Goal: Task Accomplishment & Management: Complete application form

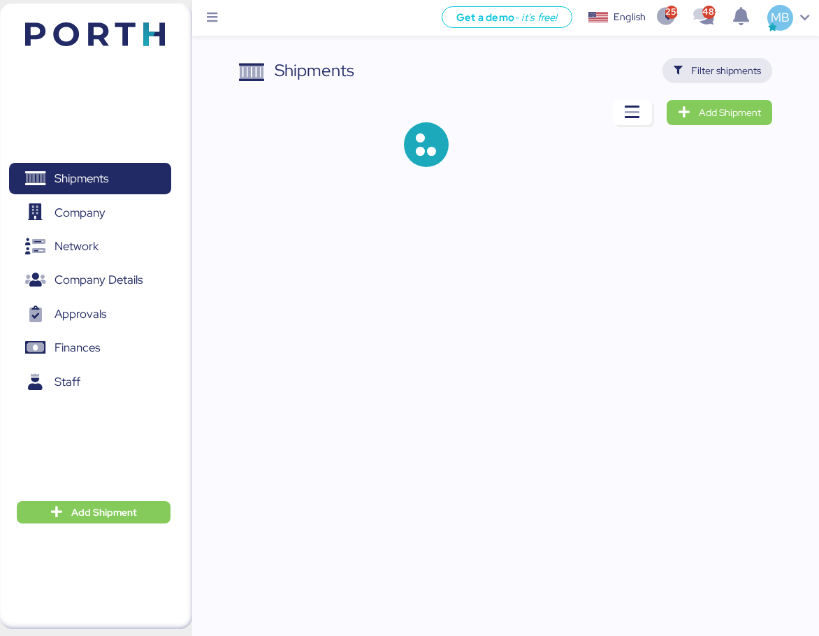
click at [736, 70] on span "Filter shipments" at bounding box center [727, 70] width 70 height 17
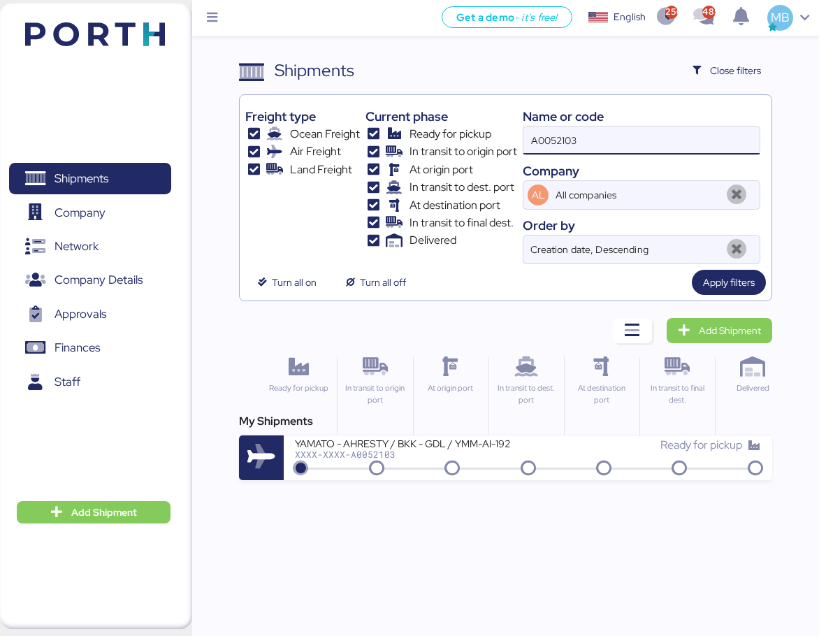
drag, startPoint x: 636, startPoint y: 134, endPoint x: 513, endPoint y: 129, distance: 122.4
click at [513, 129] on div "Freight type Ocean Freight Air Freight Land Freight Current phase Ready for pic…" at bounding box center [505, 183] width 520 height 164
paste input "O0052086"
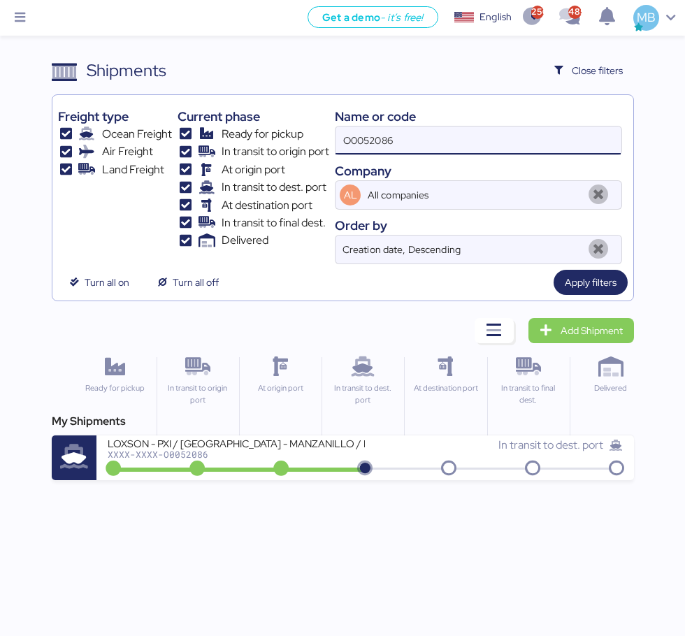
drag, startPoint x: 448, startPoint y: 141, endPoint x: 265, endPoint y: 136, distance: 183.3
click at [265, 136] on div "Freight type Ocean Freight Air Freight Land Freight Current phase Ready for pic…" at bounding box center [343, 183] width 570 height 164
type input "borgo"
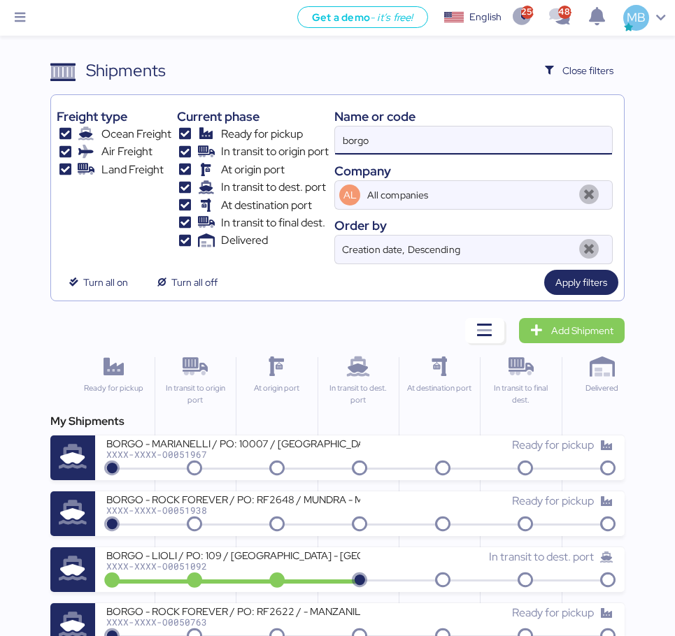
scroll to position [140, 0]
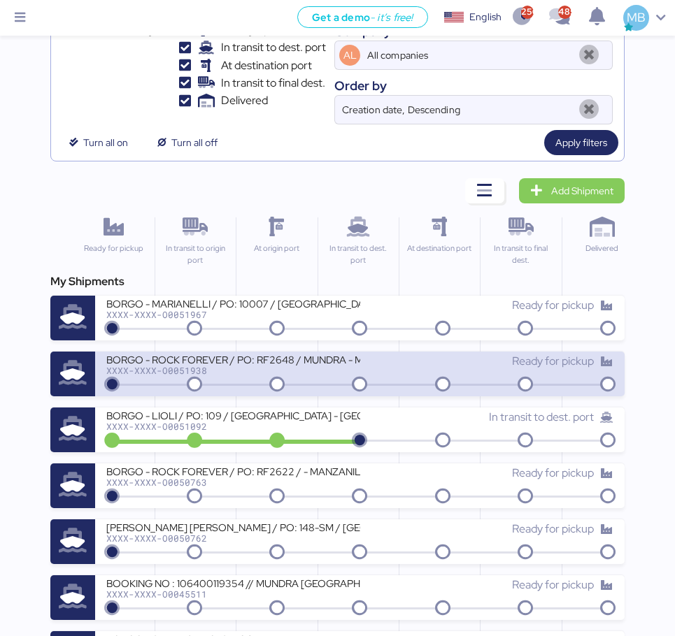
click at [332, 357] on div "BORGO - ROCK FOREVER / PO: RF2648 / MUNDRA - MANZANILLO / 1x20 / TARJUL" at bounding box center [232, 359] width 253 height 12
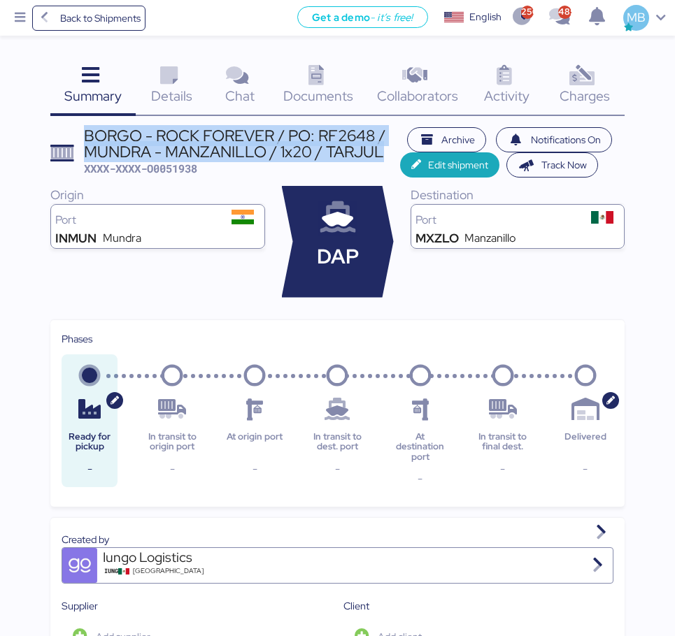
drag, startPoint x: 382, startPoint y: 149, endPoint x: 87, endPoint y: 133, distance: 294.8
click at [87, 133] on div "BORGO - ROCK FOREVER / PO: RF2648 / MUNDRA - MANZANILLO / 1x20 / TARJUL" at bounding box center [242, 143] width 316 height 31
copy div "BORGO - ROCK FOREVER / PO: RF2648 / MUNDRA - MANZANILLO / 1x20 / TARJUL"
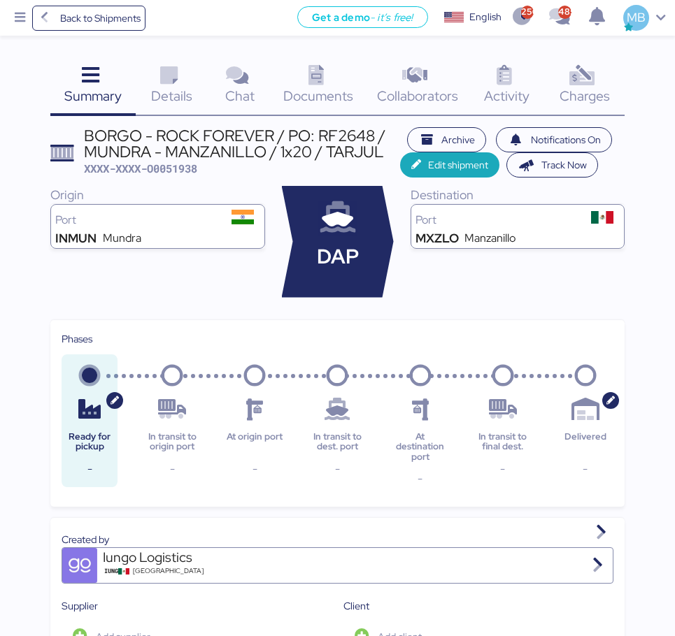
click at [90, 87] on span "Summary" at bounding box center [92, 96] width 57 height 18
click at [91, 27] on span "Back to Shipments" at bounding box center [89, 18] width 104 height 25
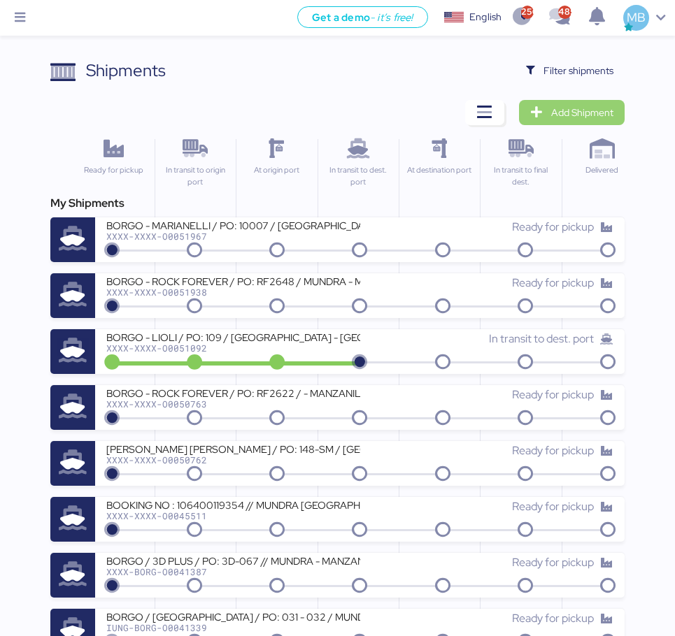
click at [595, 114] on span "Add Shipment" at bounding box center [582, 112] width 62 height 17
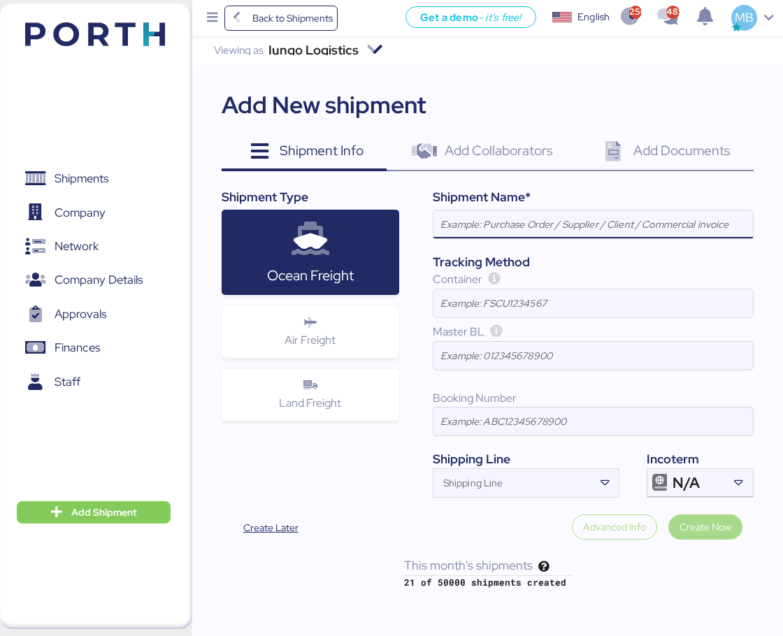
click at [546, 229] on input at bounding box center [594, 224] width 320 height 28
paste input "BORGO - ROCK FOREVER / PO: RF2648 / MUNDRA - MANZANILLO / 1x20 / TARJUL"
click at [559, 223] on input "BORGO - ROCK FOREVER / PO: RF2648 / MUNDRA - MANZANILLO / 1x20 / TARJUL" at bounding box center [594, 224] width 320 height 28
click at [642, 217] on input "BORGO - ROCK FOREVER INC / PO: RF2648 / MUNDRA - MANZANILLO / 1x20 / TARJUL" at bounding box center [594, 224] width 320 height 28
click at [671, 226] on input "BORGO - ROCK FOREVER INC / PO: RF2625 / MUNDRA - MANZANILLO / 1x20 / TARJUL" at bounding box center [594, 224] width 320 height 28
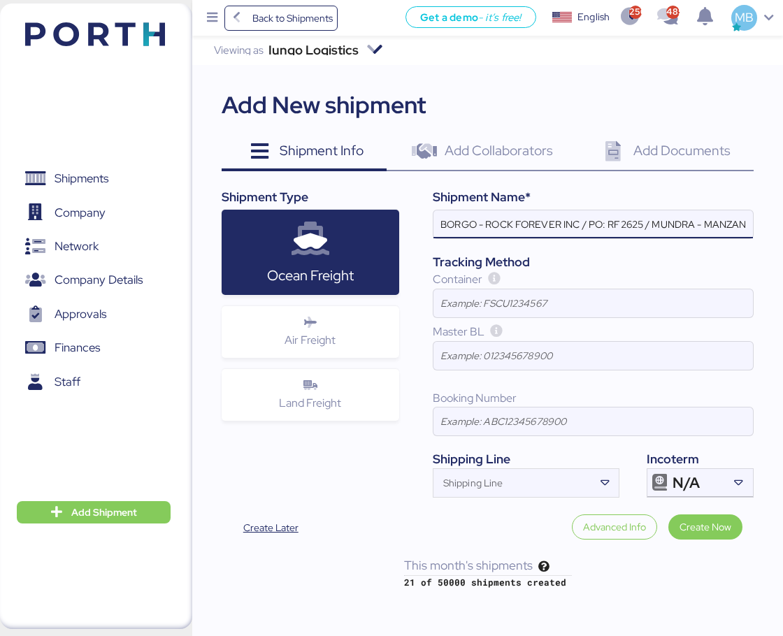
click at [671, 226] on input "BORGO - ROCK FOREVER INC / PO: RF2625 / MUNDRA - MANZANILLO / 1x20 / TARJUL" at bounding box center [594, 224] width 320 height 28
click at [680, 223] on input "BORGO - ROCK FOREVER INC / PO: RF2625 / CHENAI - MANZANILLO / 1x20 / TARJUL" at bounding box center [594, 224] width 320 height 28
click at [681, 215] on input "BORGO - ROCK FOREVER INC / PO: RF2625 / [GEOGRAPHIC_DATA] - [GEOGRAPHIC_DATA] /…" at bounding box center [594, 224] width 320 height 28
type input "BORGO - ROCK FOREVER INC / PO: RF2625 / [GEOGRAPHIC_DATA] - [GEOGRAPHIC_DATA] /…"
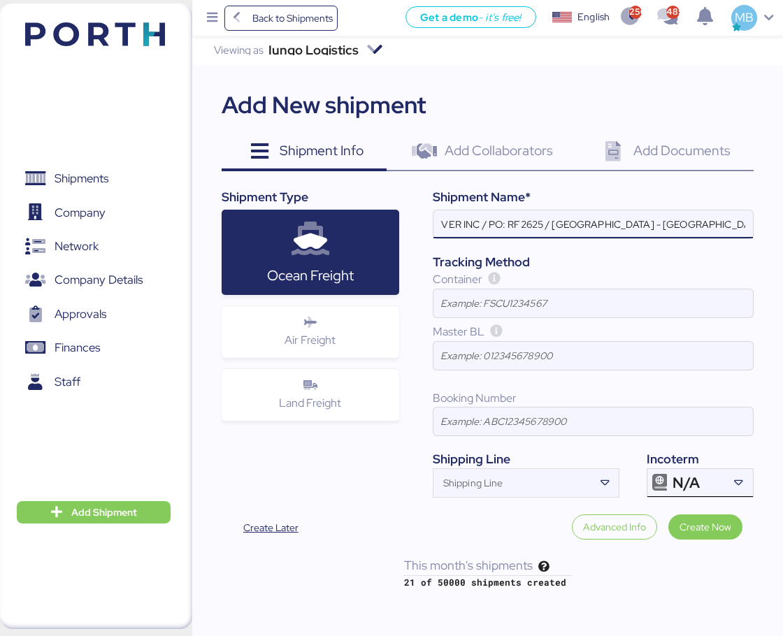
click at [732, 476] on icon at bounding box center [739, 483] width 14 height 14
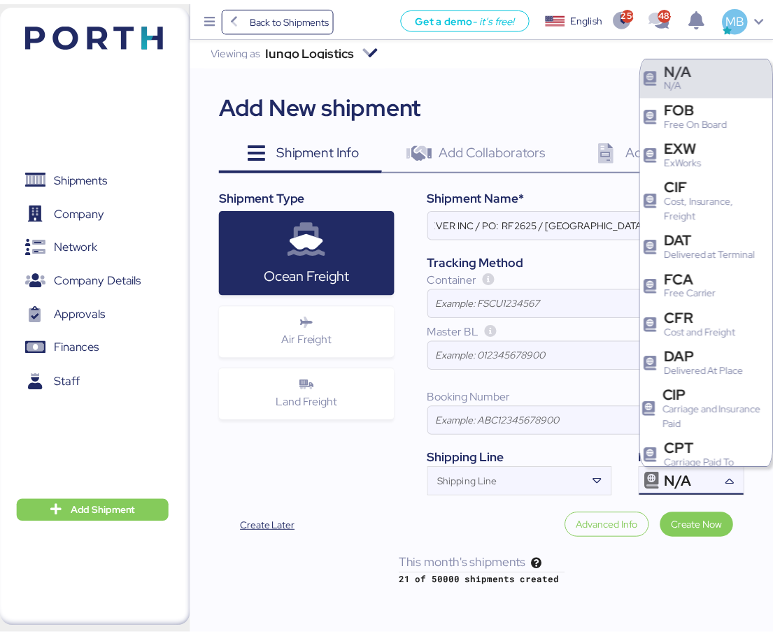
scroll to position [0, 0]
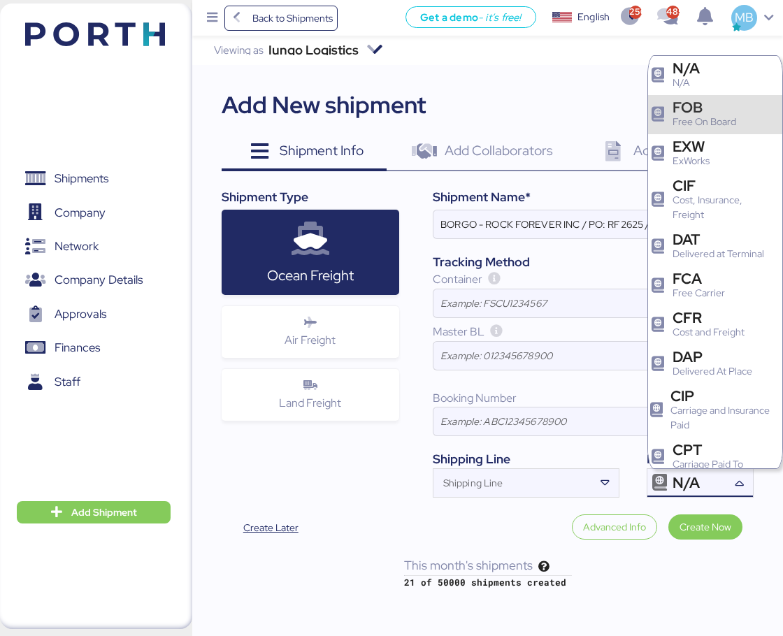
click at [738, 120] on div "FOB Free On Board" at bounding box center [707, 114] width 69 height 29
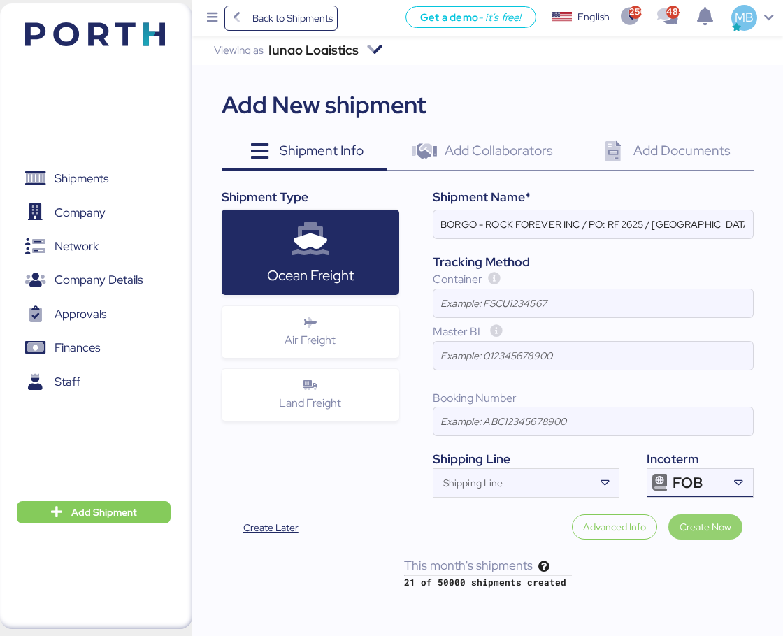
click at [724, 530] on span "Create Now" at bounding box center [706, 527] width 52 height 17
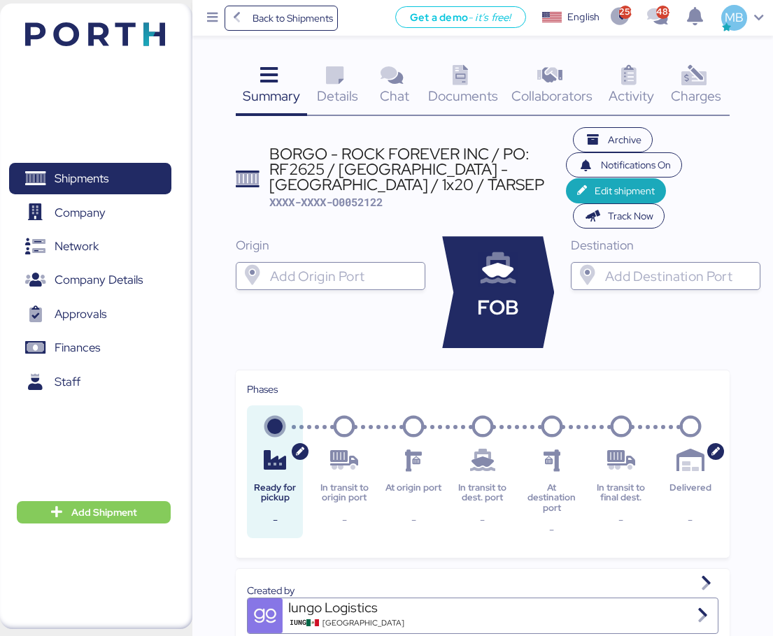
click at [368, 263] on div at bounding box center [343, 276] width 152 height 28
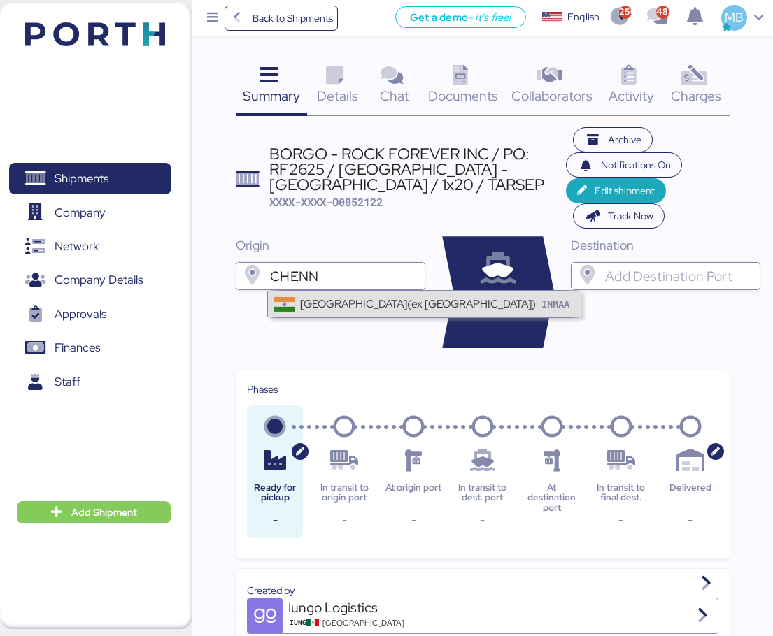
type input "CHENN"
click at [363, 308] on div "[GEOGRAPHIC_DATA](ex [GEOGRAPHIC_DATA])" at bounding box center [418, 304] width 236 height 16
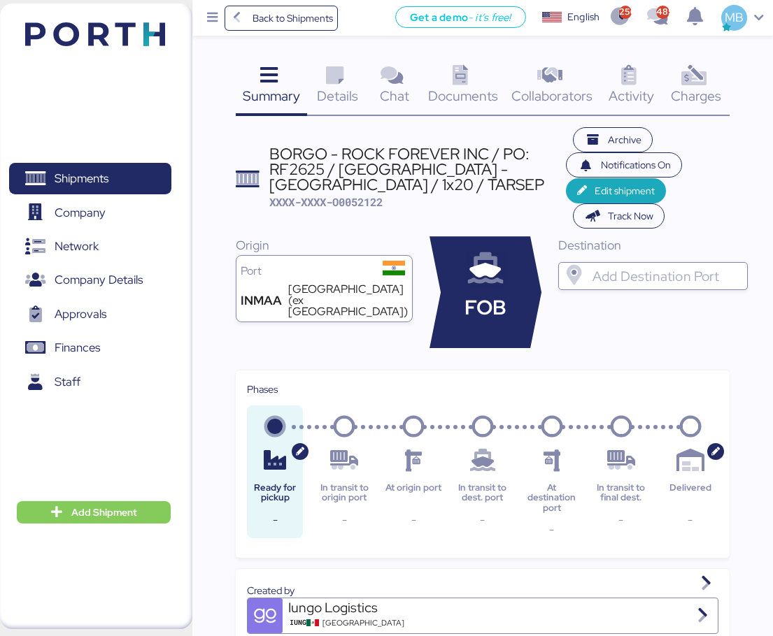
click at [638, 277] on input "search" at bounding box center [665, 276] width 152 height 17
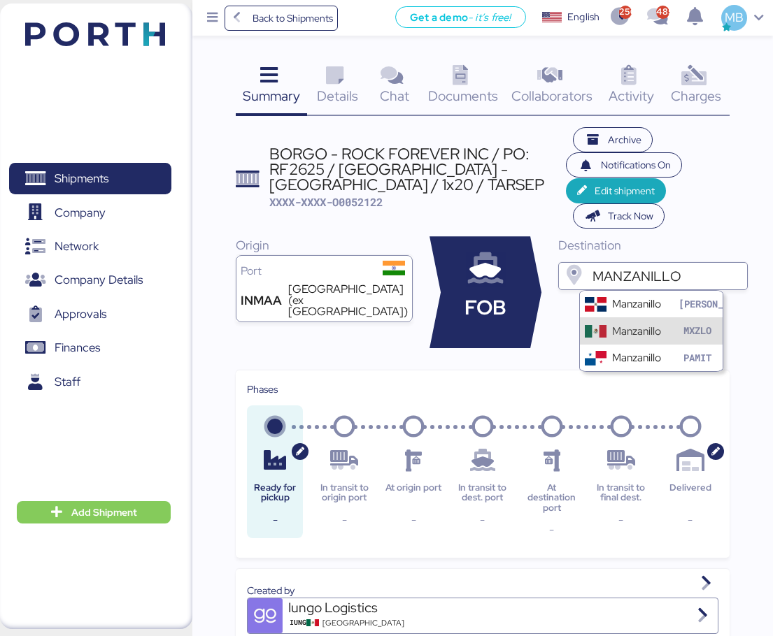
type input "MANZANILLO"
click at [640, 325] on div "Manzanillo" at bounding box center [636, 331] width 49 height 16
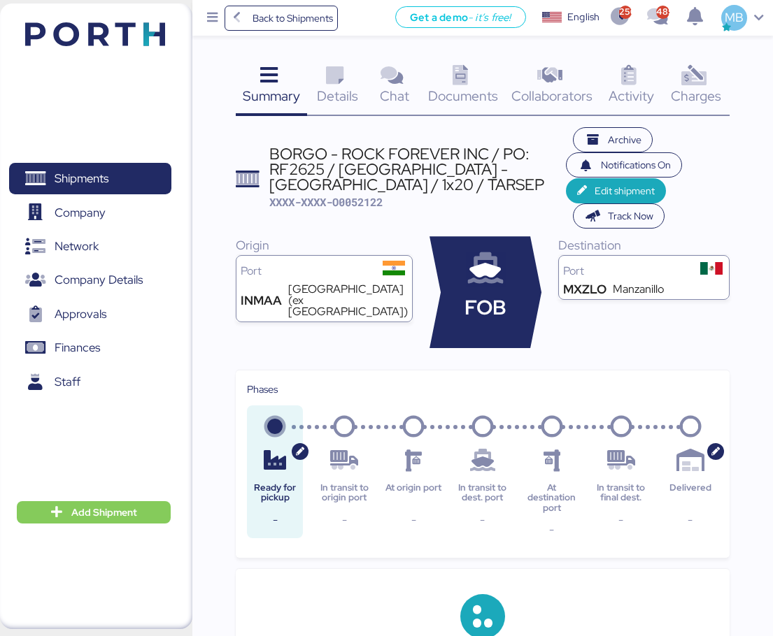
click at [348, 96] on span "Details" at bounding box center [337, 96] width 41 height 18
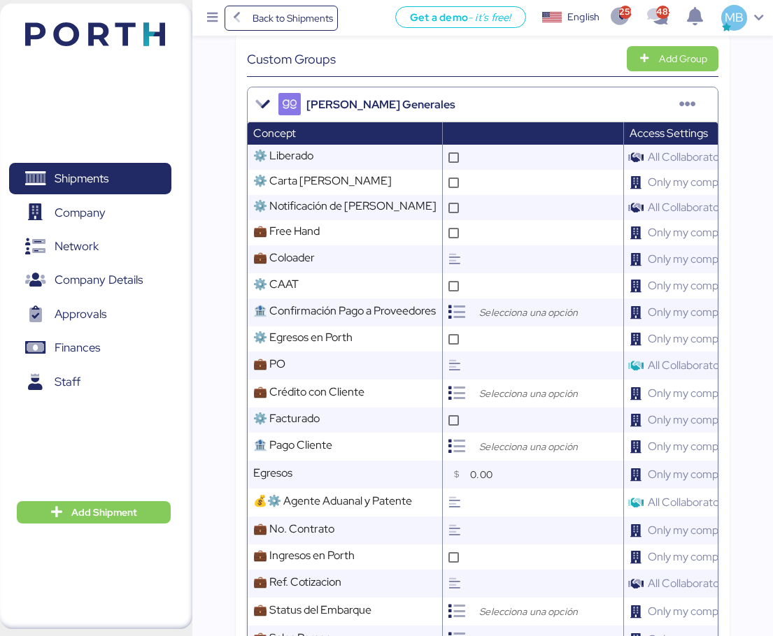
scroll to position [420, 0]
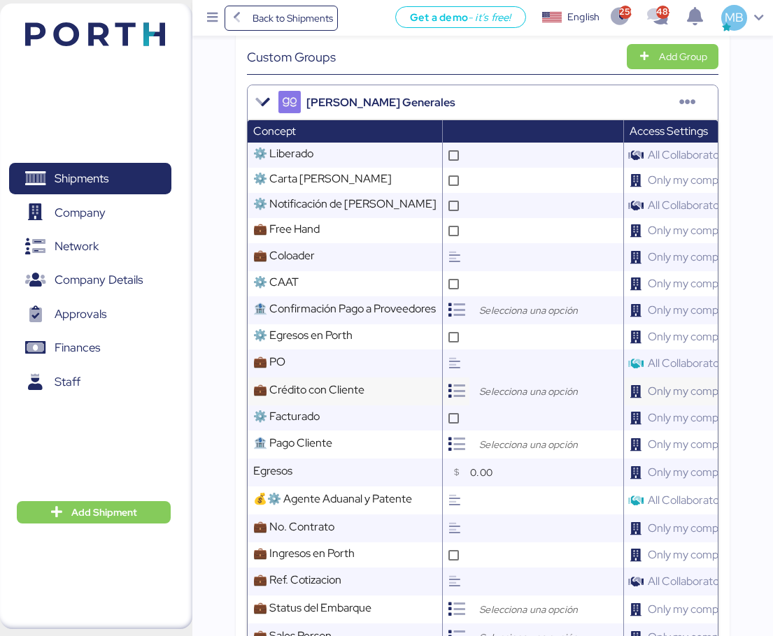
click at [503, 385] on input "search" at bounding box center [549, 391] width 147 height 17
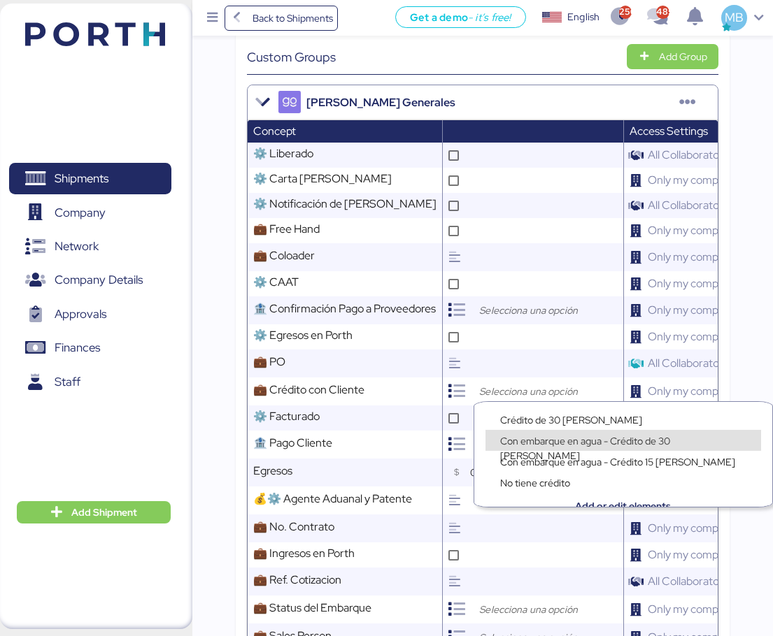
click at [576, 433] on div "Con embarque en agua - Crédito de 30 [PERSON_NAME]" at bounding box center [622, 440] width 275 height 21
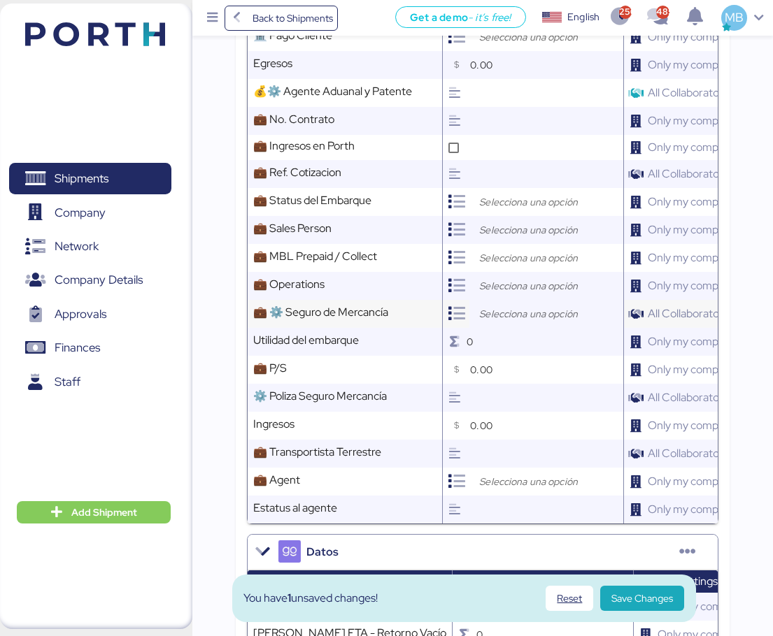
scroll to position [839, 0]
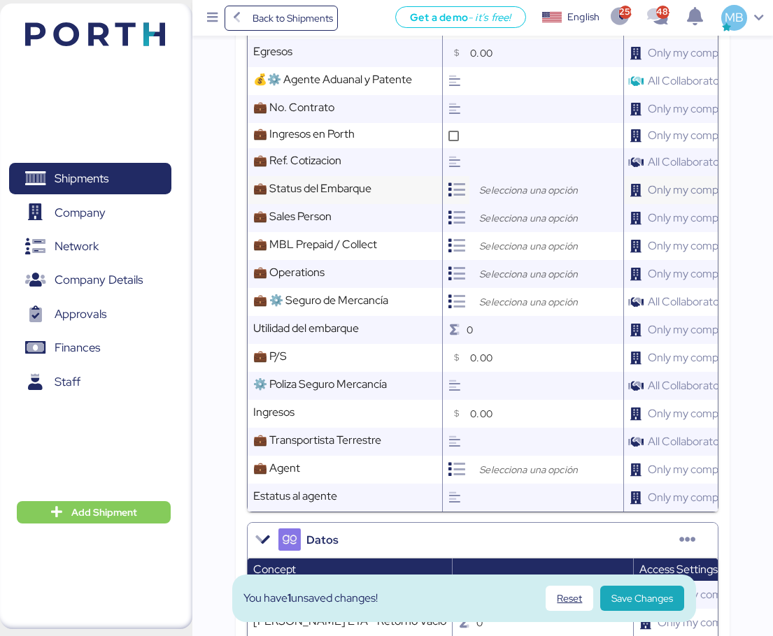
click at [520, 182] on input "search" at bounding box center [549, 190] width 147 height 17
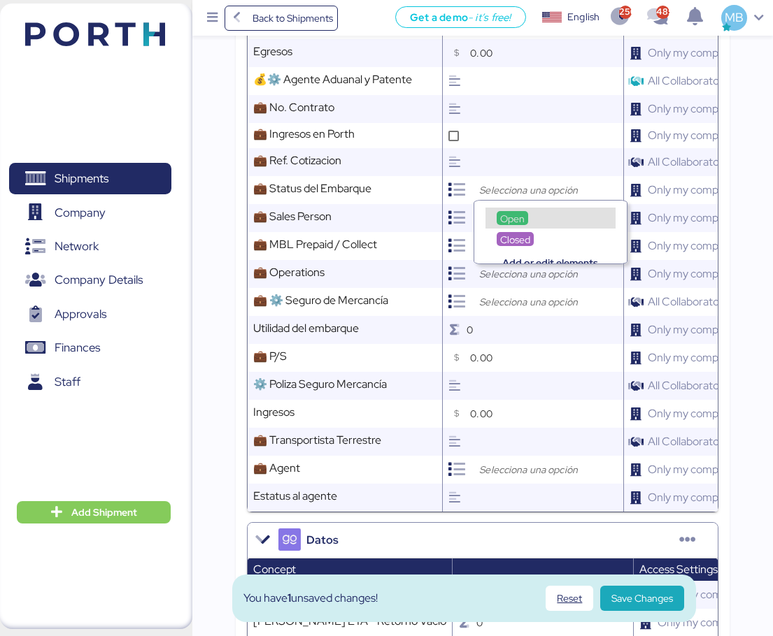
click at [526, 217] on div "Open" at bounding box center [511, 218] width 31 height 14
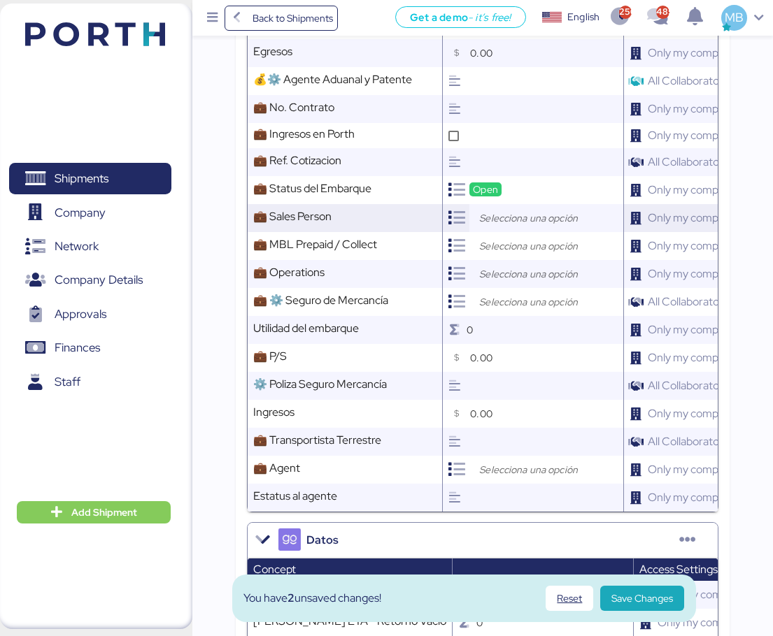
click at [514, 213] on input "search" at bounding box center [549, 218] width 147 height 17
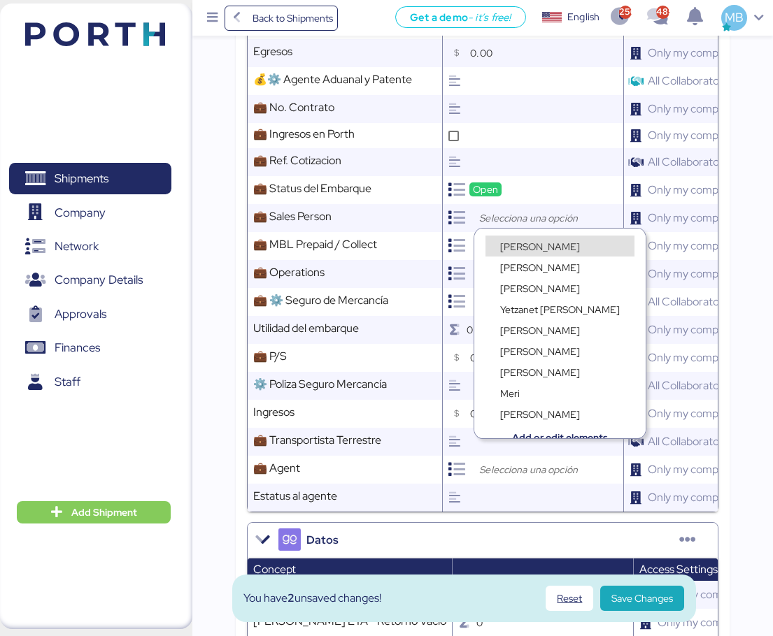
click at [533, 243] on span "[PERSON_NAME]" at bounding box center [540, 247] width 80 height 13
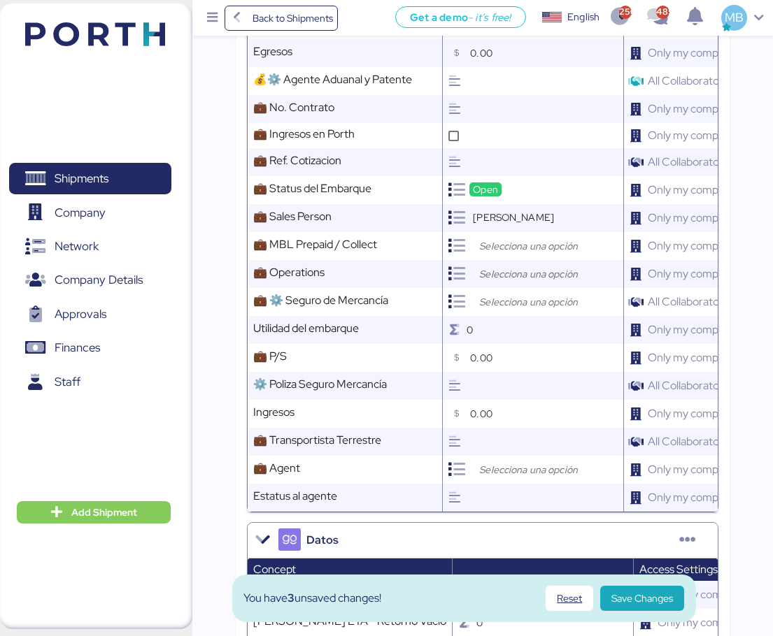
click at [507, 238] on input "search" at bounding box center [549, 246] width 147 height 17
click at [522, 262] on div "Prepaid" at bounding box center [550, 267] width 130 height 10
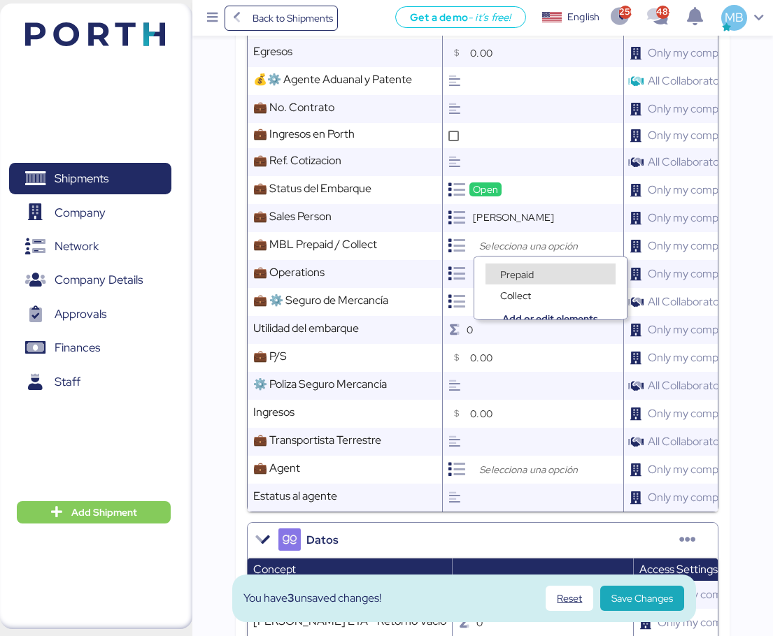
click at [522, 269] on span "Prepaid" at bounding box center [517, 274] width 34 height 13
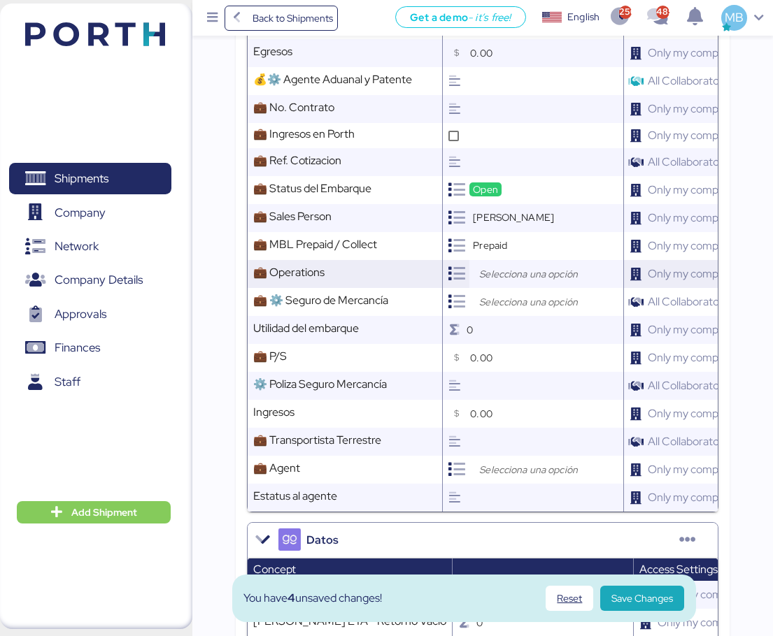
click at [511, 271] on input "search" at bounding box center [549, 274] width 147 height 17
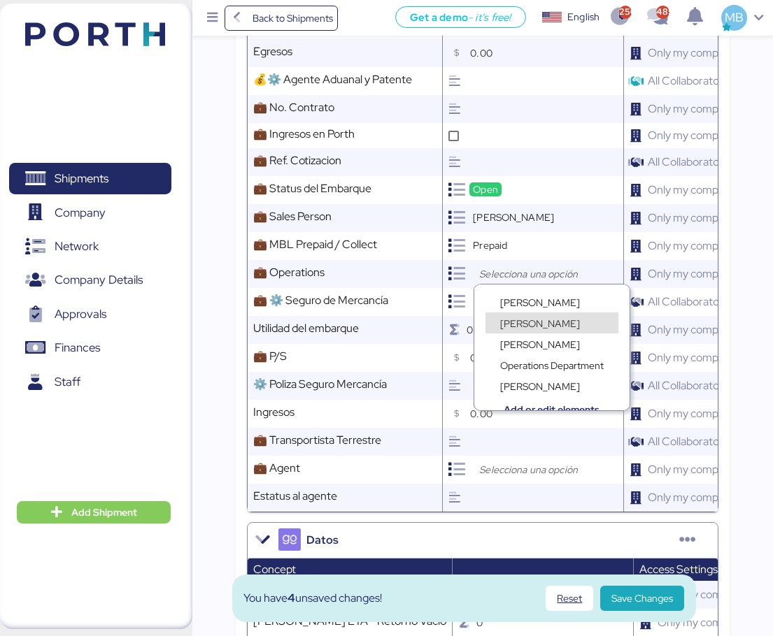
click at [522, 324] on span "[PERSON_NAME]" at bounding box center [540, 323] width 80 height 13
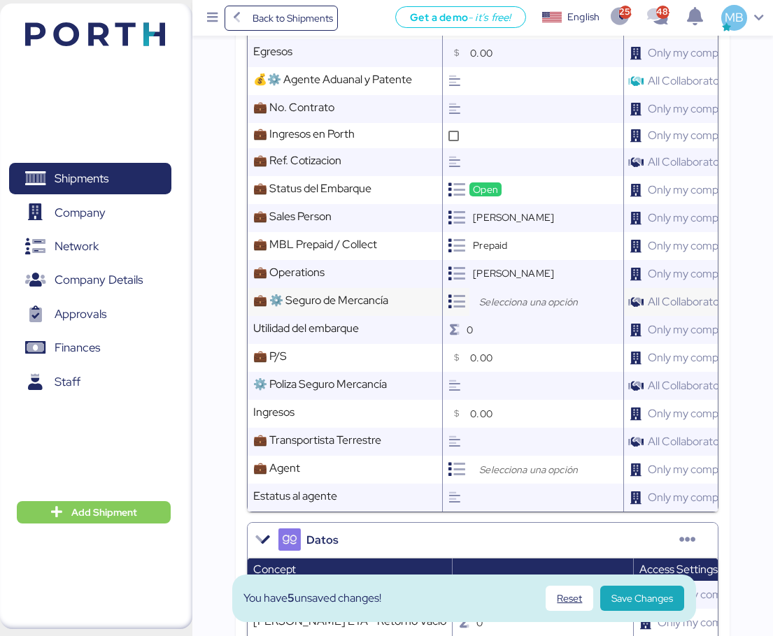
click at [510, 296] on input "search" at bounding box center [549, 302] width 147 height 17
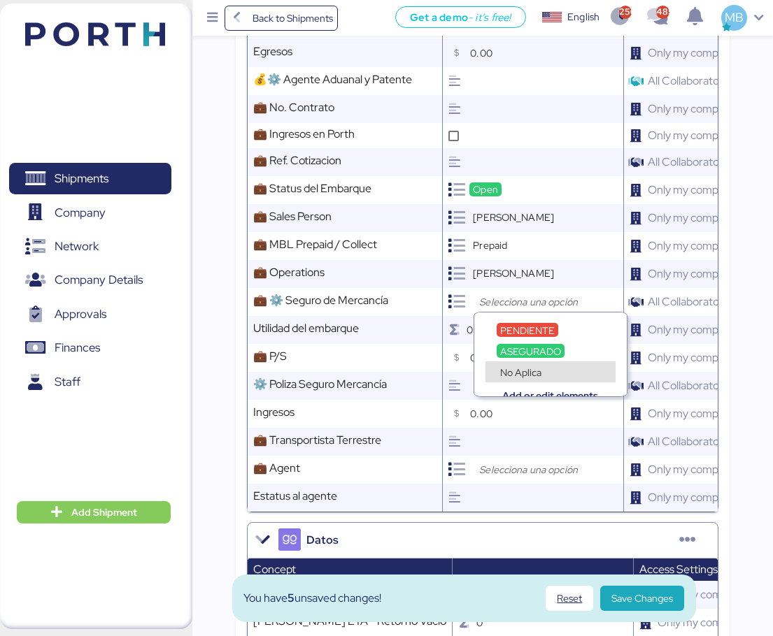
click at [528, 371] on span "No Aplica" at bounding box center [520, 372] width 41 height 13
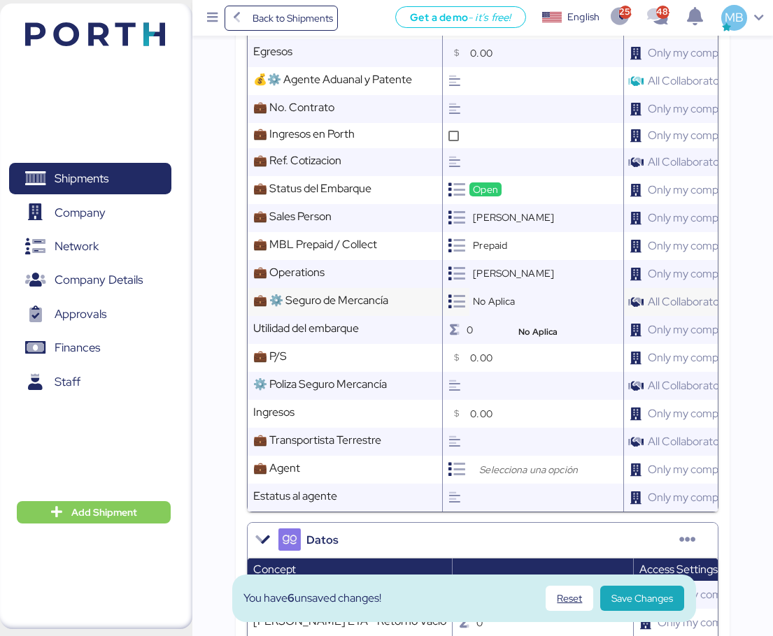
click at [504, 288] on div "No Aplica" at bounding box center [546, 302] width 154 height 28
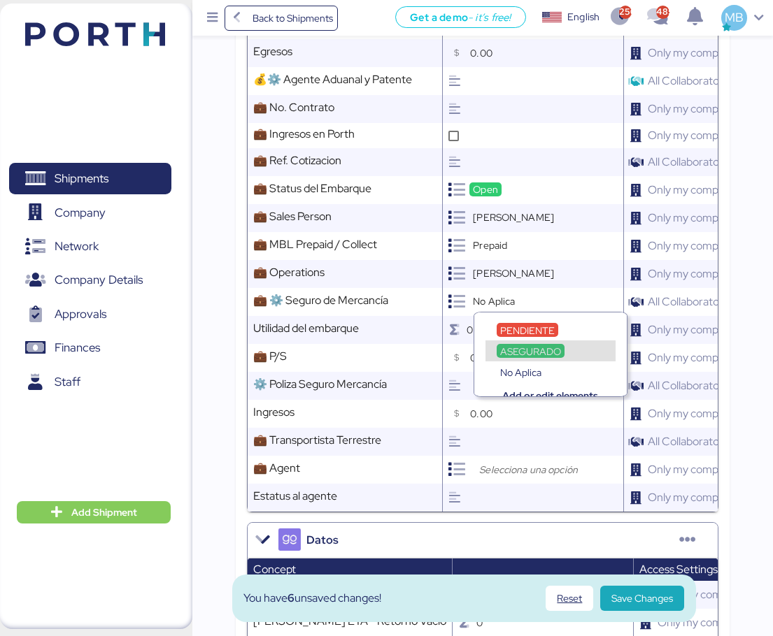
click at [544, 349] on span "ASEGURADO" at bounding box center [530, 351] width 61 height 13
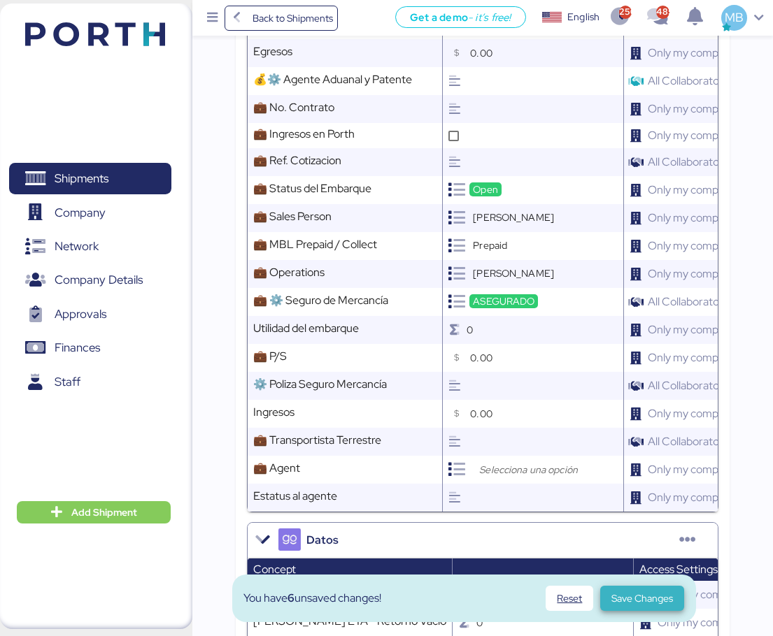
click at [640, 594] on span "Save Changes" at bounding box center [642, 598] width 62 height 17
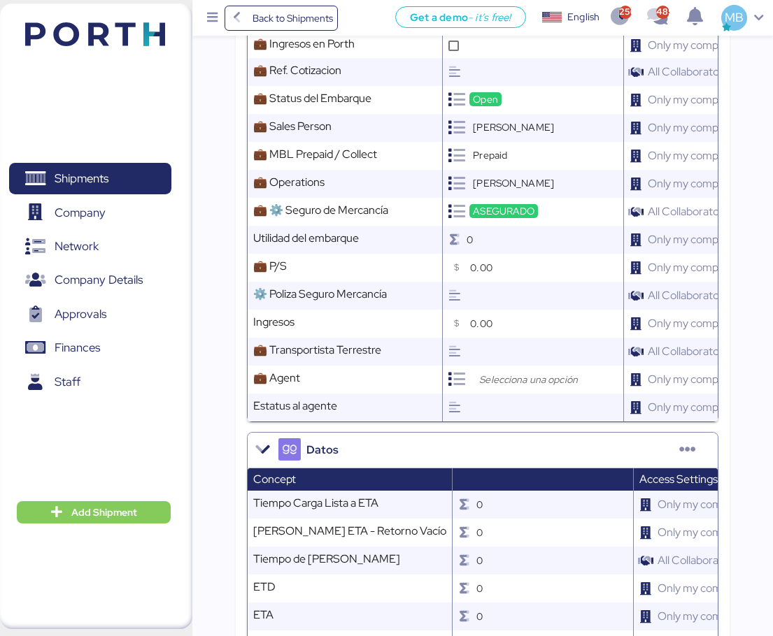
scroll to position [812, 0]
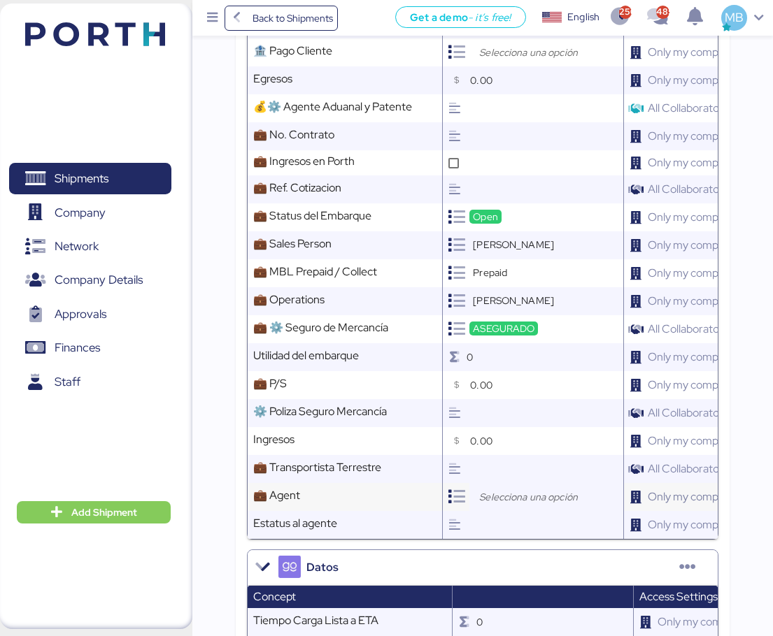
click at [512, 491] on input "search" at bounding box center [549, 497] width 147 height 17
type input "LYFT"
click at [512, 516] on div "Lyft" at bounding box center [550, 525] width 130 height 21
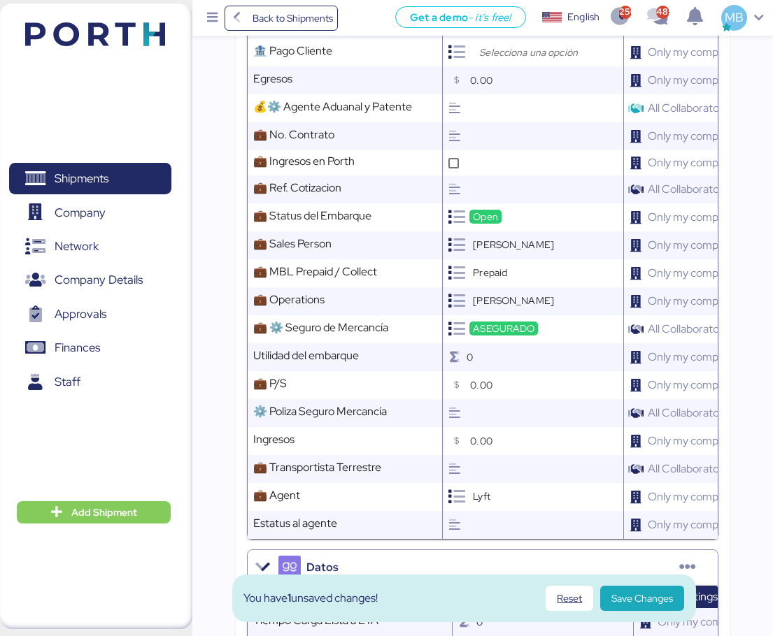
scroll to position [7, 0]
click at [492, 383] on input "0.00" at bounding box center [546, 385] width 153 height 28
type input "80.00"
click at [643, 597] on span "Save Changes" at bounding box center [642, 598] width 62 height 17
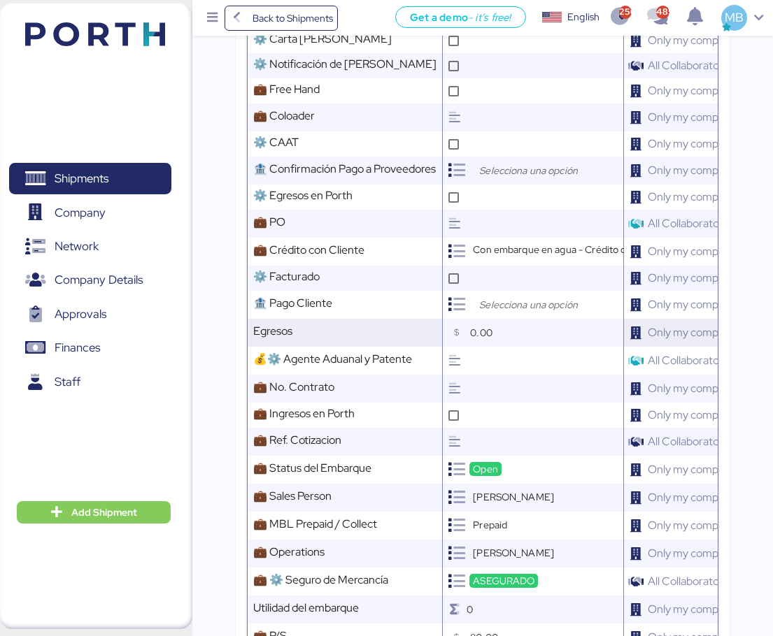
scroll to position [0, 0]
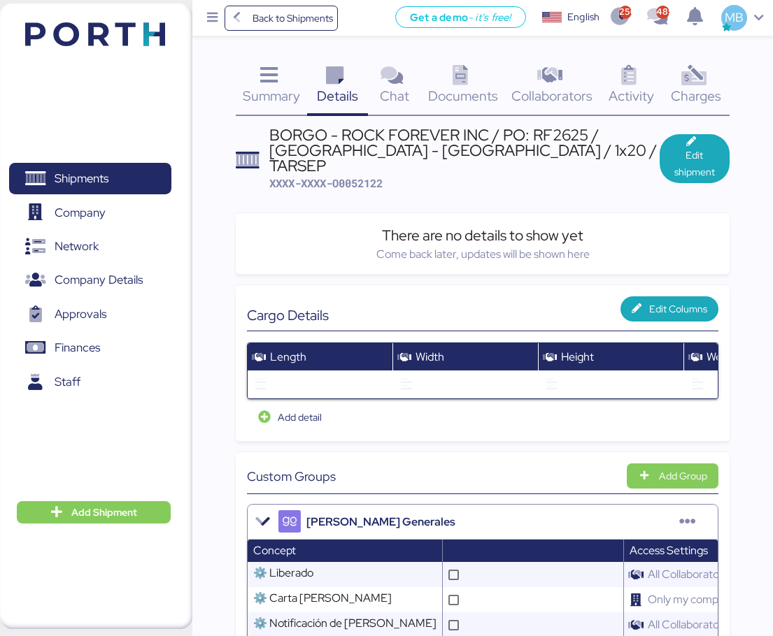
click at [555, 134] on div "BORGO - ROCK FOREVER INC / PO: RF2625 / [GEOGRAPHIC_DATA] - [GEOGRAPHIC_DATA] /…" at bounding box center [464, 150] width 390 height 47
copy div "RF2625"
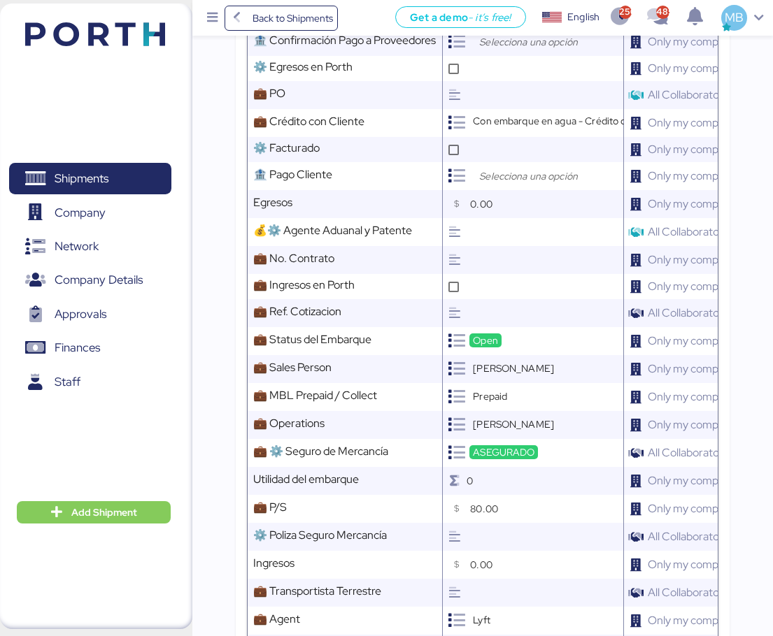
scroll to position [699, 0]
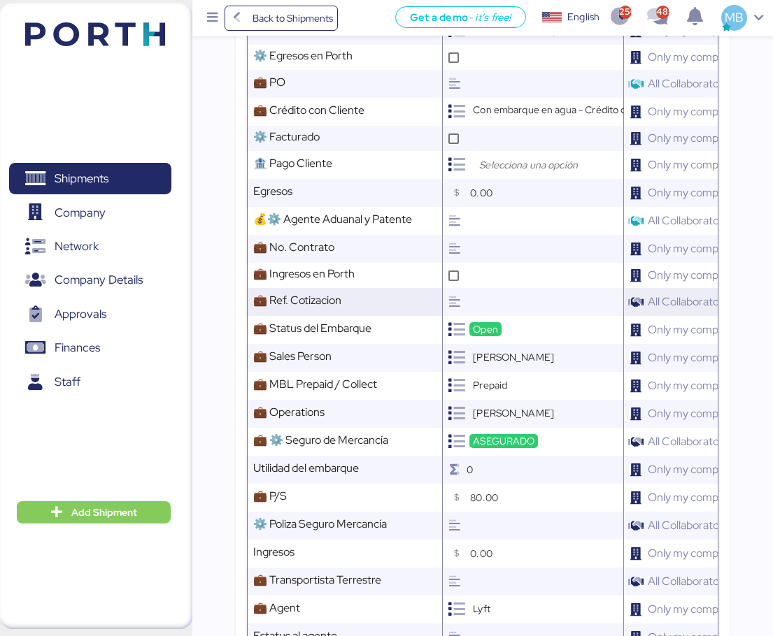
click at [495, 294] on input "text" at bounding box center [544, 302] width 157 height 28
paste input "RF2625"
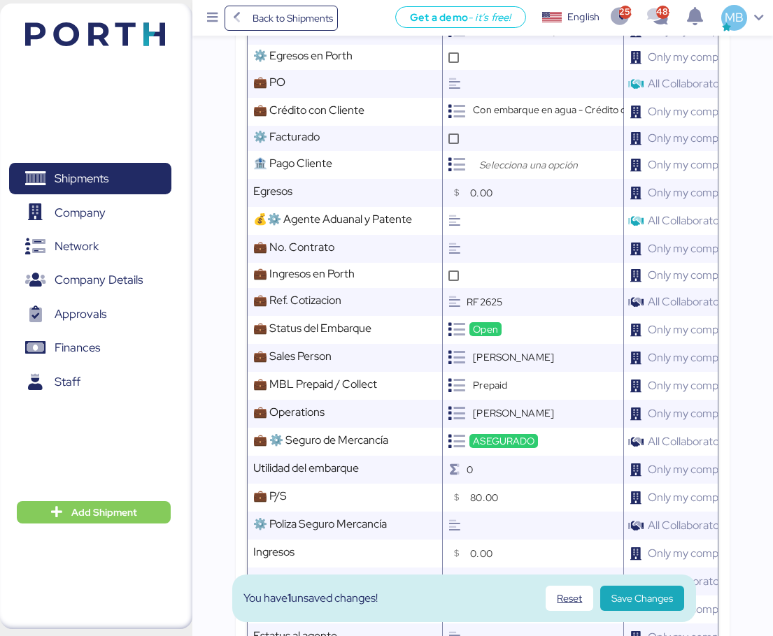
type input "RF2625"
click at [652, 617] on div "You have 1 unsaved changes! Reset Save Changes" at bounding box center [464, 599] width 464 height 48
click at [657, 597] on span "Save Changes" at bounding box center [642, 598] width 62 height 17
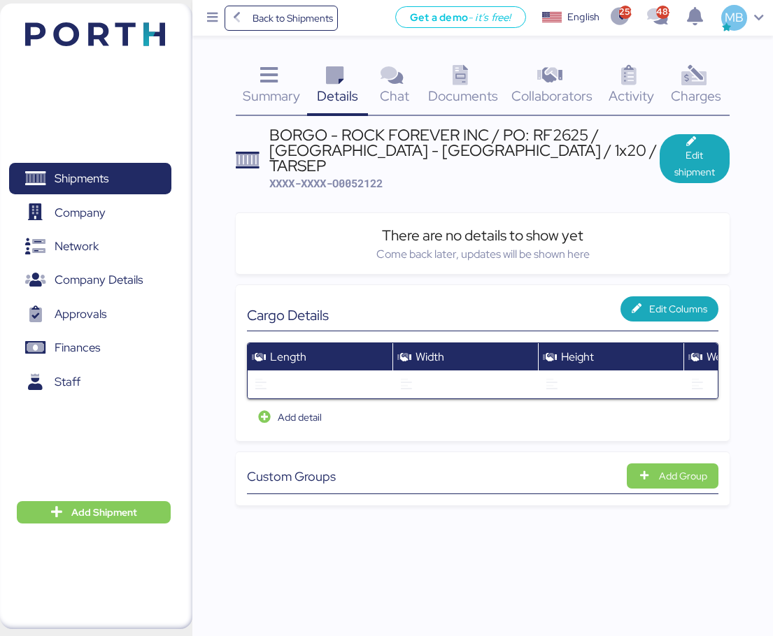
scroll to position [0, 0]
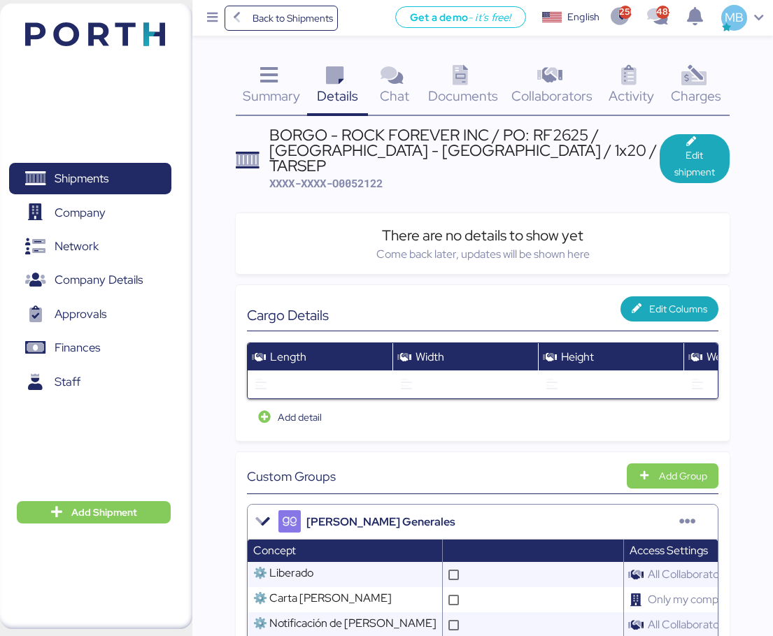
click at [457, 93] on span "Documents" at bounding box center [463, 96] width 70 height 18
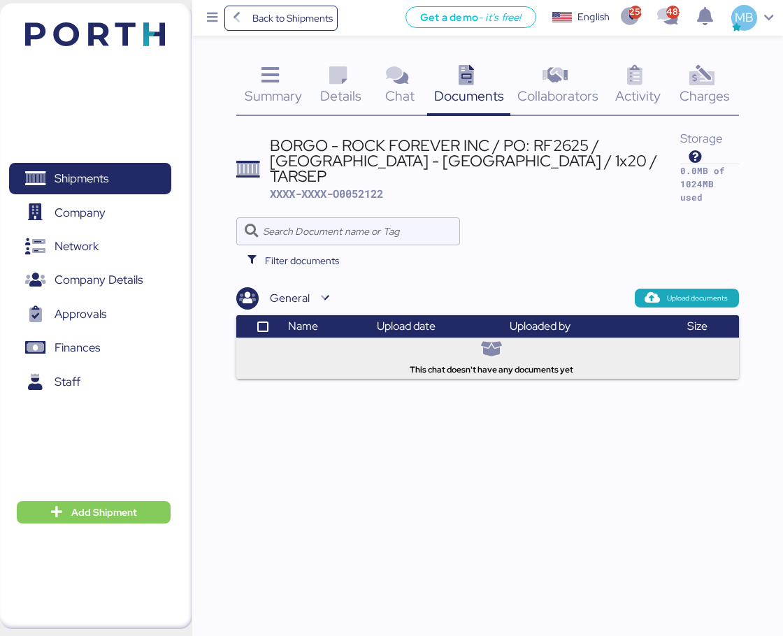
click at [292, 87] on span "Summary" at bounding box center [273, 96] width 57 height 18
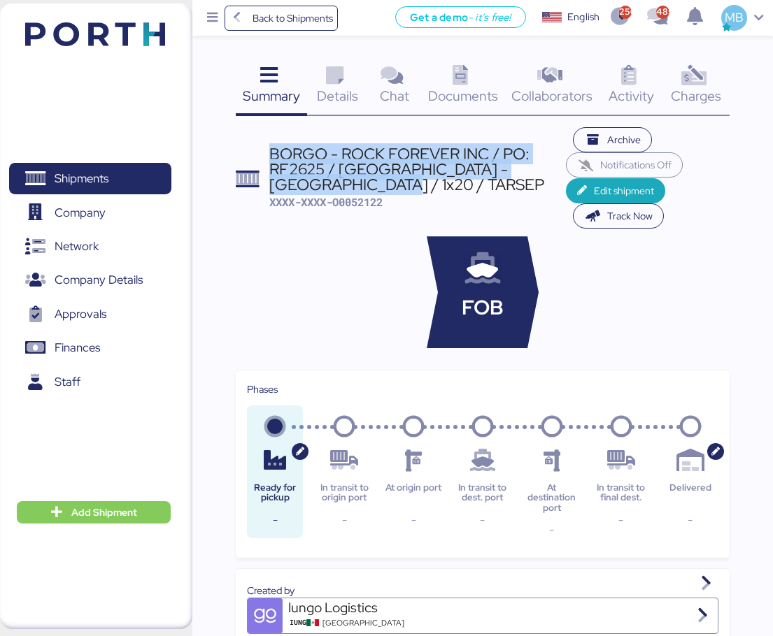
drag, startPoint x: 376, startPoint y: 185, endPoint x: 272, endPoint y: 154, distance: 108.8
click at [272, 154] on div "BORGO - ROCK FOREVER INC / PO: RF2625 / [GEOGRAPHIC_DATA] - [GEOGRAPHIC_DATA] /…" at bounding box center [417, 169] width 296 height 47
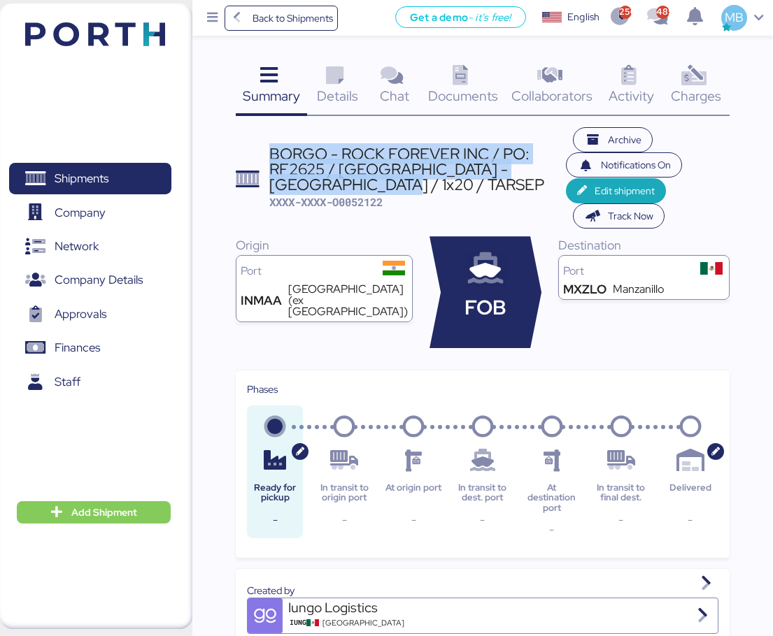
copy div "BORGO - ROCK FOREVER INC / PO: RF2625 / [GEOGRAPHIC_DATA] - [GEOGRAPHIC_DATA] /…"
click at [599, 192] on span "Edit shipment" at bounding box center [624, 190] width 60 height 17
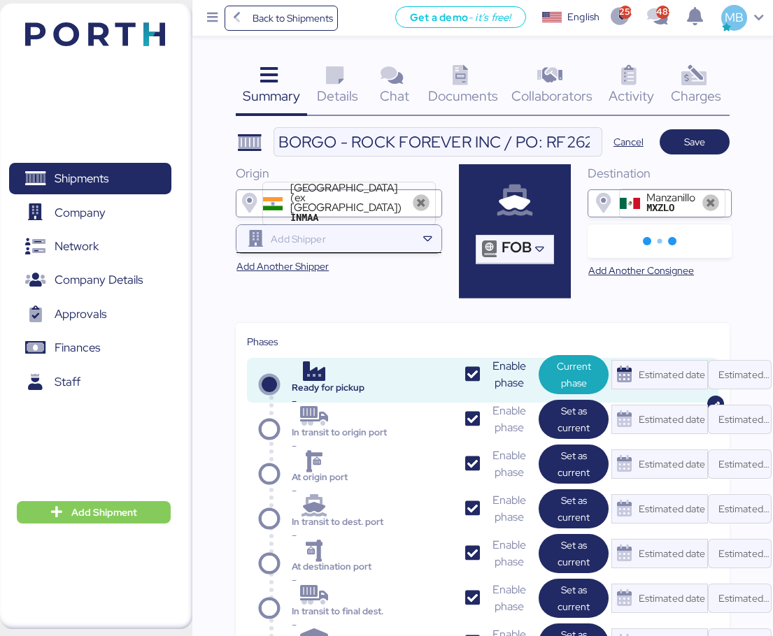
click at [317, 241] on input "search" at bounding box center [342, 239] width 148 height 17
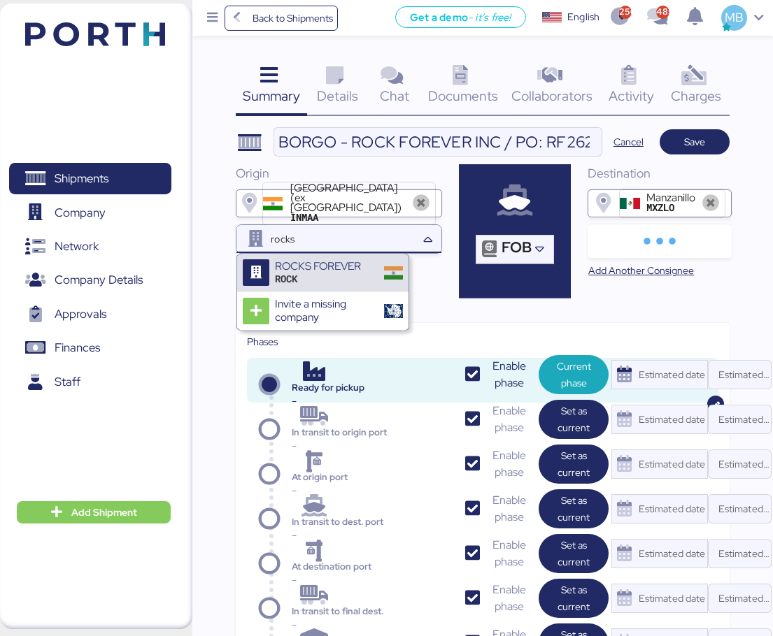
type input "rocks"
click at [299, 287] on div "ROCKS FOREVER ROCK" at bounding box center [322, 273] width 171 height 38
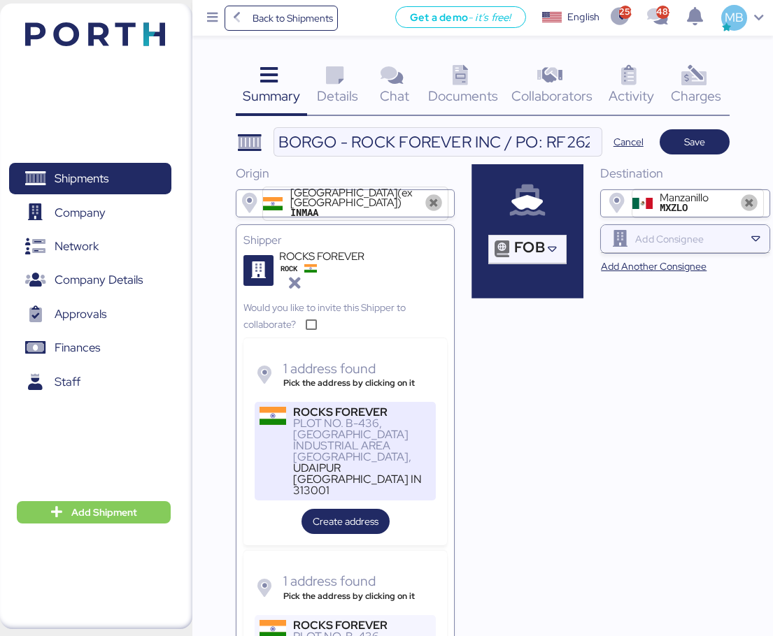
click at [412, 436] on div "PLOT NO. B-436, [GEOGRAPHIC_DATA] INDUSTRIAL AREA [GEOGRAPHIC_DATA]," at bounding box center [362, 440] width 138 height 45
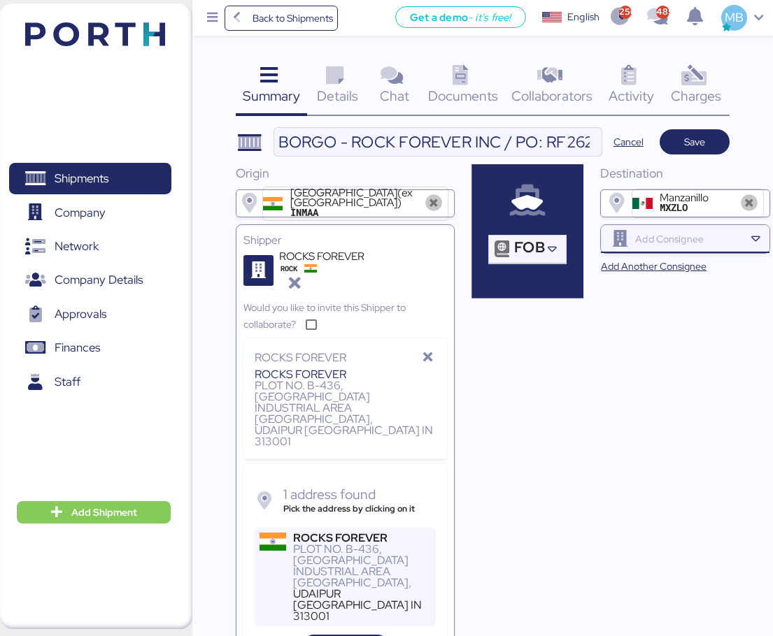
click at [658, 243] on input "search" at bounding box center [688, 239] width 112 height 17
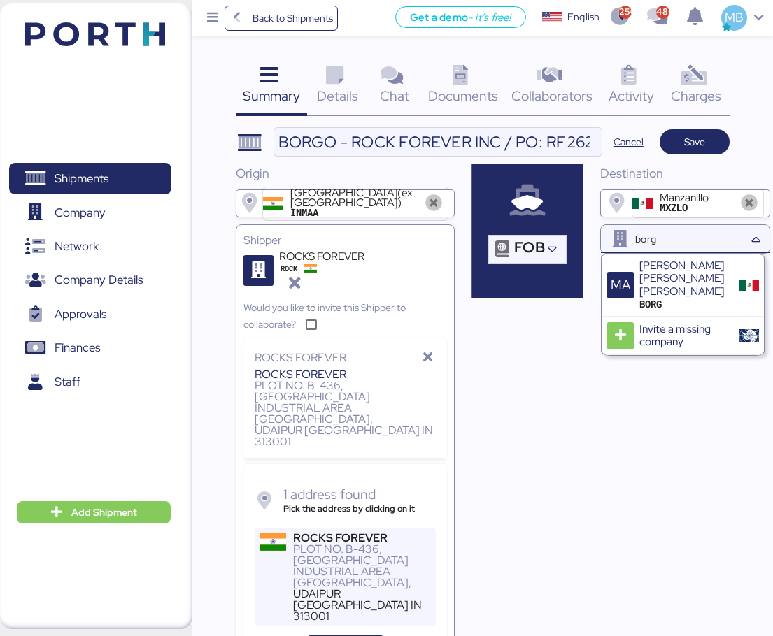
type input "borgo"
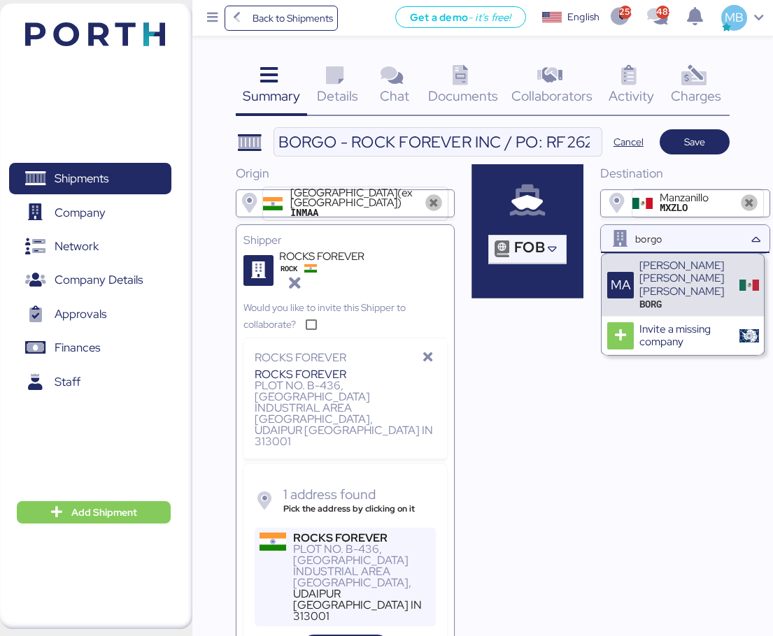
click at [694, 282] on div "[PERSON_NAME] [PERSON_NAME] [PERSON_NAME]" at bounding box center [684, 278] width 90 height 38
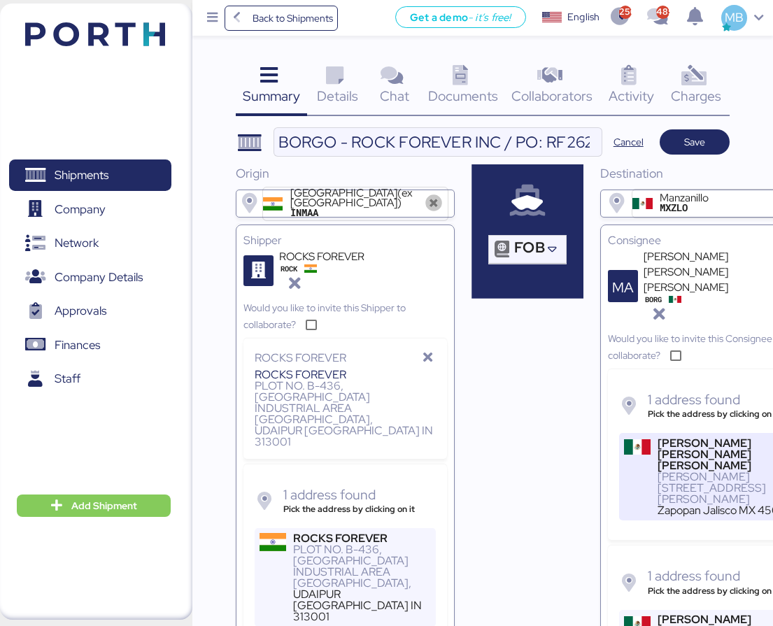
click at [672, 471] on div "[PERSON_NAME][STREET_ADDRESS][PERSON_NAME]" at bounding box center [726, 488] width 138 height 34
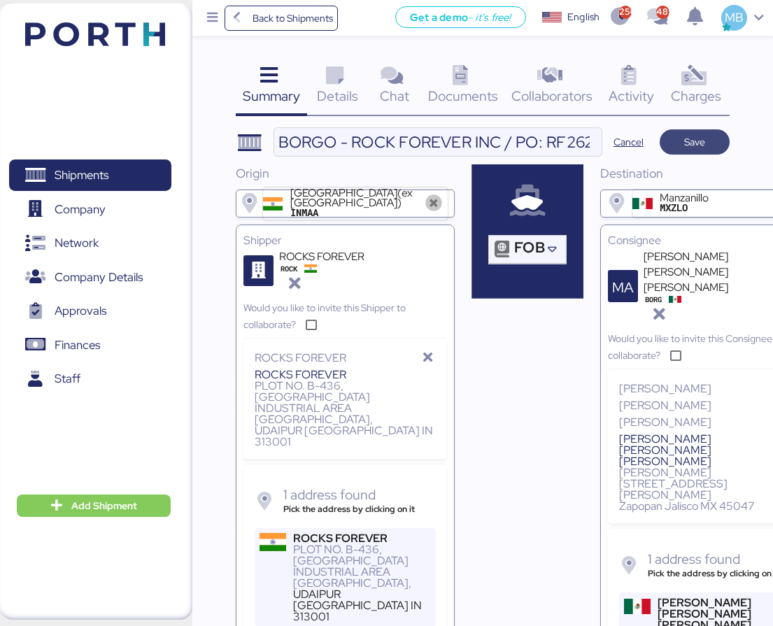
click at [685, 141] on span "Save" at bounding box center [694, 142] width 21 height 17
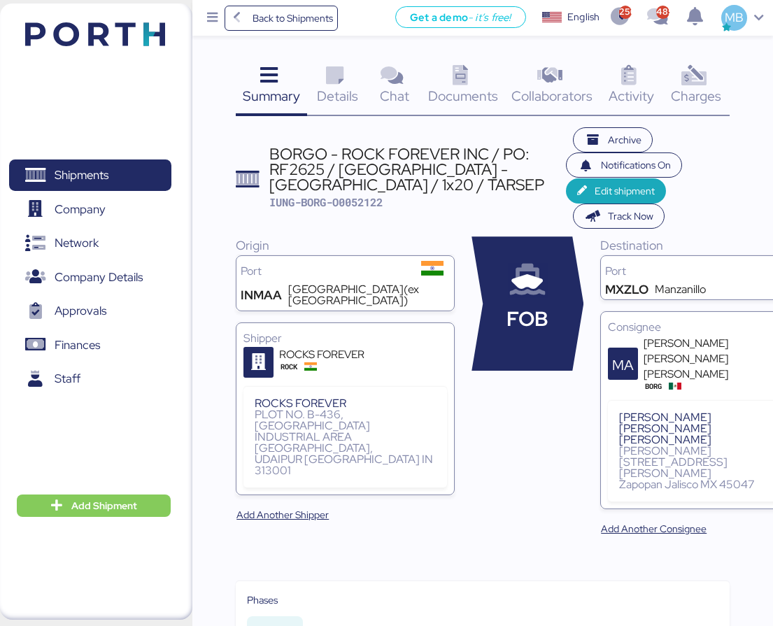
click at [409, 85] on div "Chat 0" at bounding box center [395, 87] width 54 height 58
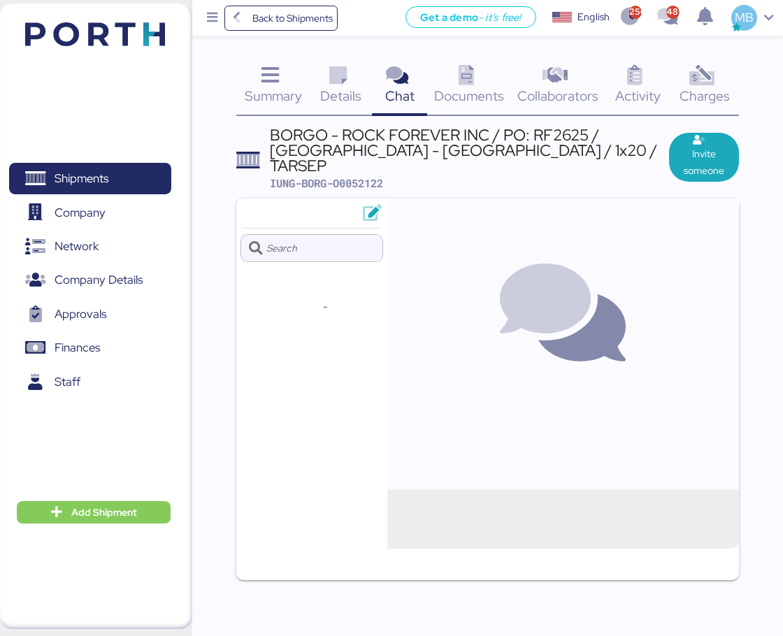
click at [334, 86] on icon at bounding box center [338, 76] width 30 height 20
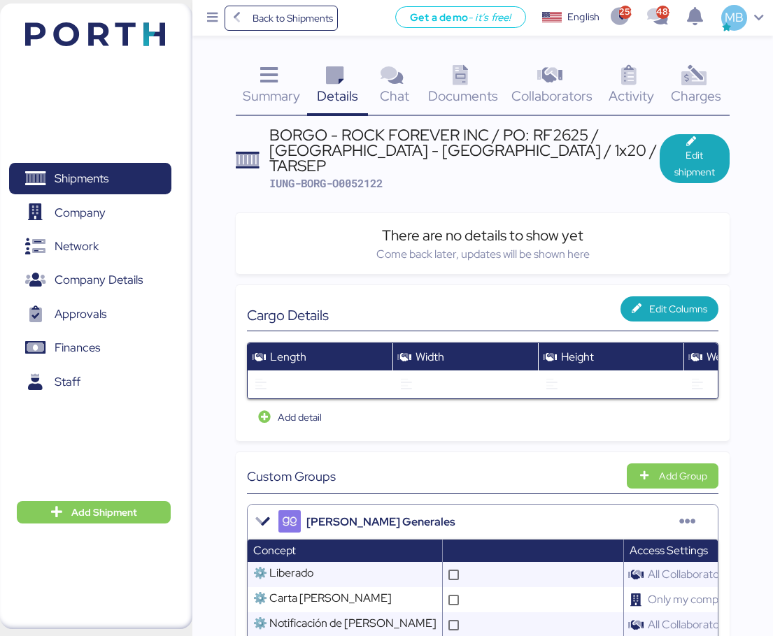
click at [362, 176] on span "IUNG-BORG-O0052122" at bounding box center [325, 183] width 113 height 14
copy span "O0052122"
click at [346, 176] on span "IUNG-BORG-O0052122" at bounding box center [325, 183] width 113 height 14
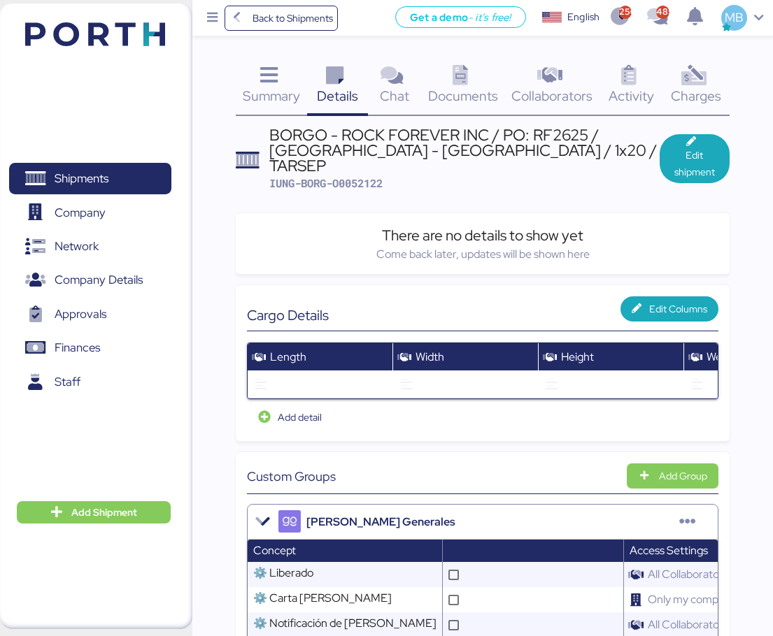
click at [517, 157] on div "BORGO - ROCK FOREVER INC / PO: RF2625 / [GEOGRAPHIC_DATA] - [GEOGRAPHIC_DATA] /…" at bounding box center [464, 150] width 390 height 47
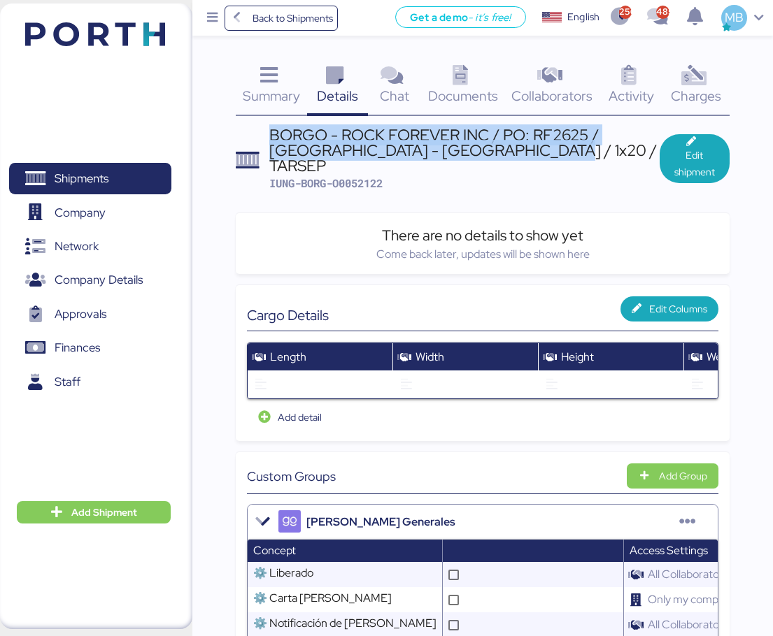
drag, startPoint x: 568, startPoint y: 150, endPoint x: 266, endPoint y: 141, distance: 302.9
click at [266, 141] on header "BORGO - ROCK FOREVER INC / PO: RF2625 / [GEOGRAPHIC_DATA] - [GEOGRAPHIC_DATA] /…" at bounding box center [483, 159] width 494 height 64
click at [102, 182] on span "Shipments" at bounding box center [82, 179] width 54 height 20
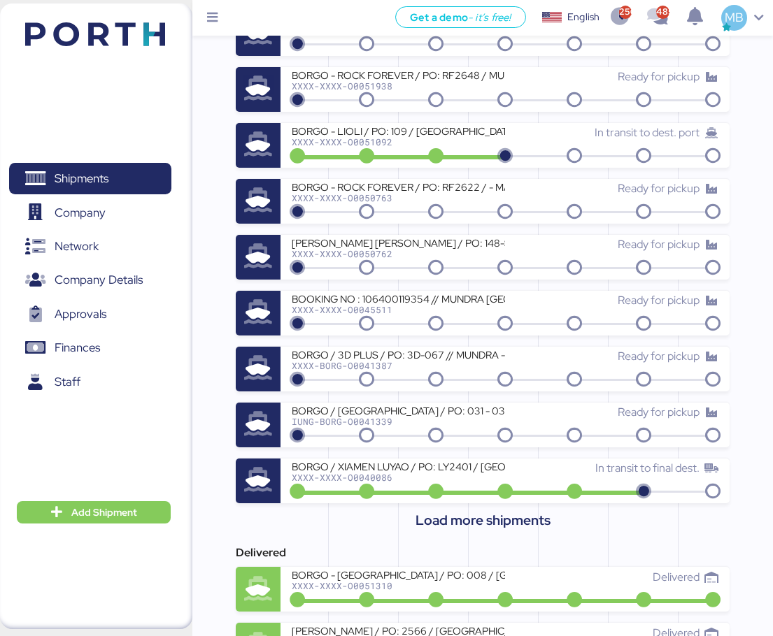
scroll to position [280, 0]
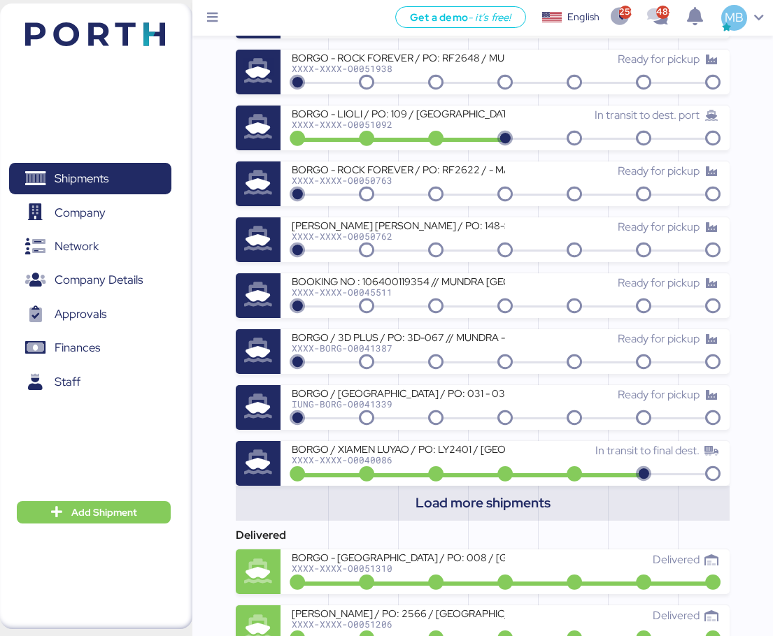
click at [490, 508] on span "Load more shipments" at bounding box center [482, 503] width 135 height 23
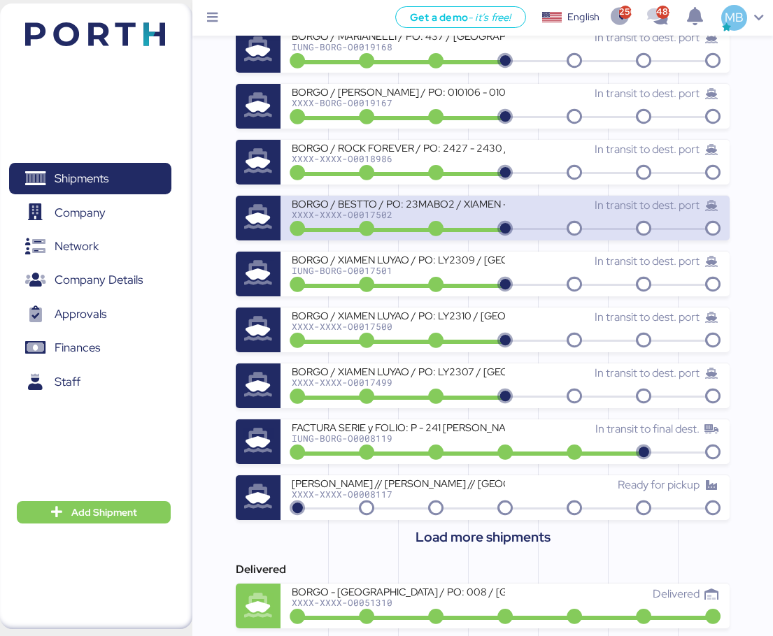
scroll to position [839, 0]
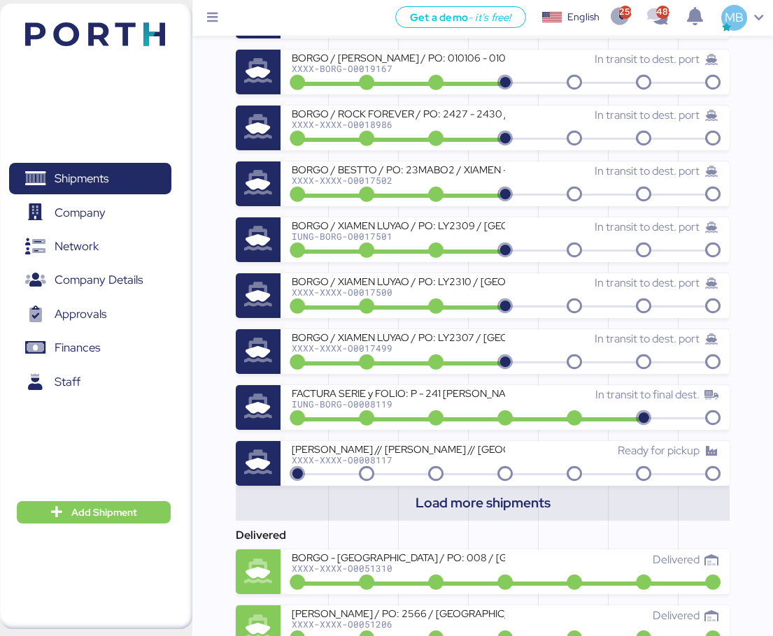
click at [483, 500] on span "Load more shipments" at bounding box center [482, 503] width 135 height 23
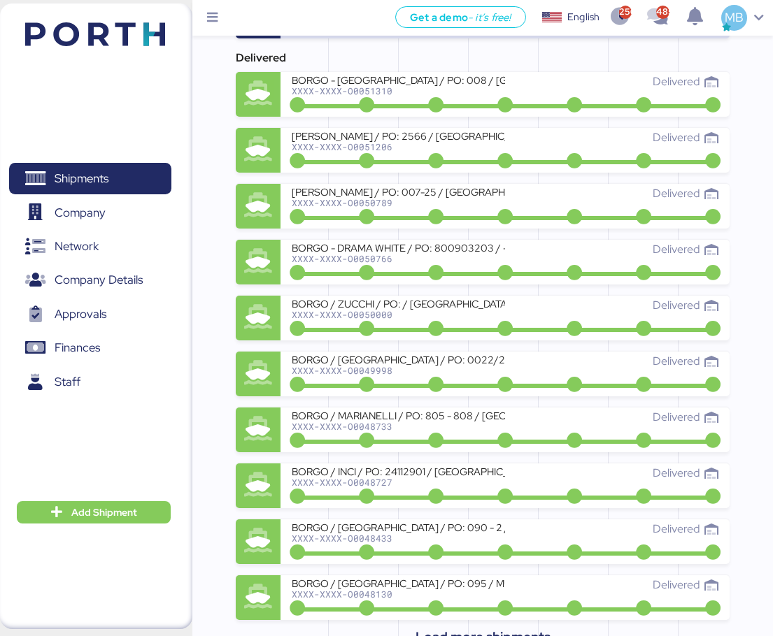
scroll to position [1714, 0]
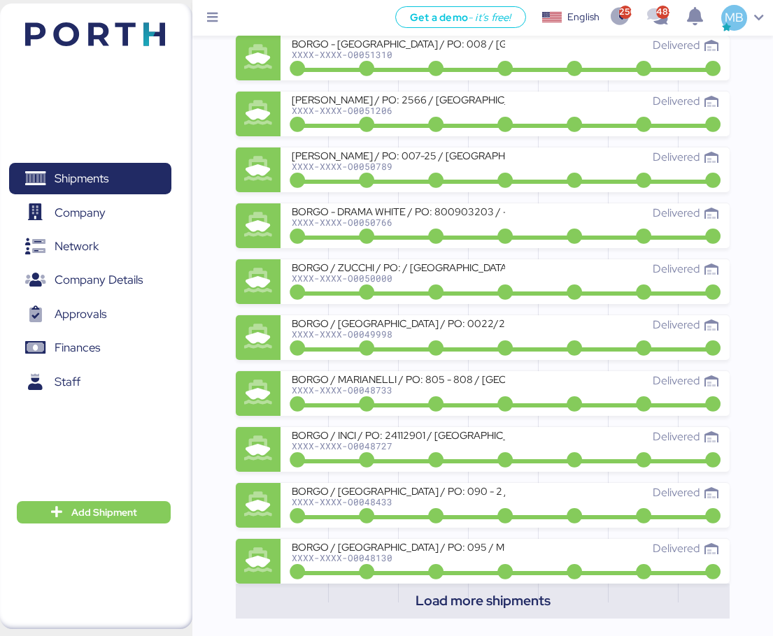
click at [495, 590] on span "Load more shipments" at bounding box center [482, 600] width 135 height 23
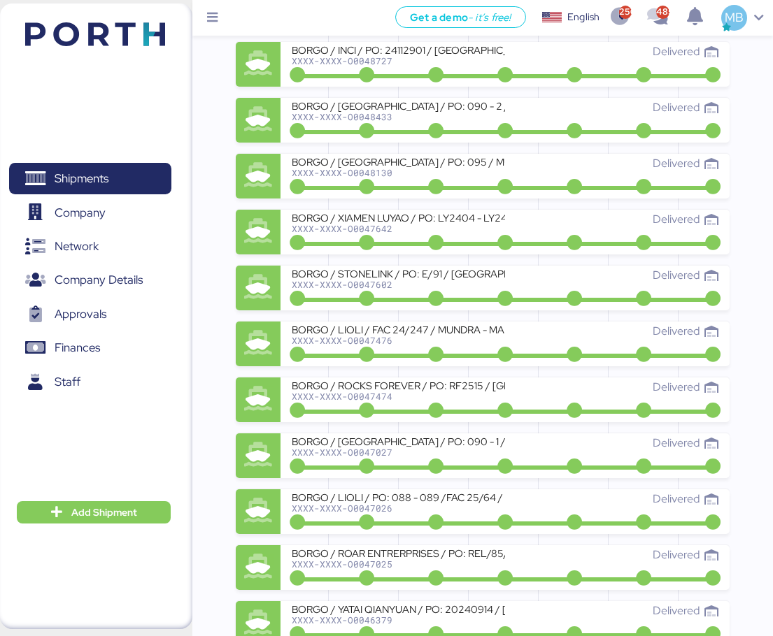
scroll to position [2134, 0]
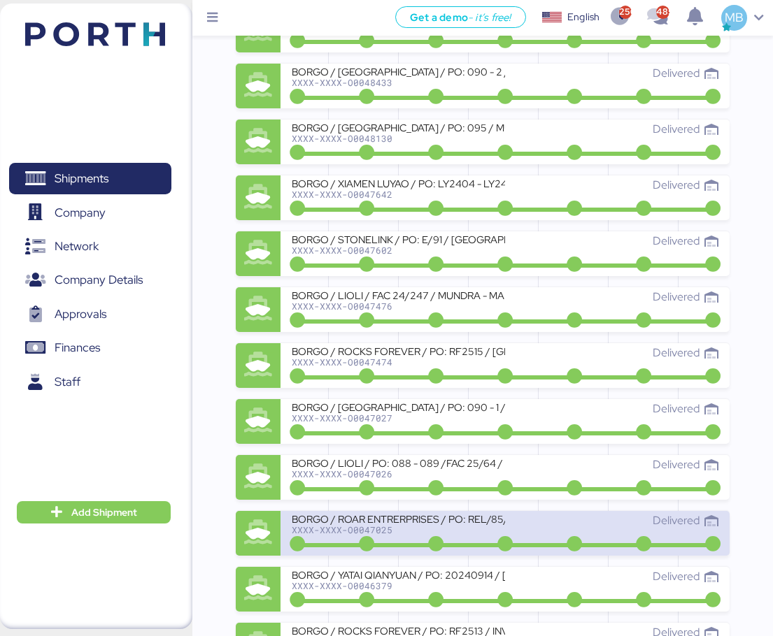
click at [467, 530] on div "XXXX-XXXX-O0047025" at bounding box center [398, 530] width 213 height 10
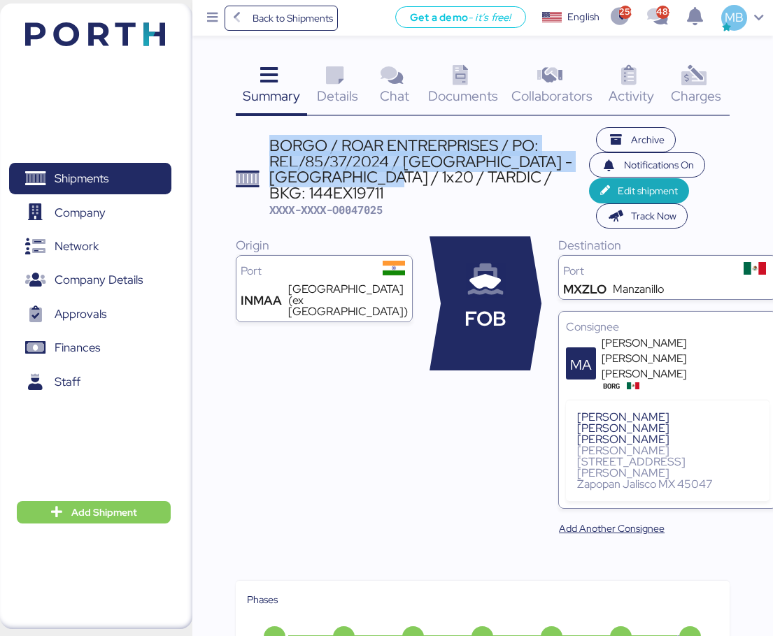
drag, startPoint x: 378, startPoint y: 186, endPoint x: 268, endPoint y: 152, distance: 114.1
click at [269, 152] on div "BORGO / ROAR ENTRERPRISES / PO: REL/85/37/2024 / [GEOGRAPHIC_DATA] - [GEOGRAPHI…" at bounding box center [429, 169] width 320 height 63
copy div "BORGO / ROAR ENTRERPRISES / PO: REL/85/37/2024 / [GEOGRAPHIC_DATA] - [GEOGRAPHI…"
click at [85, 173] on span "Shipments" at bounding box center [82, 179] width 54 height 20
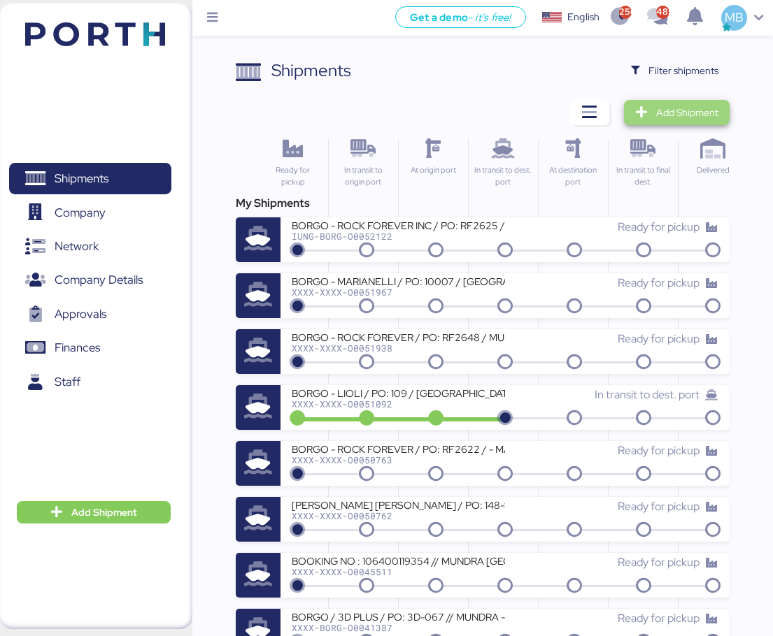
click at [680, 122] on span "Add Shipment" at bounding box center [677, 112] width 106 height 25
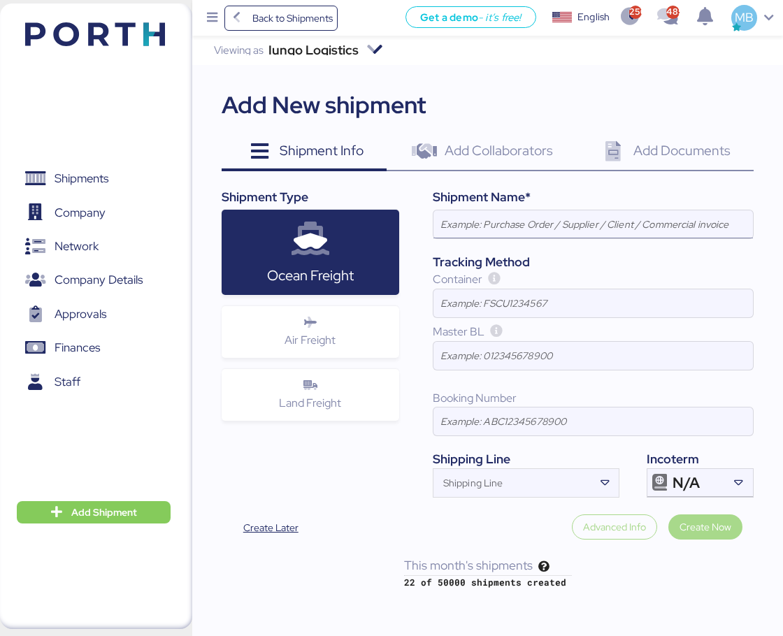
click at [520, 214] on input at bounding box center [594, 224] width 320 height 28
paste input "BORGO / ROAR ENTRERPRISES / PO: REL/85/37/2024 / [GEOGRAPHIC_DATA] - [GEOGRAPHI…"
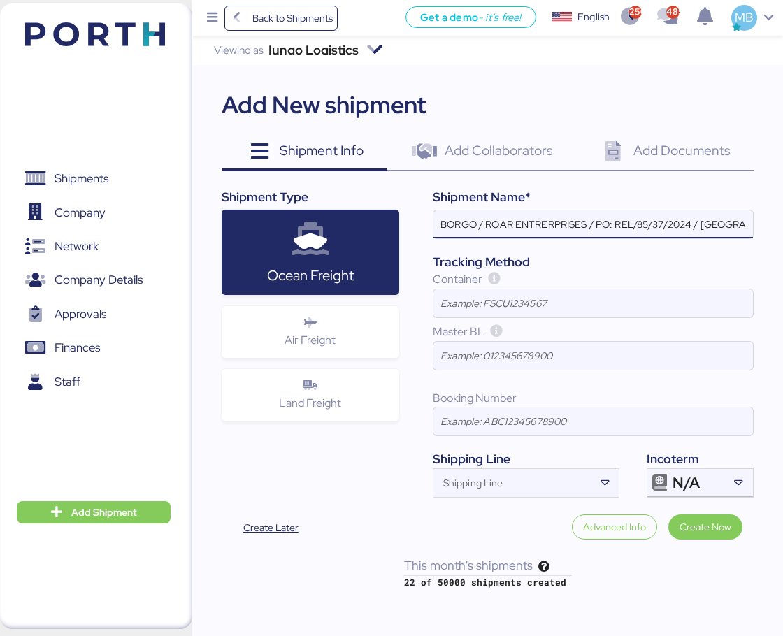
drag, startPoint x: 692, startPoint y: 217, endPoint x: 617, endPoint y: 218, distance: 74.8
click at [617, 218] on input "BORGO / ROAR ENTRERPRISES / PO: REL/85/37/2024 / [GEOGRAPHIC_DATA] - [GEOGRAPHI…" at bounding box center [594, 224] width 320 height 28
paste input "REL/BS/20"
click at [713, 219] on input "BORGO / ROAR ENTRERPRISES / PO: REL/BS/20 / [GEOGRAPHIC_DATA] - [GEOGRAPHIC_DAT…" at bounding box center [594, 224] width 320 height 28
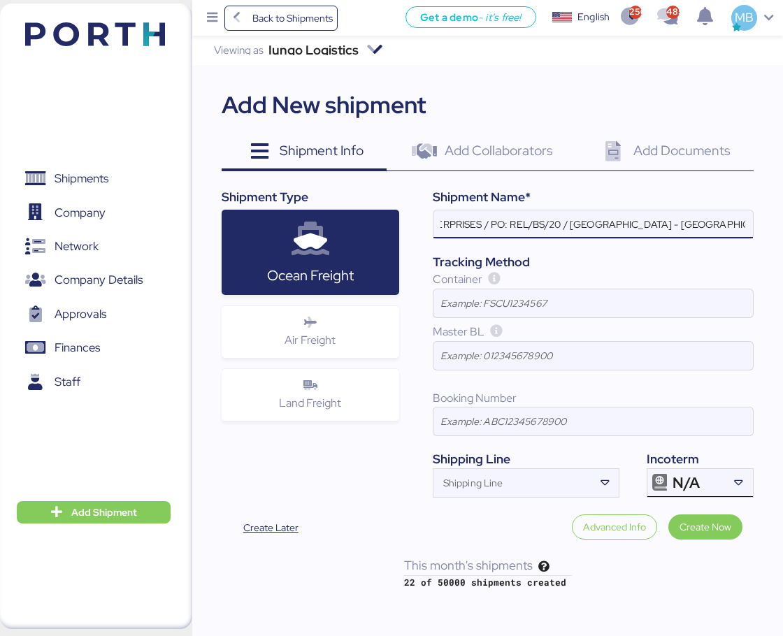
type input "BORGO / ROAR ENTRERPRISES / PO: REL/BS/20 / [GEOGRAPHIC_DATA] - [GEOGRAPHIC_DAT…"
click at [735, 480] on icon at bounding box center [739, 483] width 14 height 14
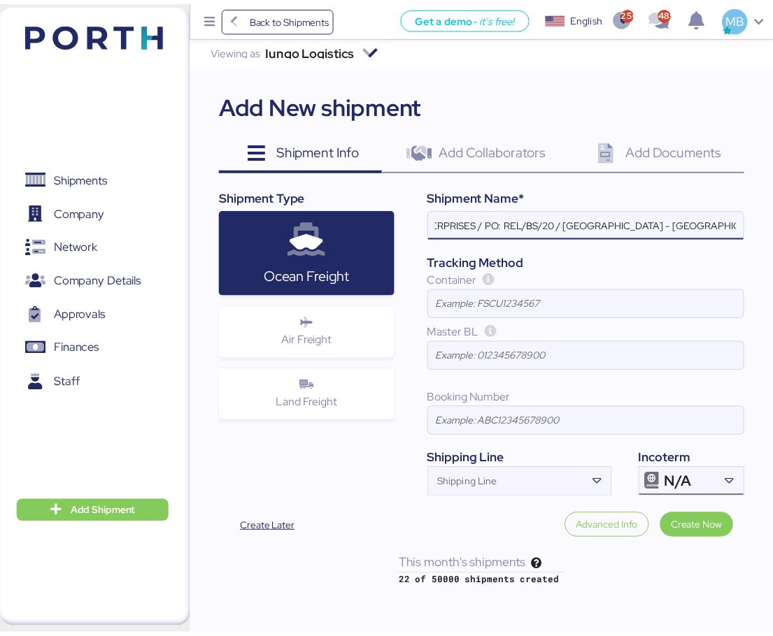
scroll to position [0, 0]
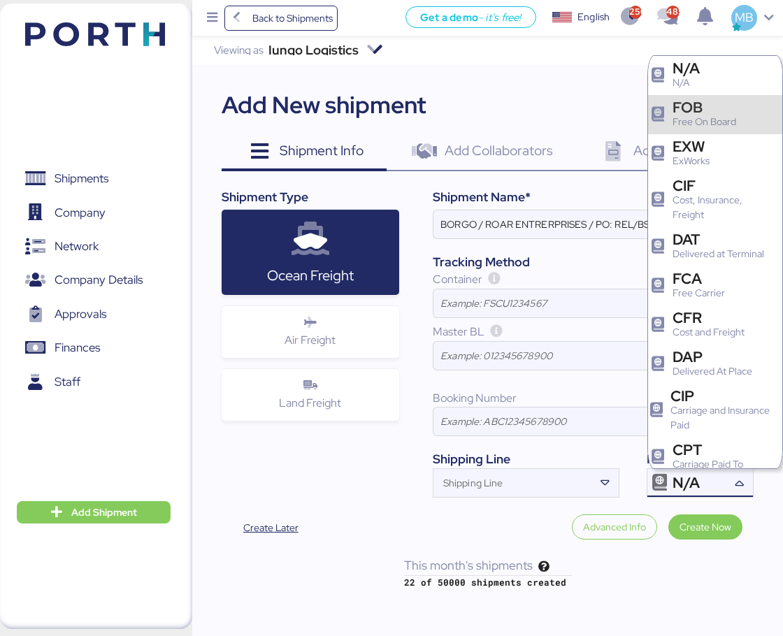
click at [726, 115] on div "Free On Board" at bounding box center [705, 122] width 64 height 15
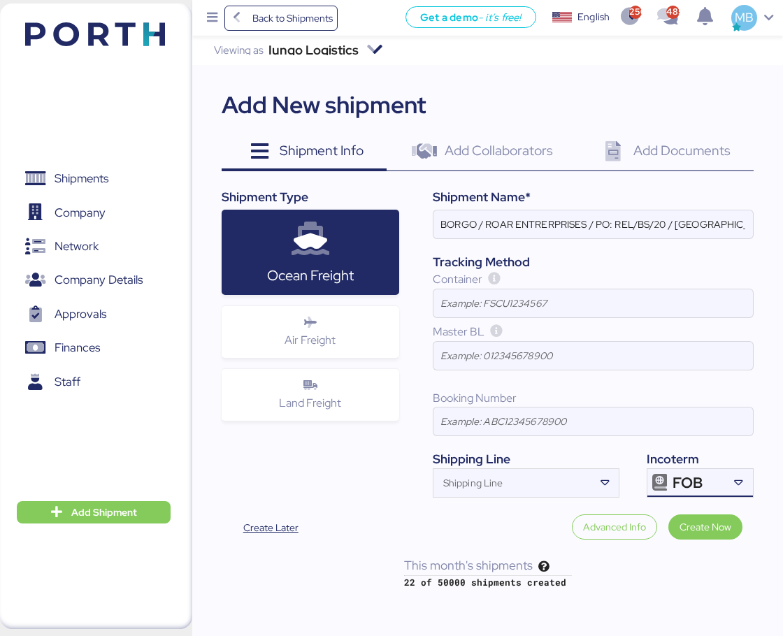
click at [741, 264] on div "Tracking Method" at bounding box center [593, 262] width 321 height 18
click at [694, 524] on span "Create Now" at bounding box center [706, 527] width 52 height 17
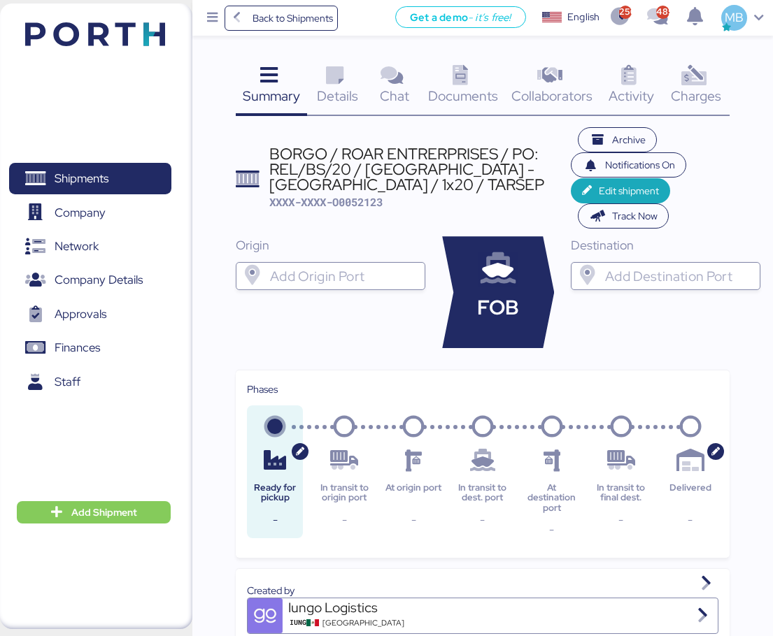
click at [655, 277] on input "search" at bounding box center [678, 276] width 152 height 17
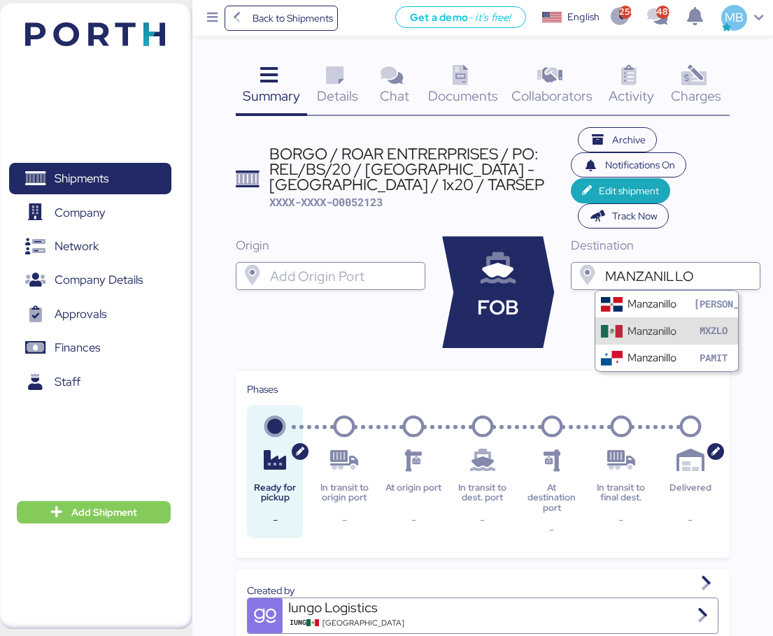
type input "MANZANILLO"
click at [666, 327] on div "Manzanillo" at bounding box center [651, 331] width 49 height 16
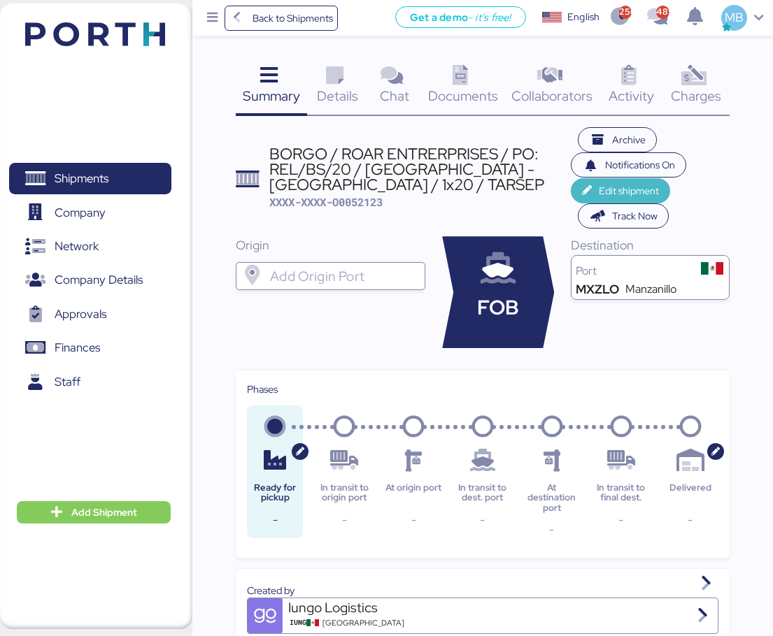
click at [599, 186] on span "Edit shipment" at bounding box center [629, 190] width 60 height 17
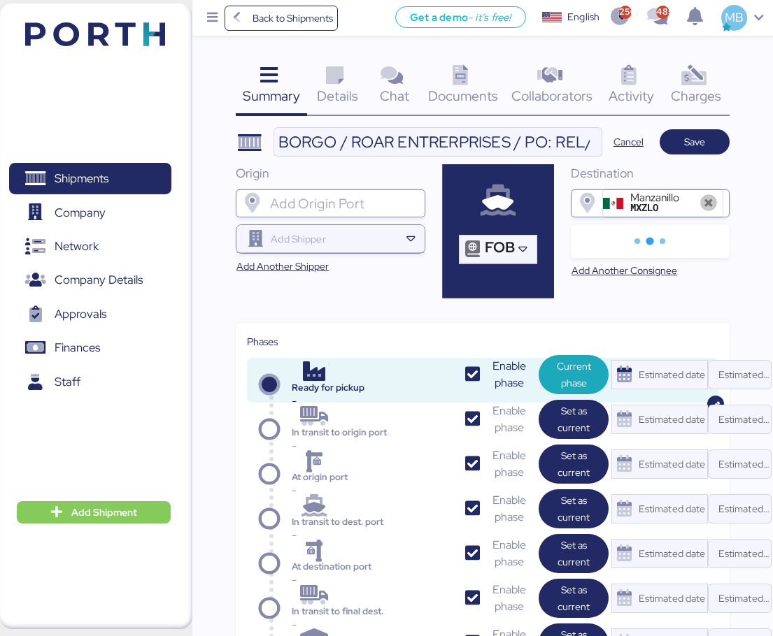
click at [315, 245] on input "search" at bounding box center [333, 239] width 131 height 17
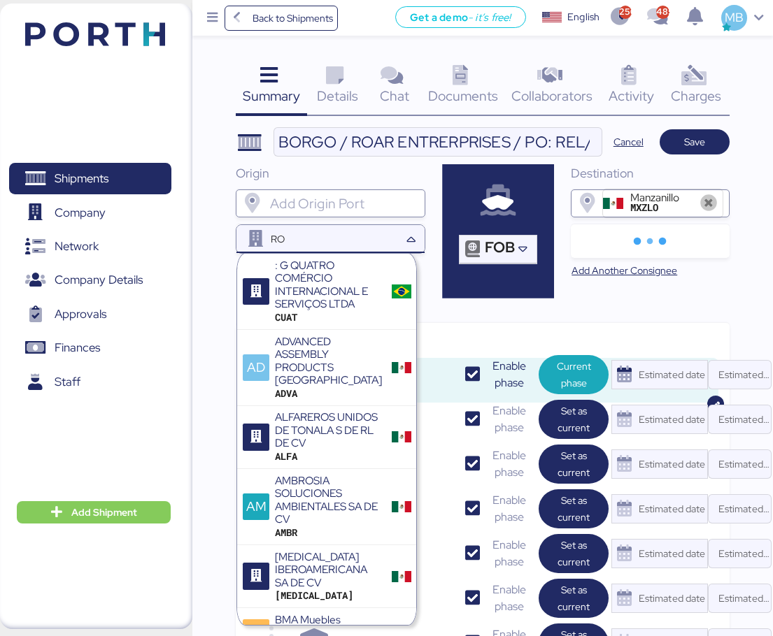
type input "R"
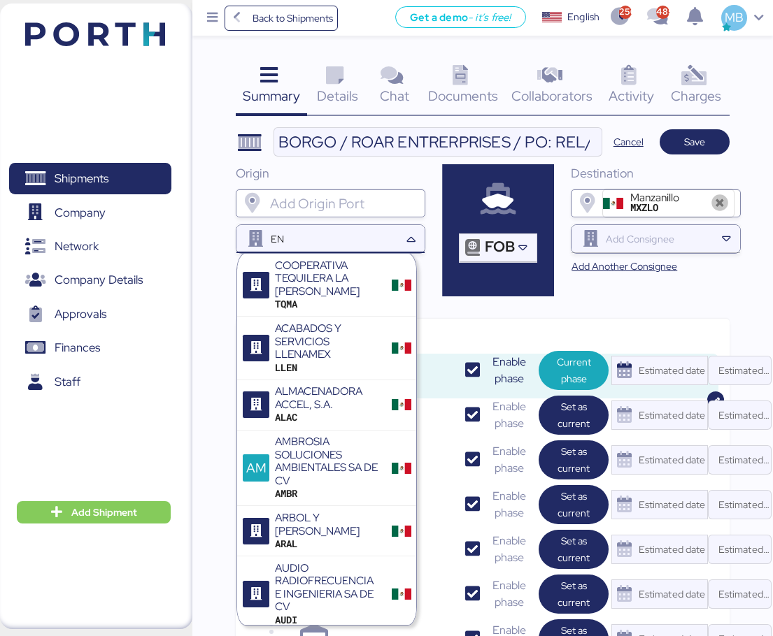
type input "E"
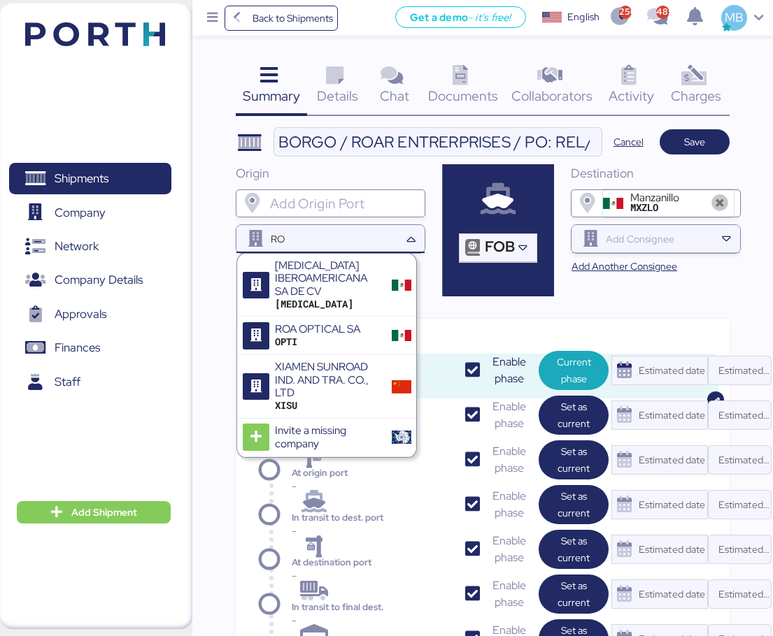
type input "R"
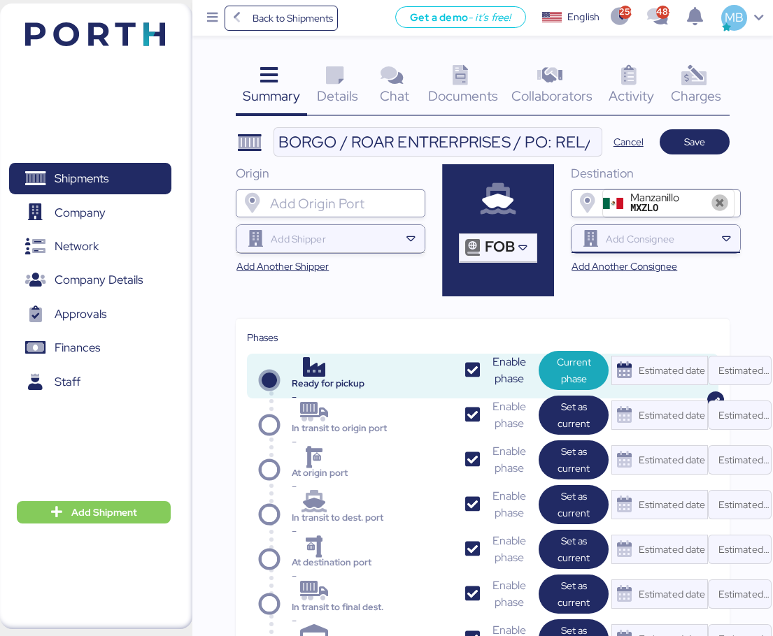
click at [667, 244] on input "search" at bounding box center [659, 239] width 112 height 17
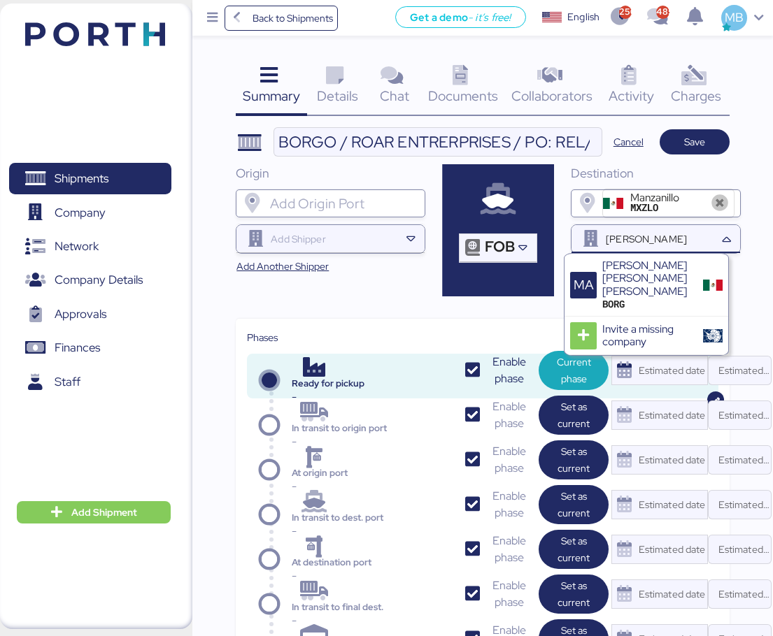
type input "[PERSON_NAME]"
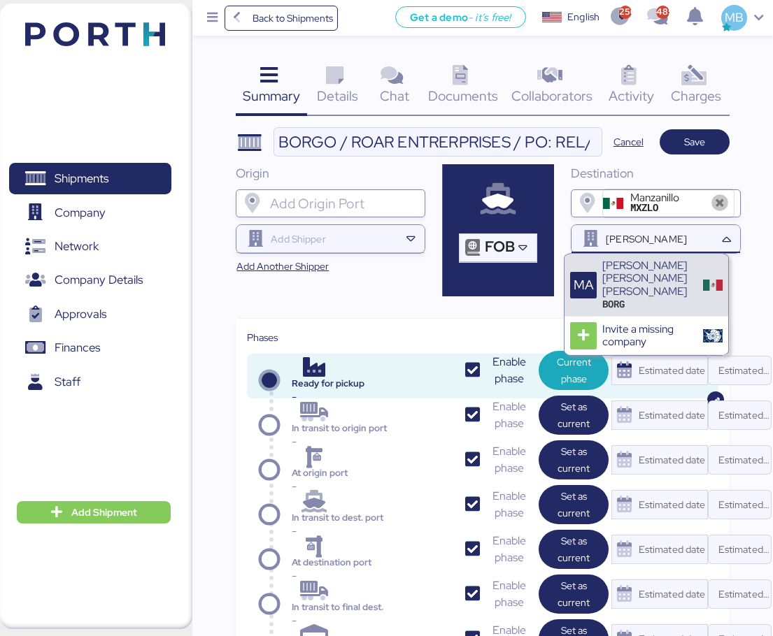
click at [667, 271] on div "[PERSON_NAME] [PERSON_NAME] [PERSON_NAME]" at bounding box center [647, 278] width 91 height 38
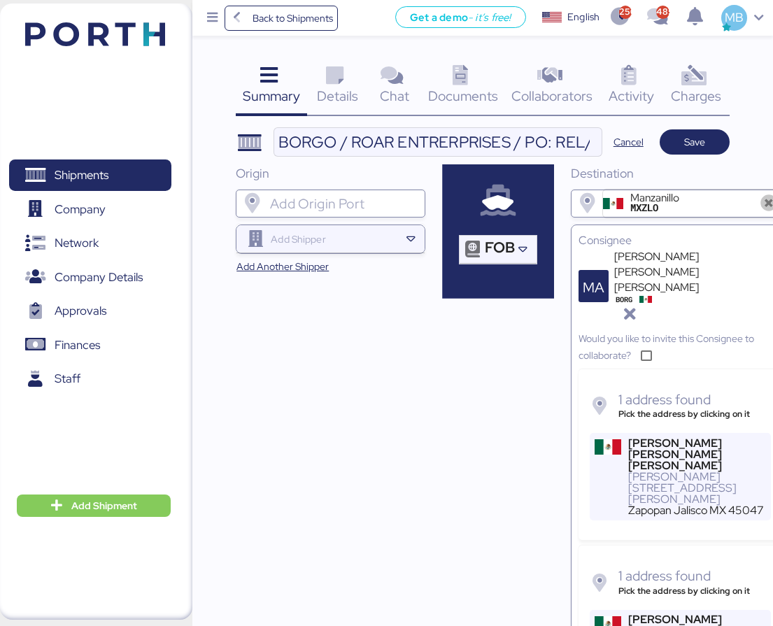
click at [650, 471] on div "[PERSON_NAME][STREET_ADDRESS][PERSON_NAME]" at bounding box center [697, 488] width 138 height 34
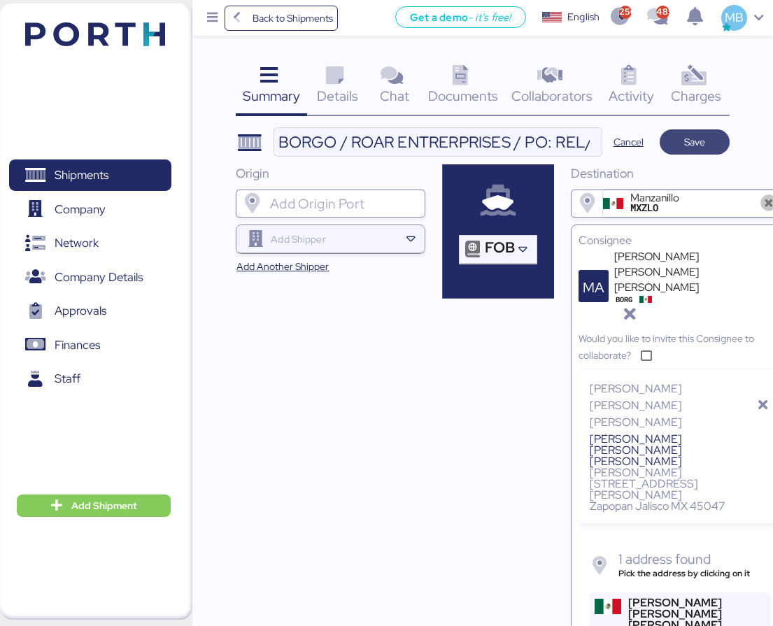
click at [703, 141] on span "Save" at bounding box center [694, 142] width 21 height 17
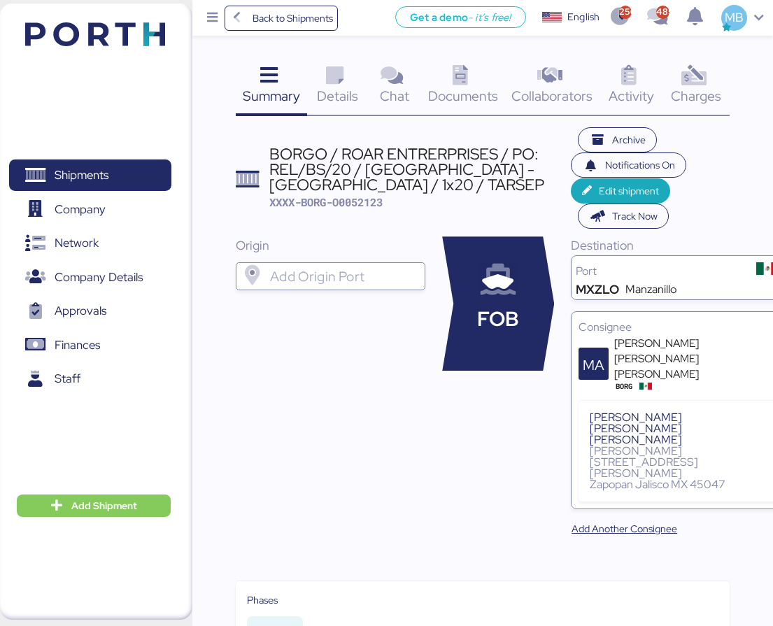
click at [349, 87] on span "Details" at bounding box center [337, 96] width 41 height 18
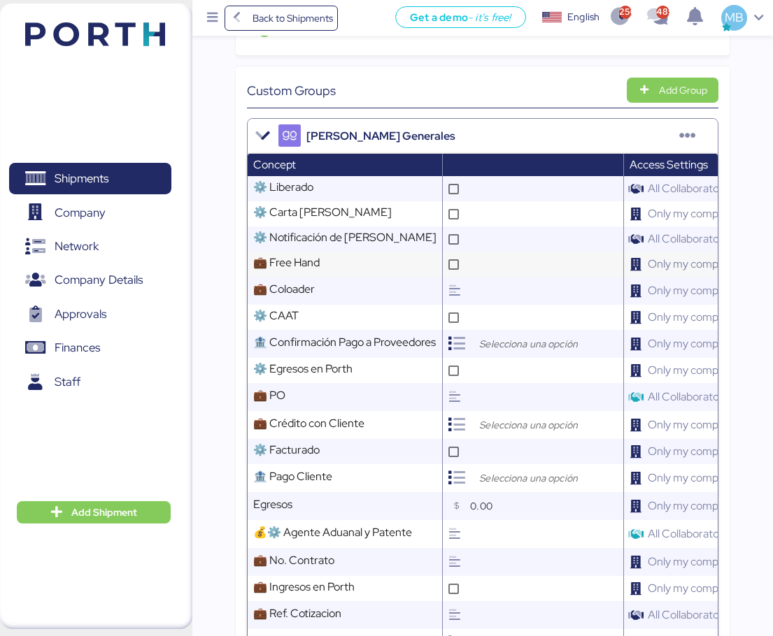
scroll to position [420, 0]
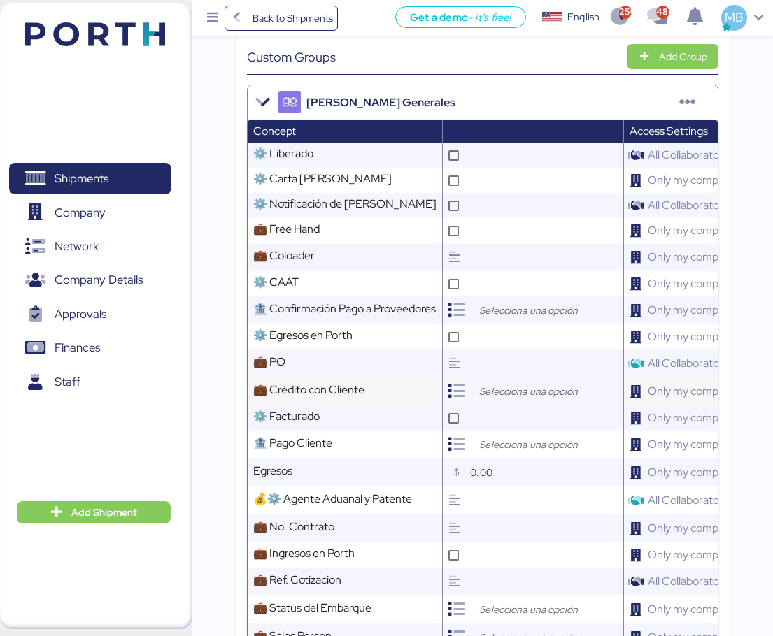
click at [504, 389] on input "search" at bounding box center [549, 391] width 147 height 17
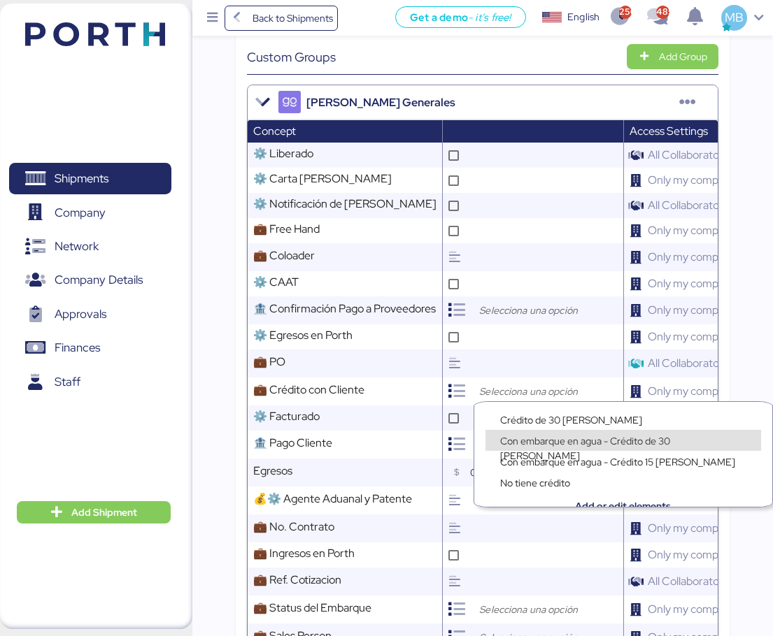
click at [588, 441] on span "Con embarque en agua - Crédito de 30 [PERSON_NAME]" at bounding box center [585, 448] width 170 height 27
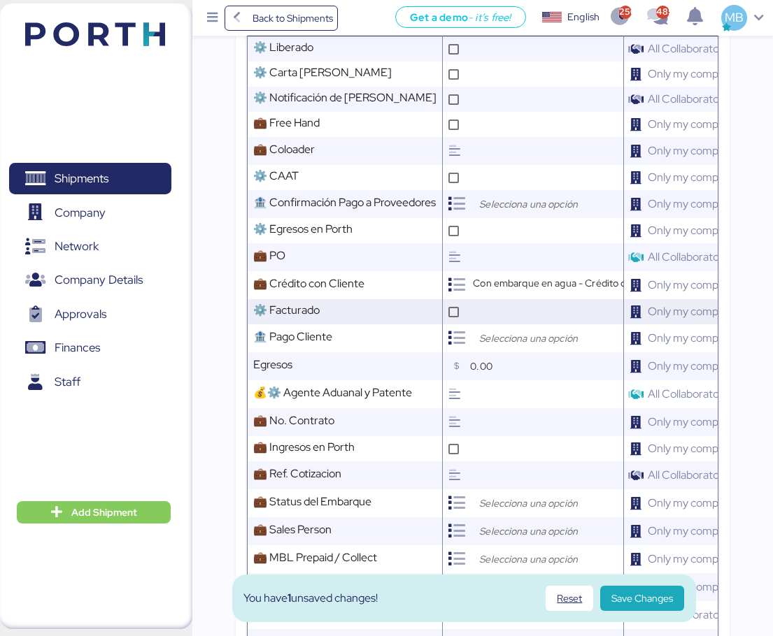
scroll to position [559, 0]
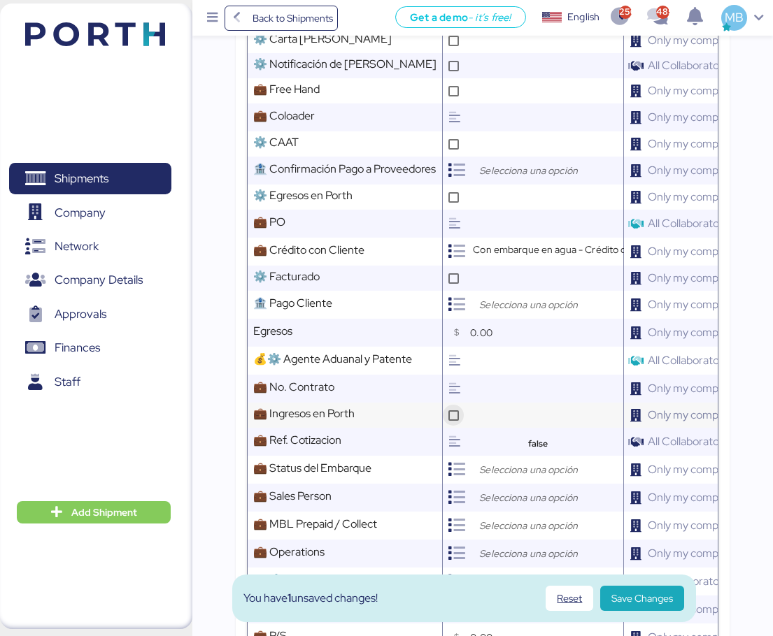
click at [457, 412] on icon at bounding box center [454, 416] width 8 height 8
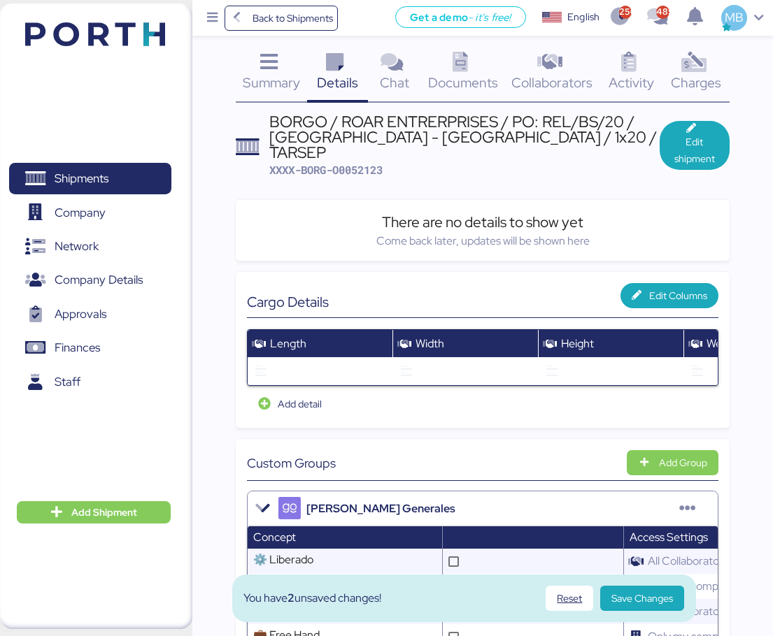
scroll to position [0, 0]
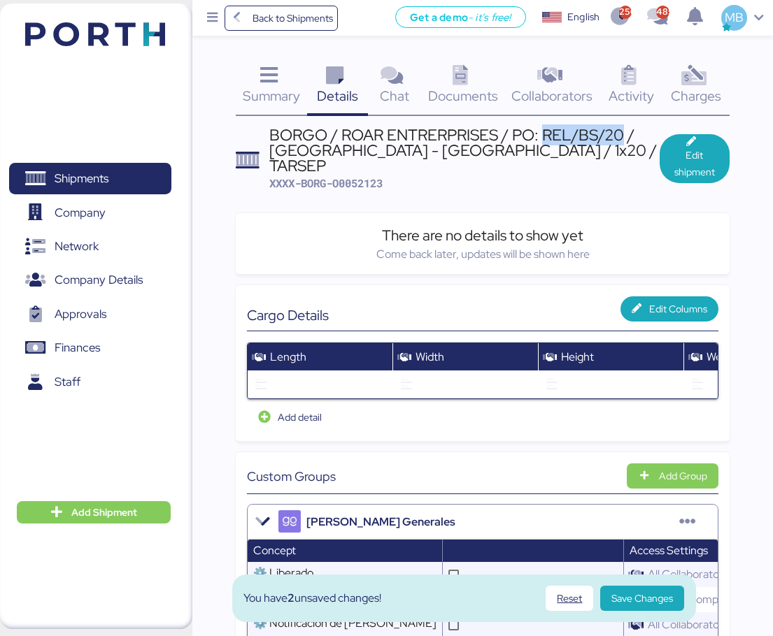
drag, startPoint x: 624, startPoint y: 133, endPoint x: 547, endPoint y: 134, distance: 77.6
click at [547, 134] on div "BORGO / ROAR ENTRERPRISES / PO: REL/BS/20 / [GEOGRAPHIC_DATA] - [GEOGRAPHIC_DAT…" at bounding box center [464, 150] width 390 height 47
copy div "REL/BS/20"
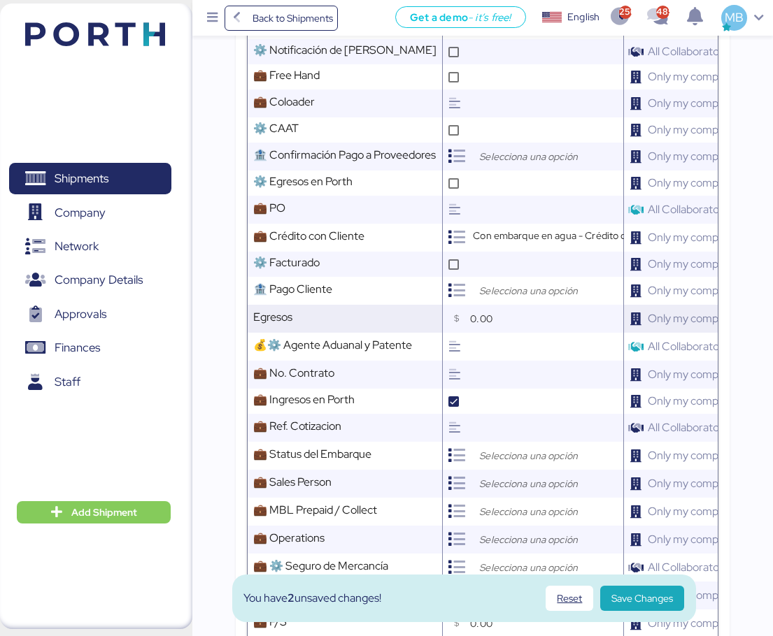
scroll to position [559, 0]
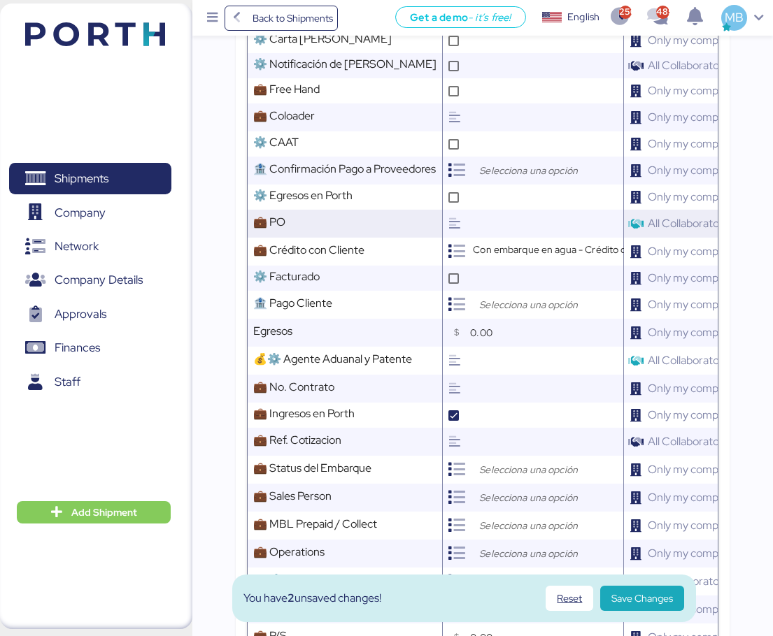
click at [522, 213] on input "text" at bounding box center [544, 224] width 157 height 28
paste input "REL/BS/20"
type input "REL/BS/20"
click at [507, 461] on input "search" at bounding box center [549, 469] width 147 height 17
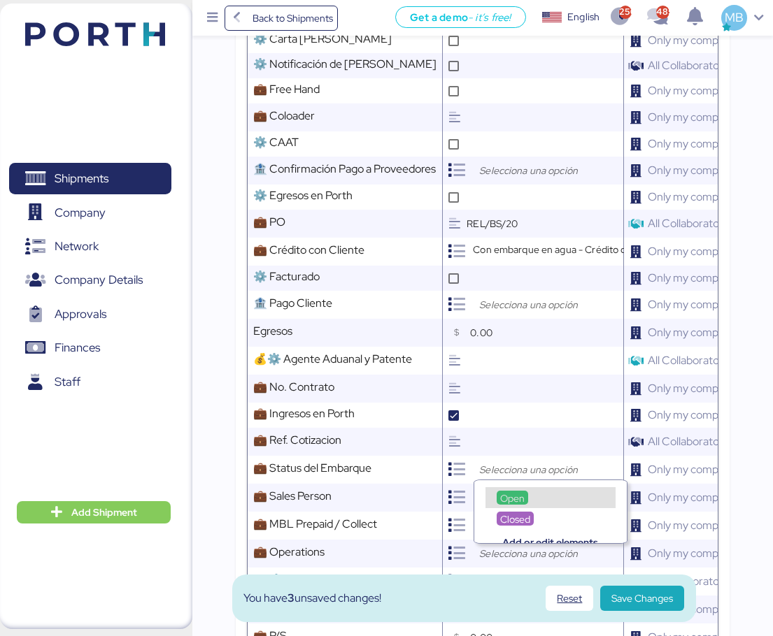
click at [506, 492] on div "Open" at bounding box center [511, 498] width 31 height 14
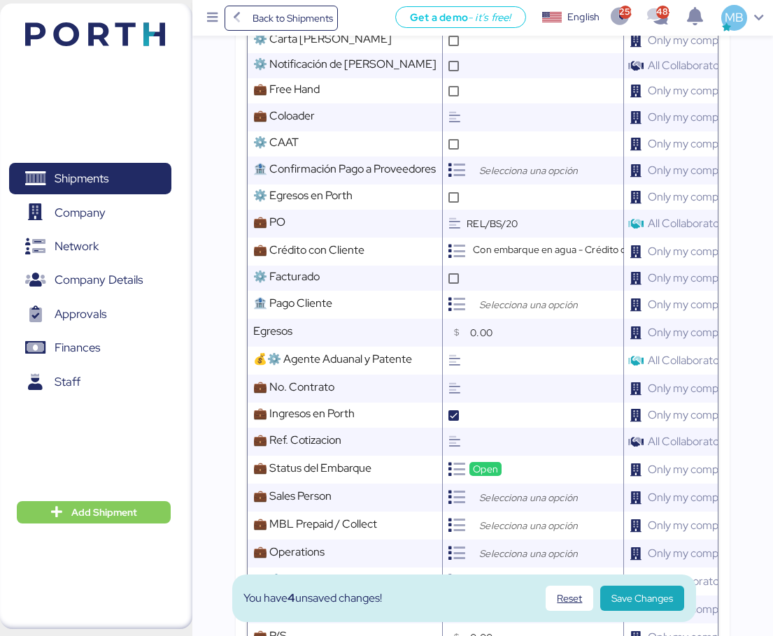
click at [521, 490] on input "search" at bounding box center [549, 497] width 147 height 17
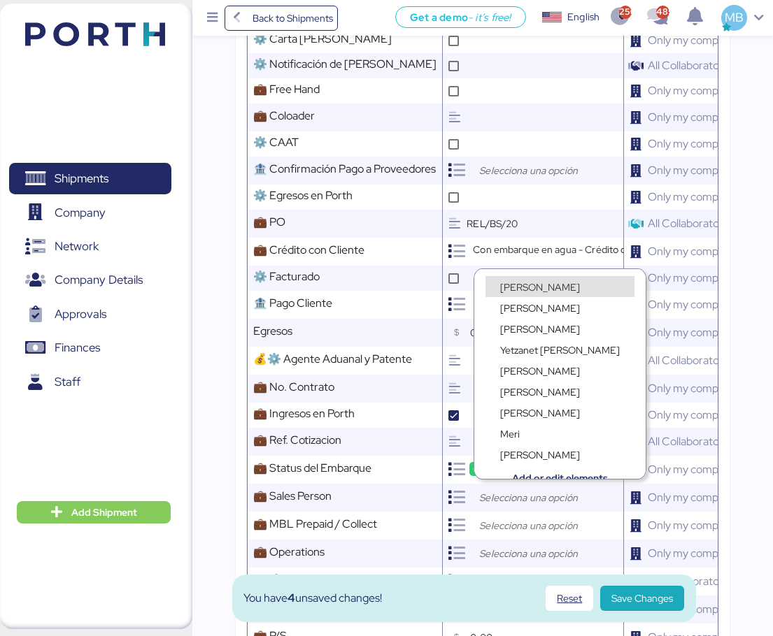
click at [545, 282] on span "[PERSON_NAME]" at bounding box center [540, 287] width 80 height 13
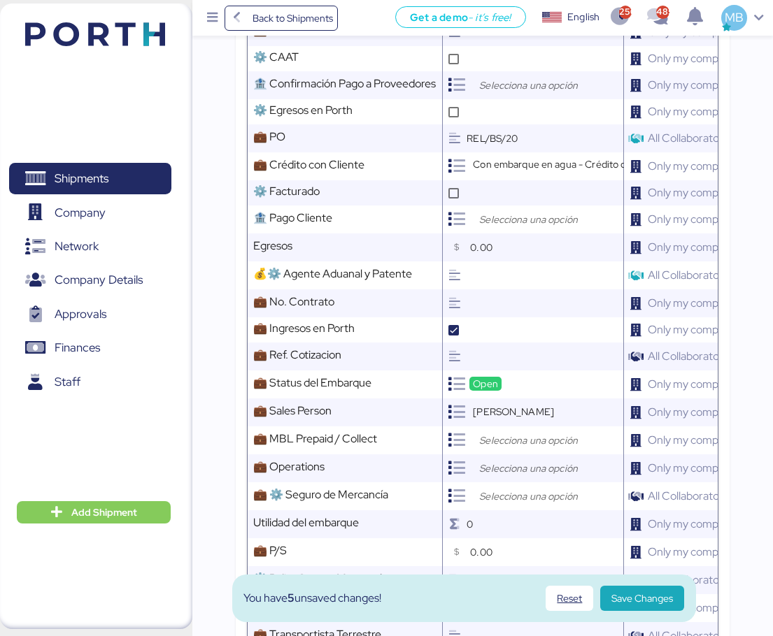
scroll to position [699, 0]
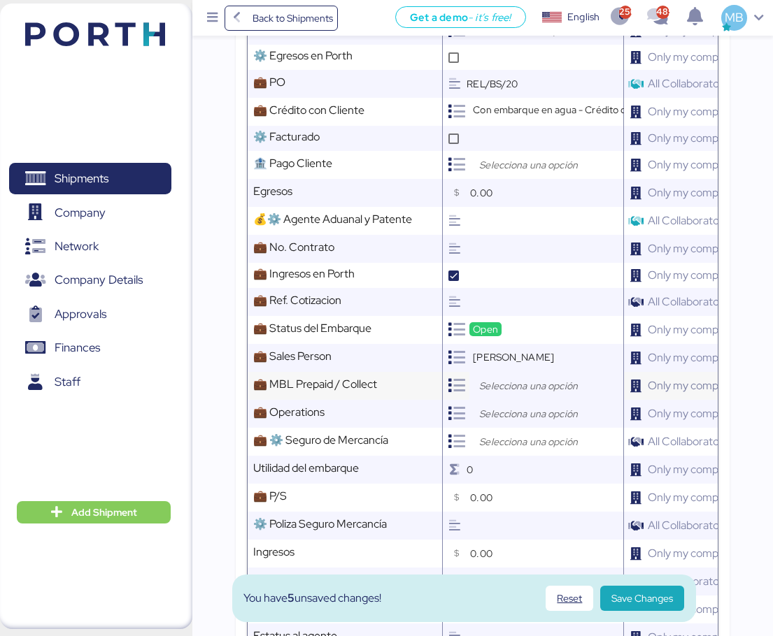
click at [516, 378] on input "search" at bounding box center [549, 386] width 147 height 17
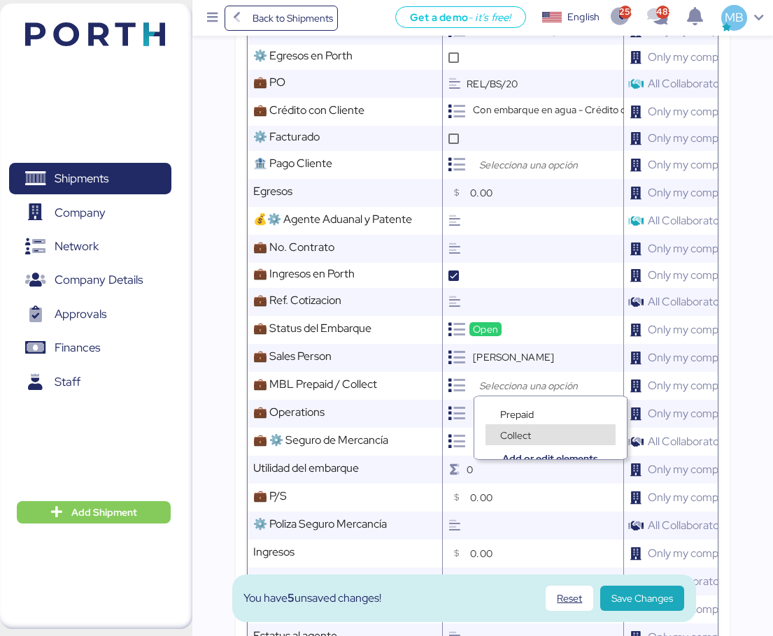
click at [520, 417] on div "Collect" at bounding box center [550, 427] width 152 height 21
click at [522, 408] on div "Prepaid" at bounding box center [516, 414] width 41 height 14
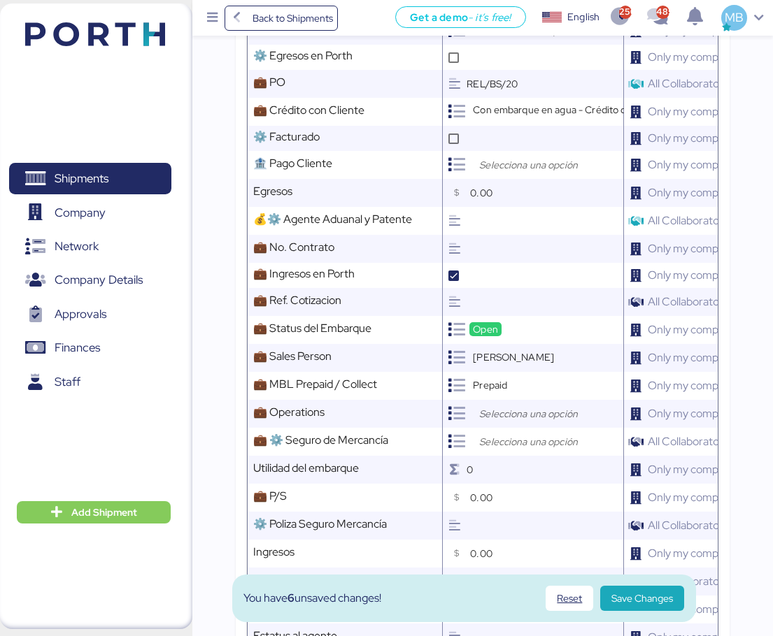
click at [524, 406] on input "search" at bounding box center [549, 414] width 147 height 17
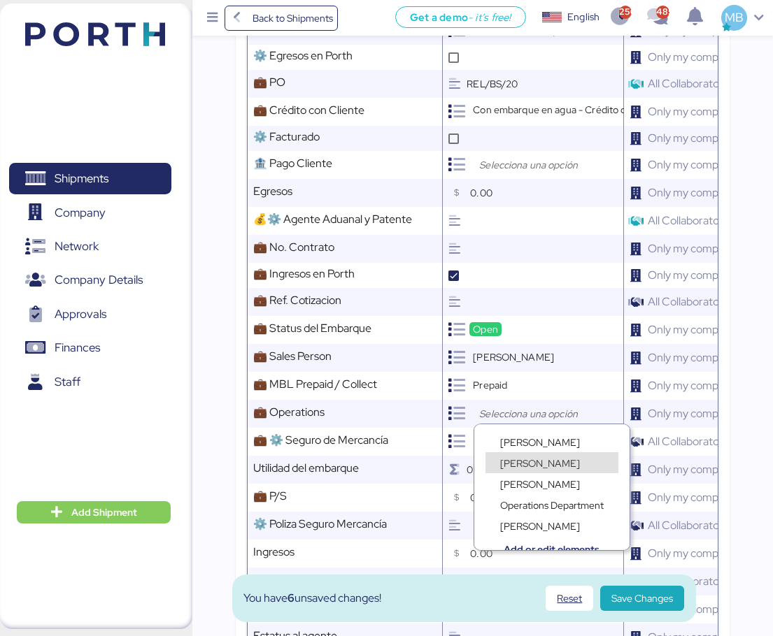
click at [543, 459] on span "[PERSON_NAME]" at bounding box center [540, 463] width 80 height 13
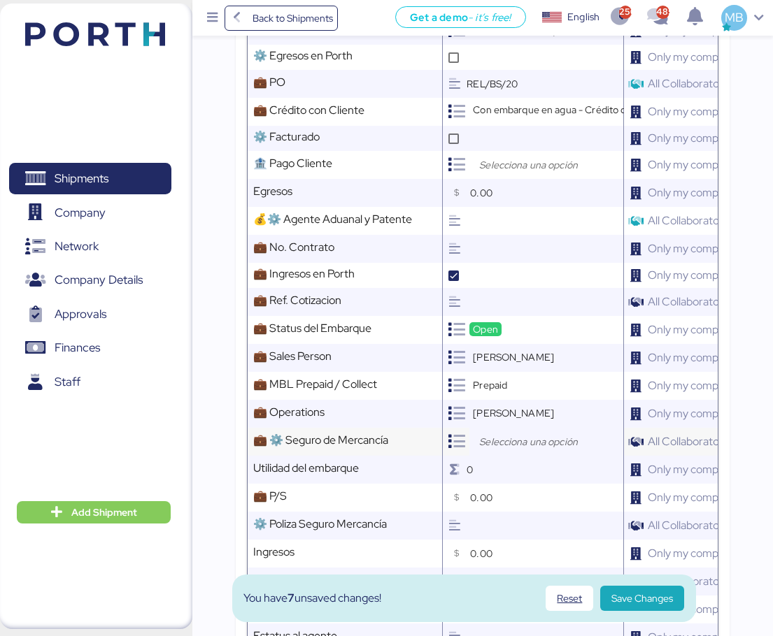
click at [507, 436] on input "search" at bounding box center [549, 442] width 147 height 17
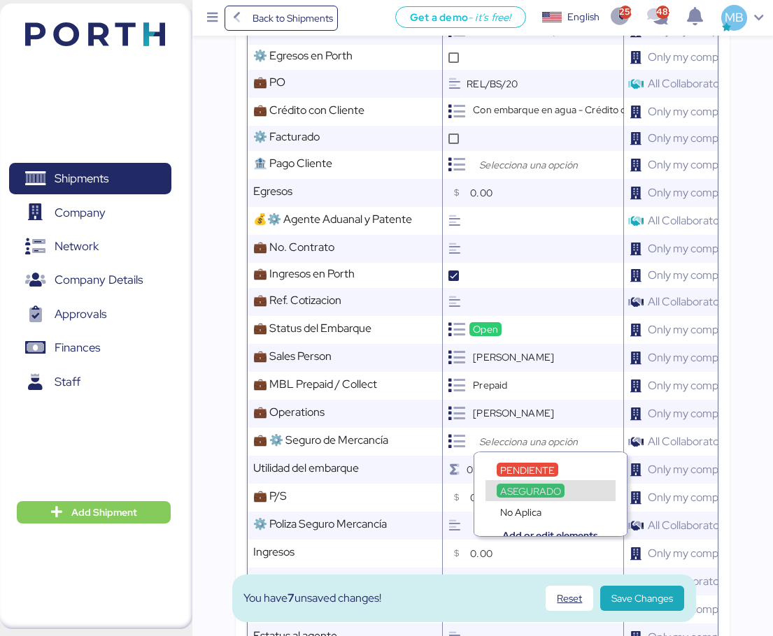
click at [538, 487] on span "ASEGURADO" at bounding box center [530, 491] width 61 height 13
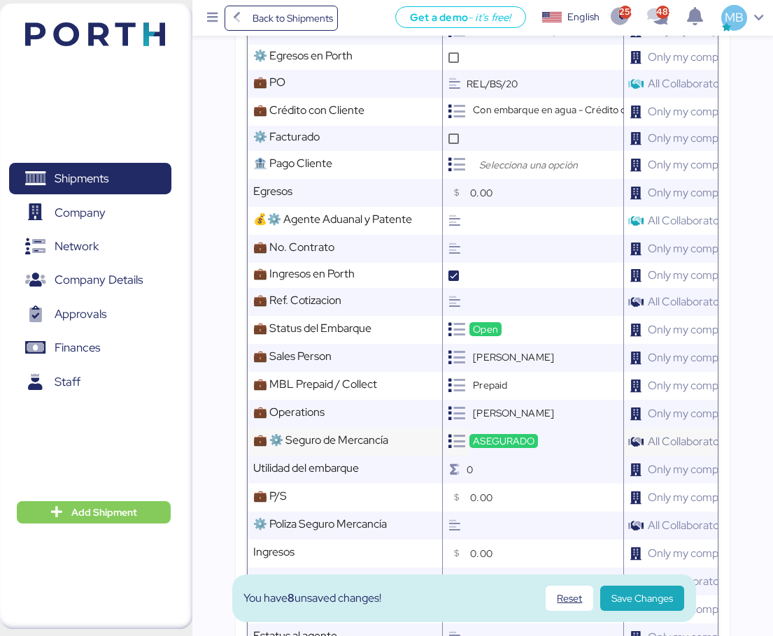
scroll to position [839, 0]
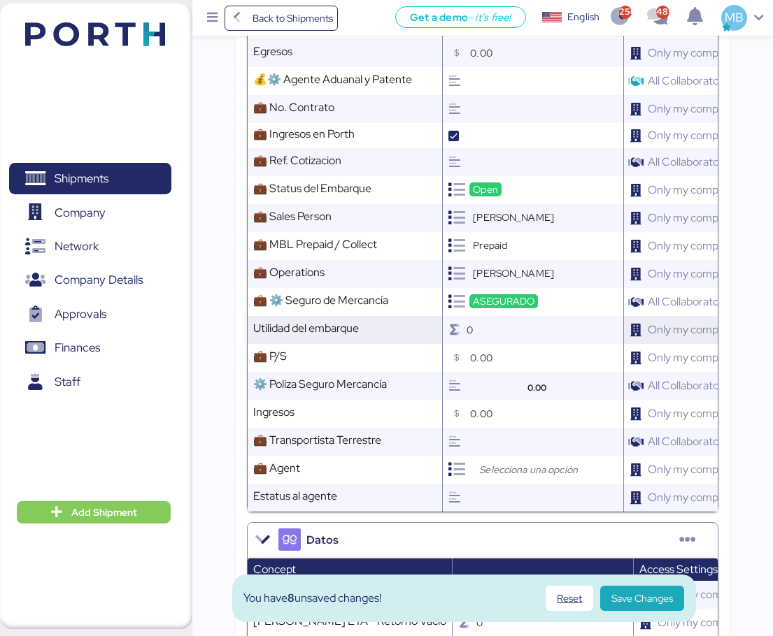
click at [492, 337] on input "0" at bounding box center [544, 330] width 157 height 28
click at [489, 347] on input "0.00" at bounding box center [546, 358] width 153 height 28
type input "80.00"
click at [498, 461] on input "search" at bounding box center [549, 469] width 147 height 17
type input "LYFT"
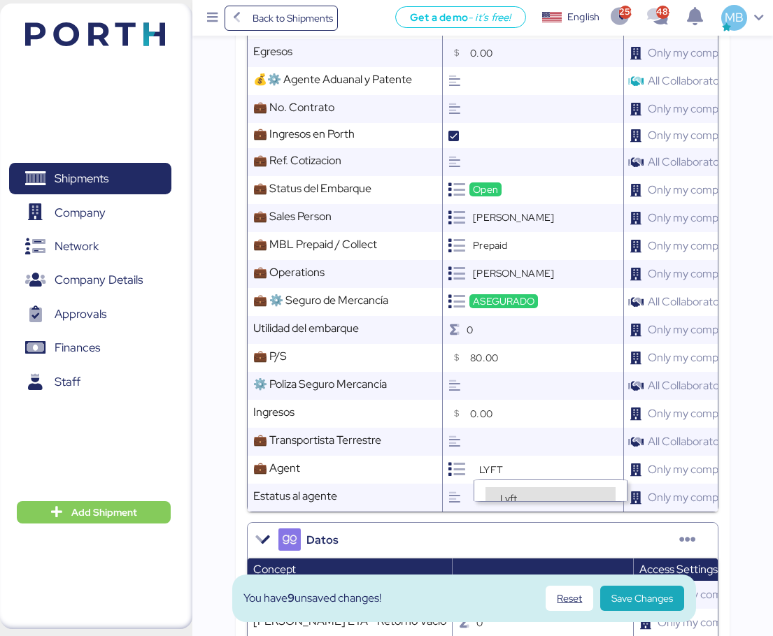
click at [504, 489] on div "Lyft" at bounding box center [550, 497] width 130 height 21
click at [665, 602] on span "Save Changes" at bounding box center [642, 598] width 62 height 17
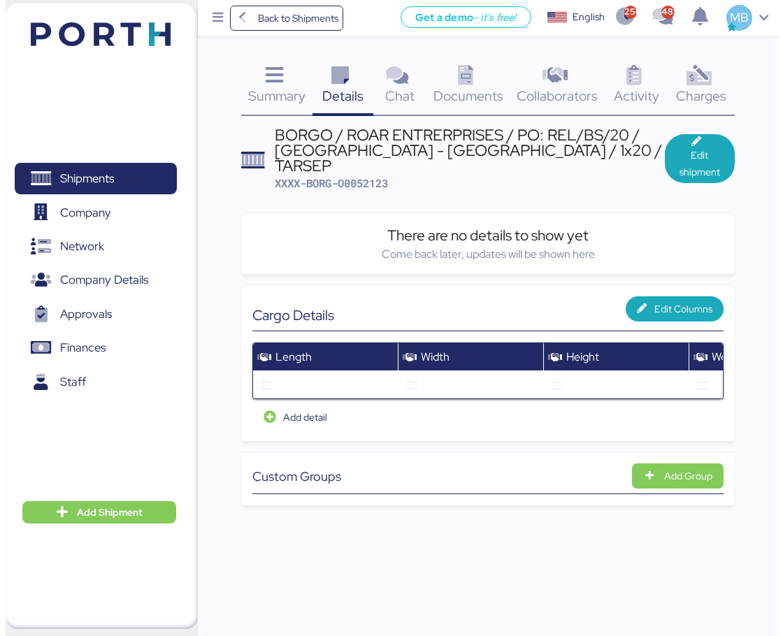
scroll to position [0, 0]
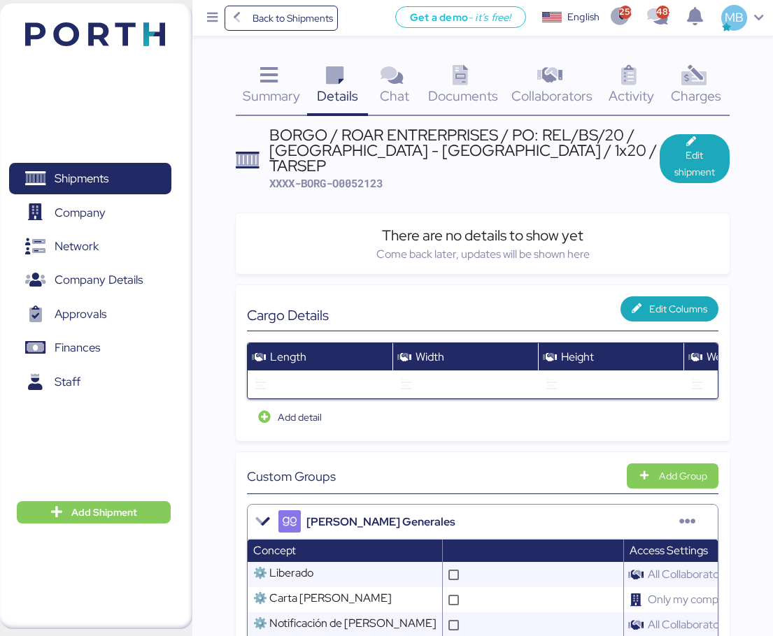
click at [480, 92] on span "Documents" at bounding box center [463, 96] width 70 height 18
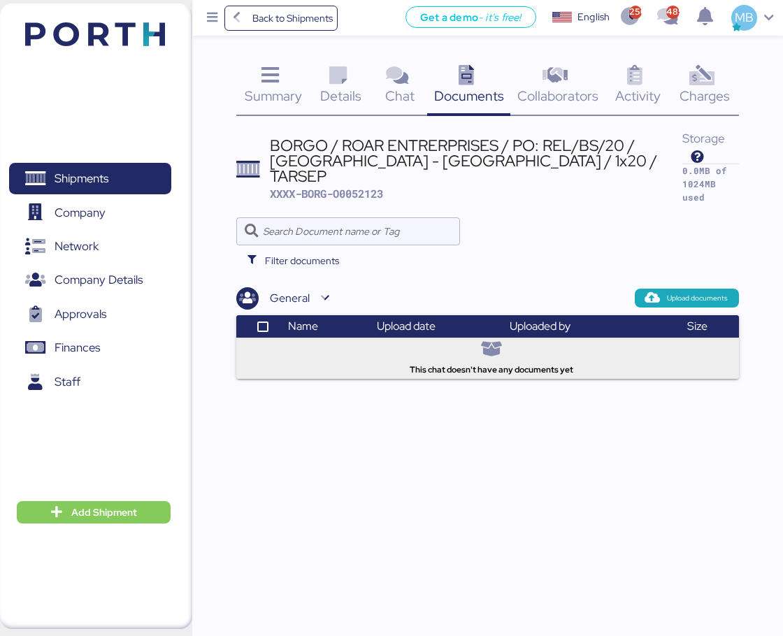
click at [280, 89] on span "Summary" at bounding box center [273, 96] width 57 height 18
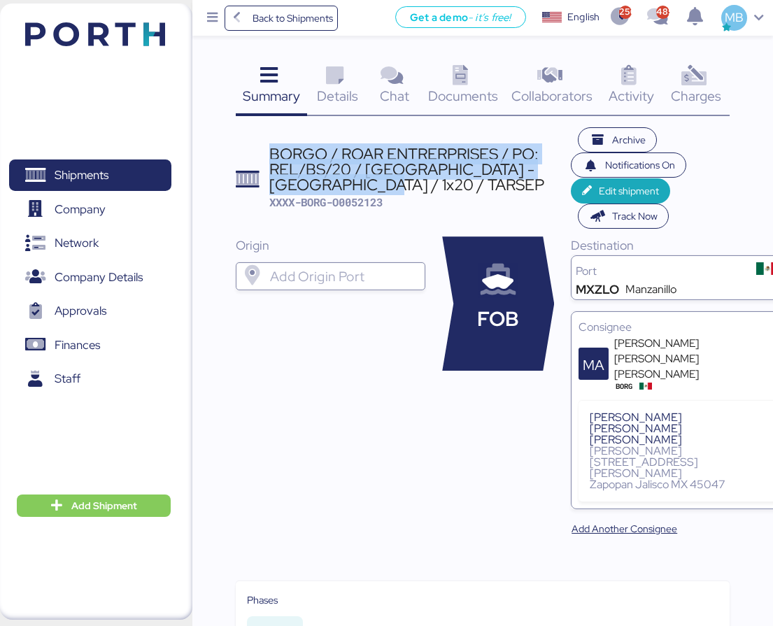
drag, startPoint x: 382, startPoint y: 189, endPoint x: 269, endPoint y: 151, distance: 119.0
click at [269, 151] on div "BORGO / ROAR ENTRERPRISES / PO: REL/BS/20 / [GEOGRAPHIC_DATA] - [GEOGRAPHIC_DAT…" at bounding box center [419, 169] width 301 height 47
copy div "BORGO / ROAR ENTRERPRISES / PO: REL/BS/20 / [GEOGRAPHIC_DATA] - [GEOGRAPHIC_DAT…"
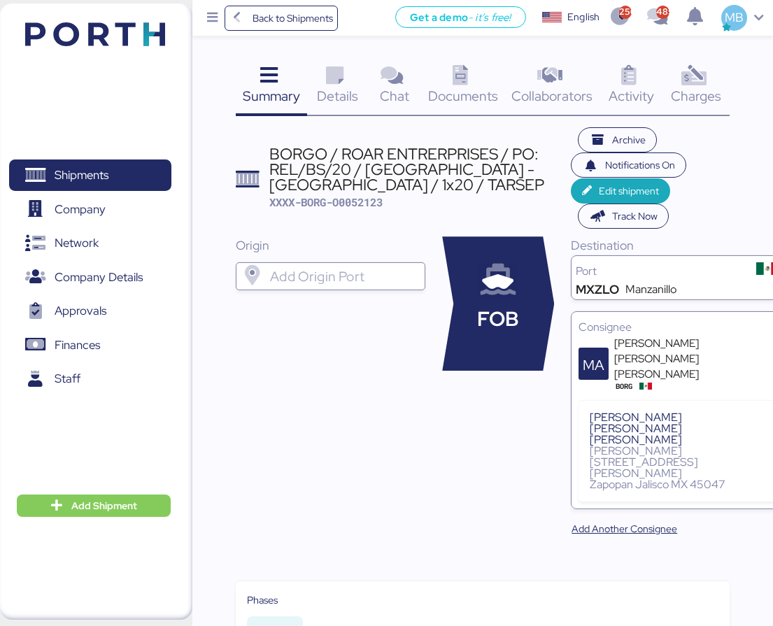
click at [366, 201] on span "XXXX-BORG-O0052123" at bounding box center [325, 202] width 113 height 14
copy span "O0052123"
click at [350, 203] on span "XXXX-BORG-O0052123" at bounding box center [325, 202] width 113 height 14
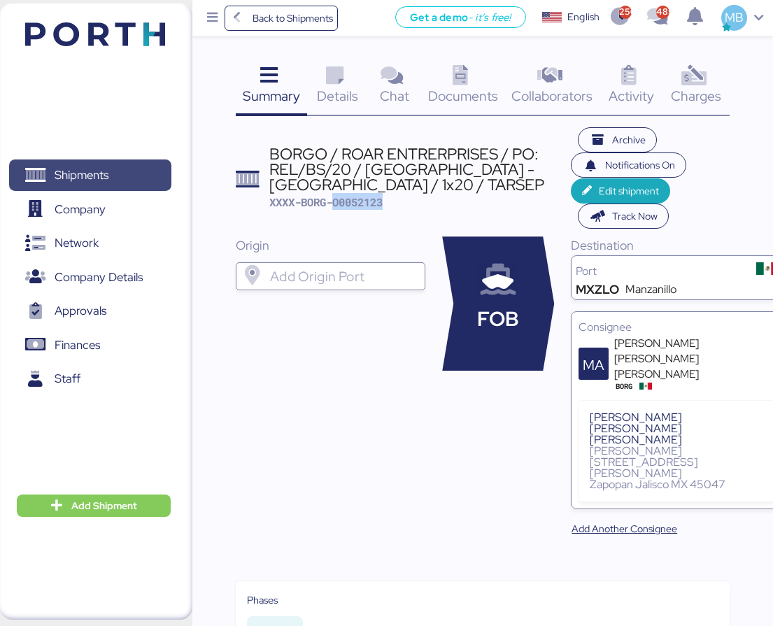
click at [92, 177] on span "Shipments" at bounding box center [82, 175] width 54 height 20
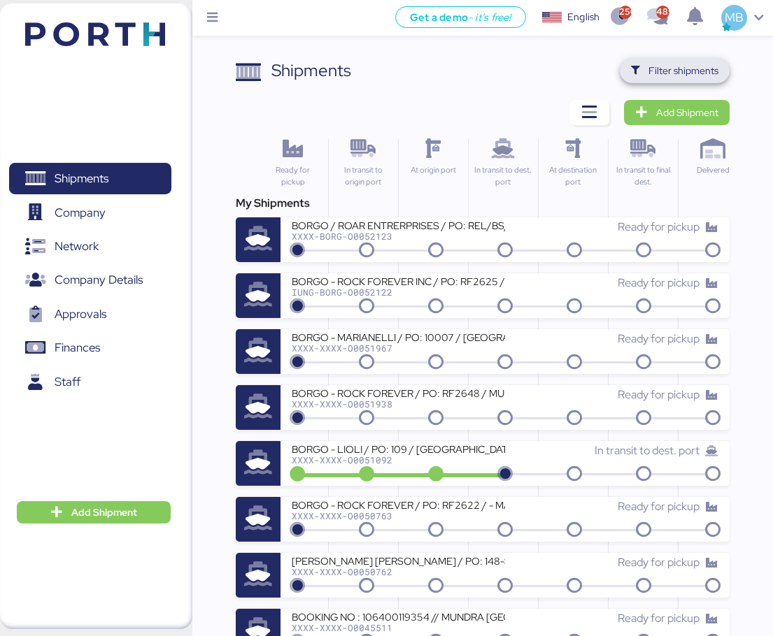
click at [678, 69] on span "Filter shipments" at bounding box center [683, 70] width 70 height 17
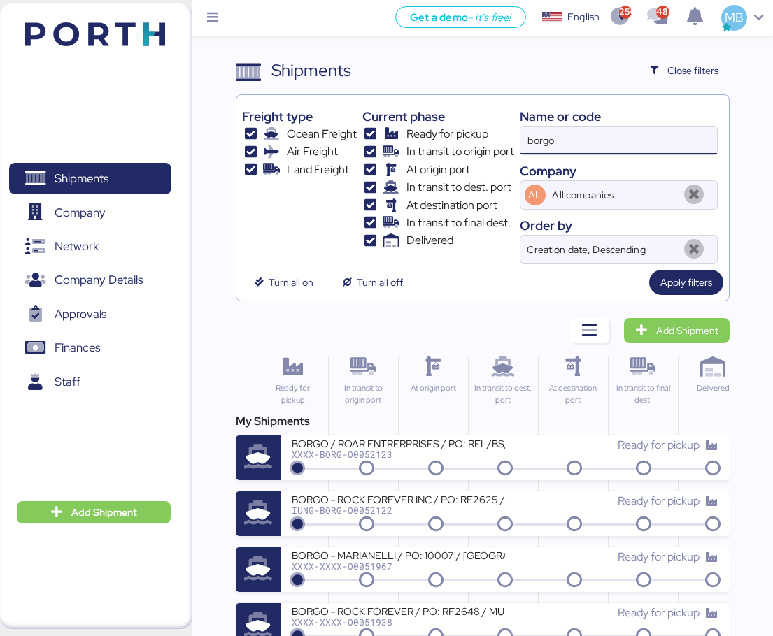
drag, startPoint x: 612, startPoint y: 127, endPoint x: 490, endPoint y: 128, distance: 122.4
click at [490, 128] on div "Freight type Ocean Freight Air Freight Land Freight Current phase Ready for pic…" at bounding box center [482, 183] width 481 height 164
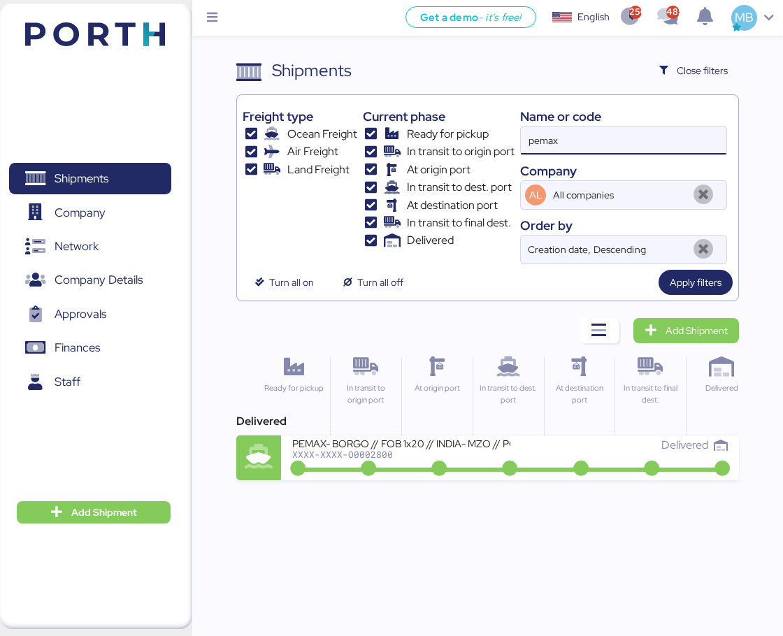
drag, startPoint x: 592, startPoint y: 138, endPoint x: 424, endPoint y: 138, distance: 167.8
click at [424, 138] on div "Freight type Ocean Freight Air Freight Land Freight Current phase Ready for pic…" at bounding box center [487, 183] width 489 height 164
type input "m"
type input "borgo"
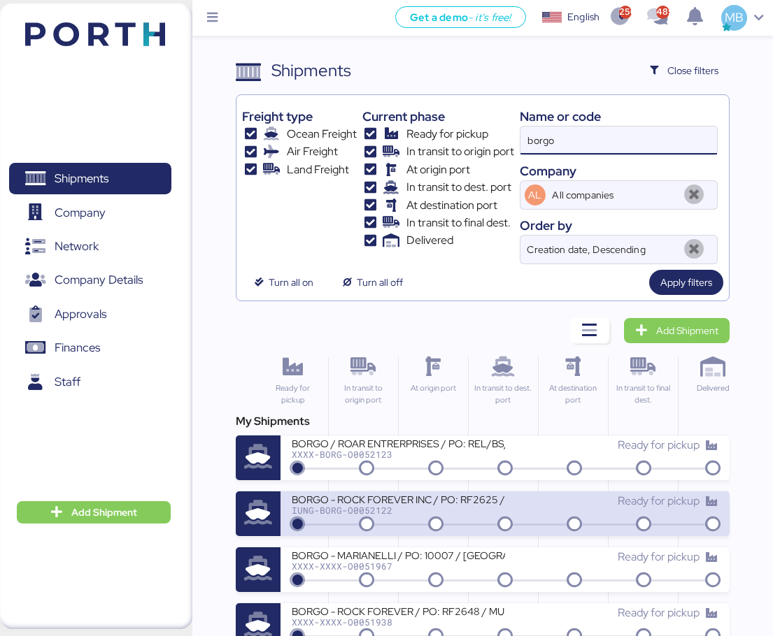
click at [471, 501] on div "BORGO - ROCK FOREVER INC / PO: RF2625 / [GEOGRAPHIC_DATA] - [GEOGRAPHIC_DATA] /…" at bounding box center [398, 499] width 213 height 12
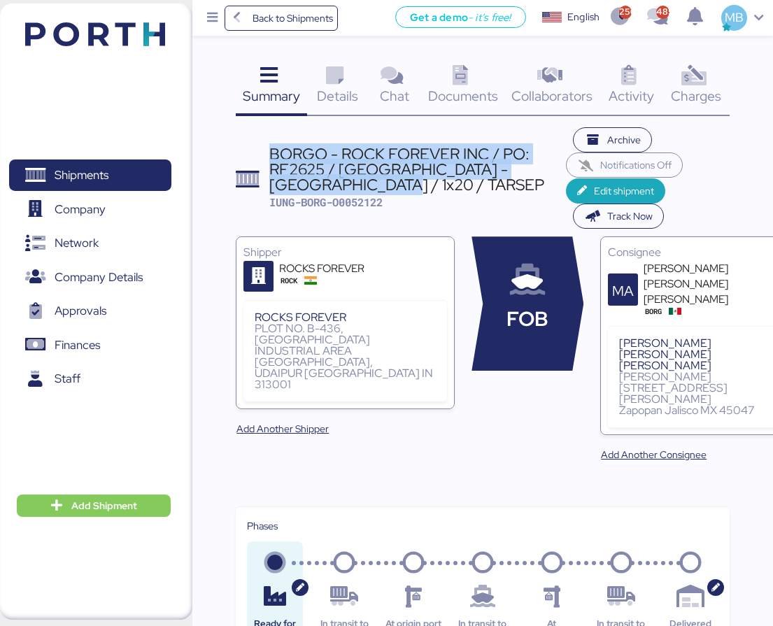
drag, startPoint x: 374, startPoint y: 189, endPoint x: 270, endPoint y: 159, distance: 108.2
click at [270, 159] on div "BORGO - ROCK FOREVER INC / PO: RF2625 / [GEOGRAPHIC_DATA] - [GEOGRAPHIC_DATA] /…" at bounding box center [417, 169] width 296 height 47
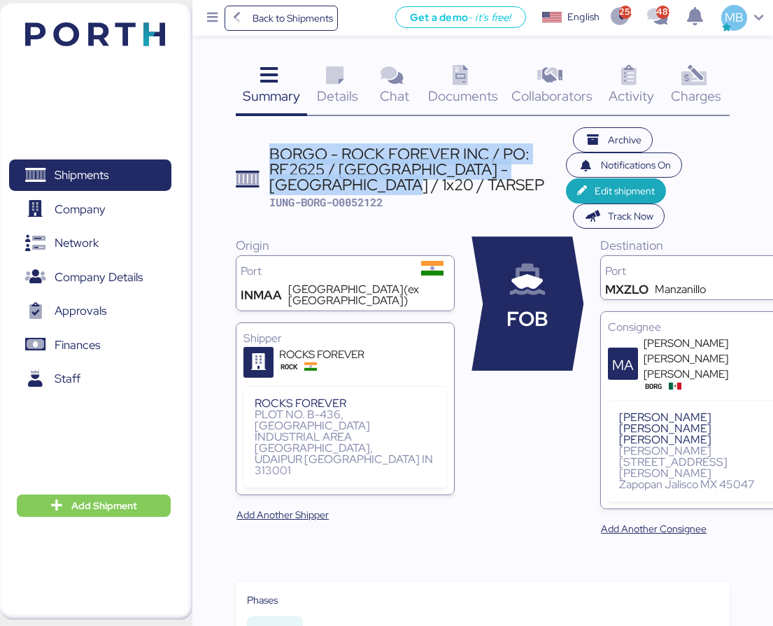
copy div "BORGO - ROCK FOREVER INC / PO: RF2625 / [GEOGRAPHIC_DATA] - [GEOGRAPHIC_DATA] /…"
click at [113, 183] on span "Shipments" at bounding box center [90, 175] width 150 height 20
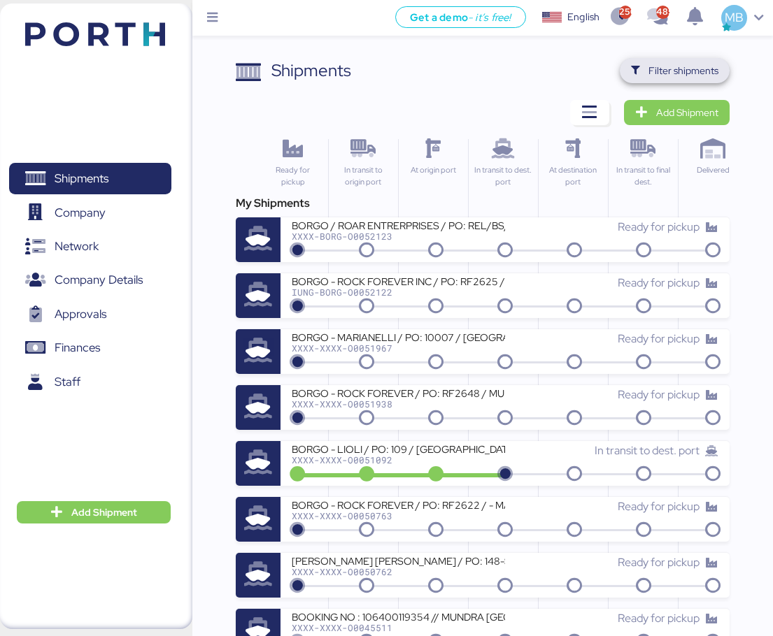
click at [709, 68] on span "Filter shipments" at bounding box center [683, 70] width 70 height 17
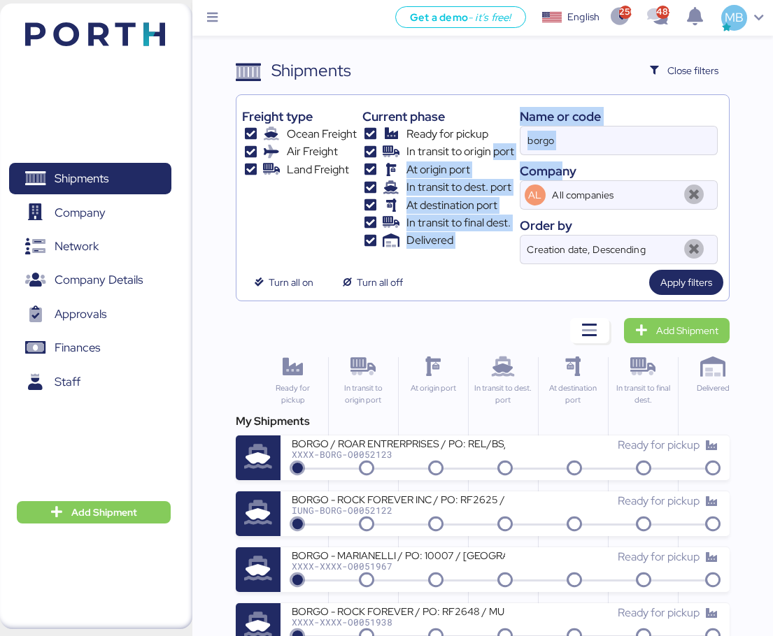
drag, startPoint x: 561, startPoint y: 162, endPoint x: 493, endPoint y: 160, distance: 68.5
click at [493, 160] on div "Freight type Ocean Freight Air Freight Land Freight Current phase Ready for pic…" at bounding box center [482, 183] width 481 height 164
click at [701, 321] on span "Add Shipment" at bounding box center [676, 331] width 83 height 20
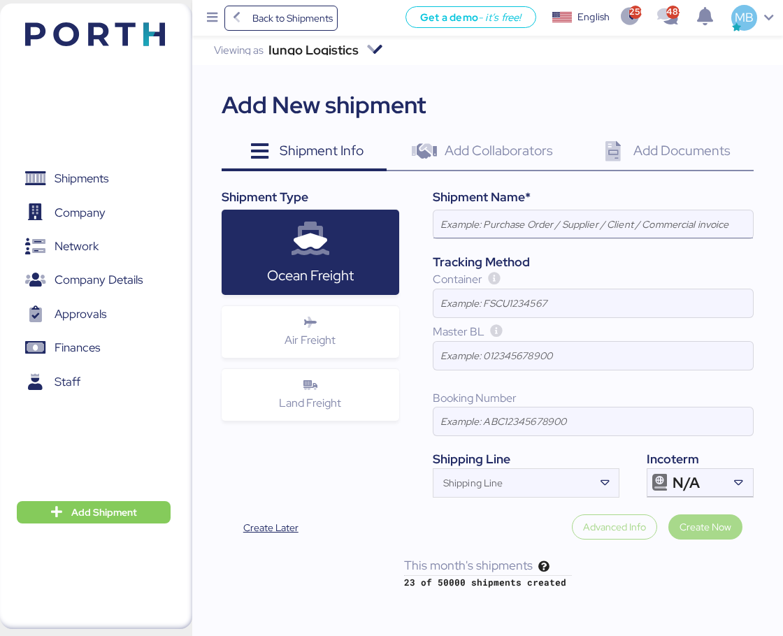
click at [552, 221] on input at bounding box center [594, 224] width 320 height 28
paste input "BORGO - ROCK FOREVER INC / PO: RF2625 / [GEOGRAPHIC_DATA] - [GEOGRAPHIC_DATA] /…"
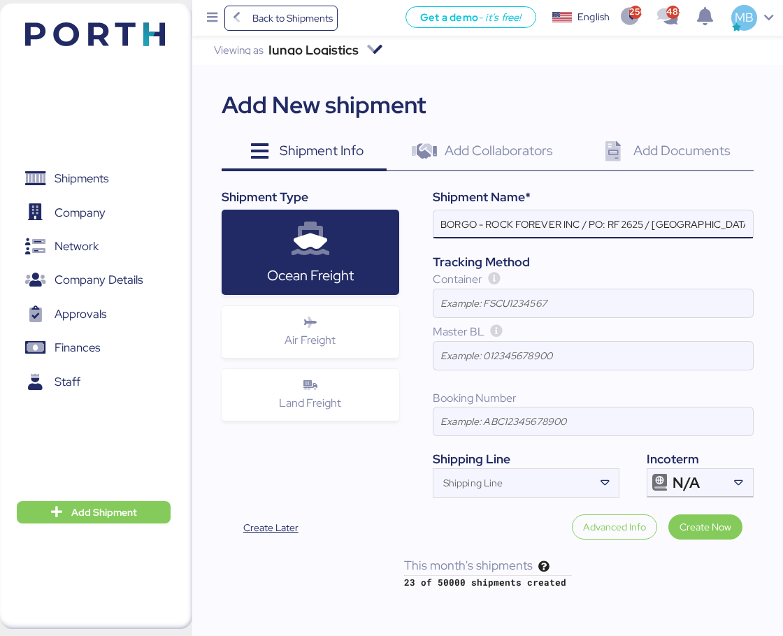
scroll to position [0, 100]
click at [701, 478] on div "N/A" at bounding box center [699, 483] width 52 height 28
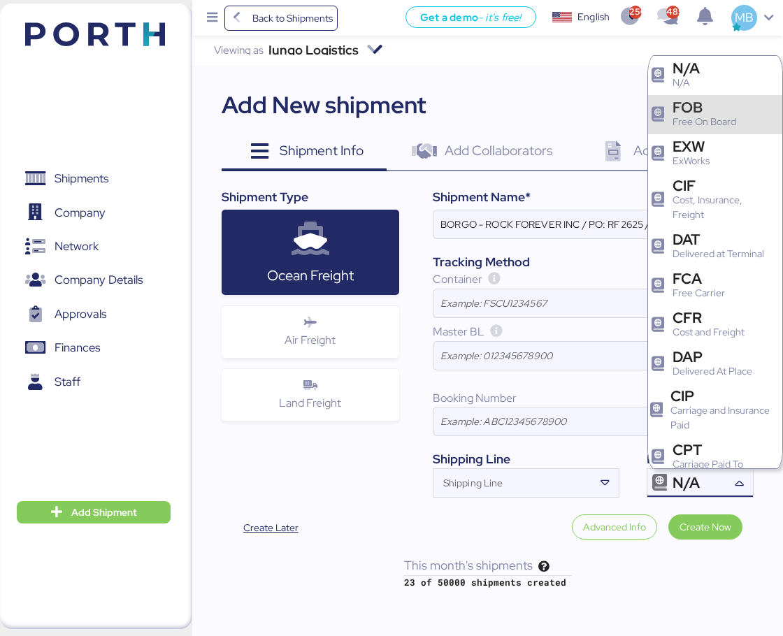
click at [712, 108] on div "FOB" at bounding box center [705, 107] width 64 height 15
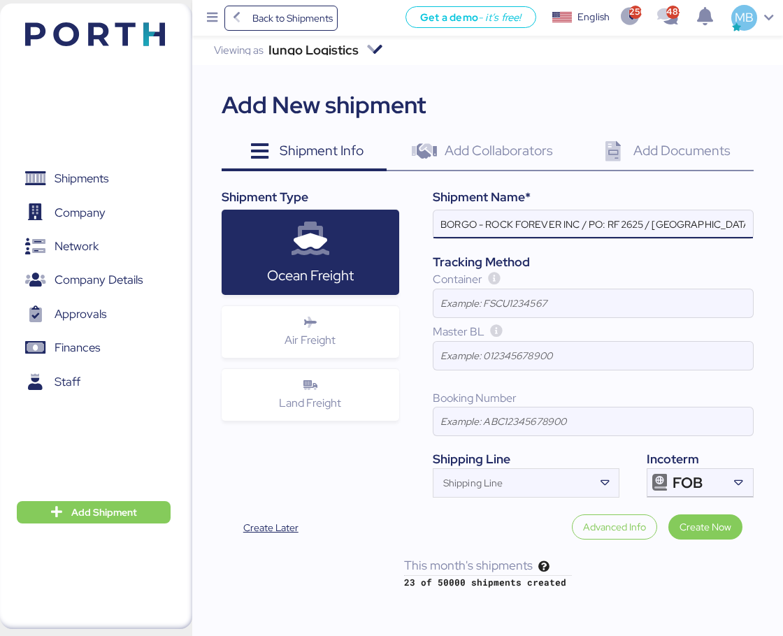
drag, startPoint x: 581, startPoint y: 216, endPoint x: 489, endPoint y: 220, distance: 92.4
click at [489, 220] on input "BORGO - ROCK FOREVER INC / PO: RF2625 / [GEOGRAPHIC_DATA] - [GEOGRAPHIC_DATA] /…" at bounding box center [594, 224] width 320 height 28
click at [565, 225] on input "BORGO - [GEOGRAPHIC_DATA] / PO: RF2625 / [GEOGRAPHIC_DATA] - [GEOGRAPHIC_DATA] …" at bounding box center [594, 224] width 320 height 28
paste input "140/PEMAX"
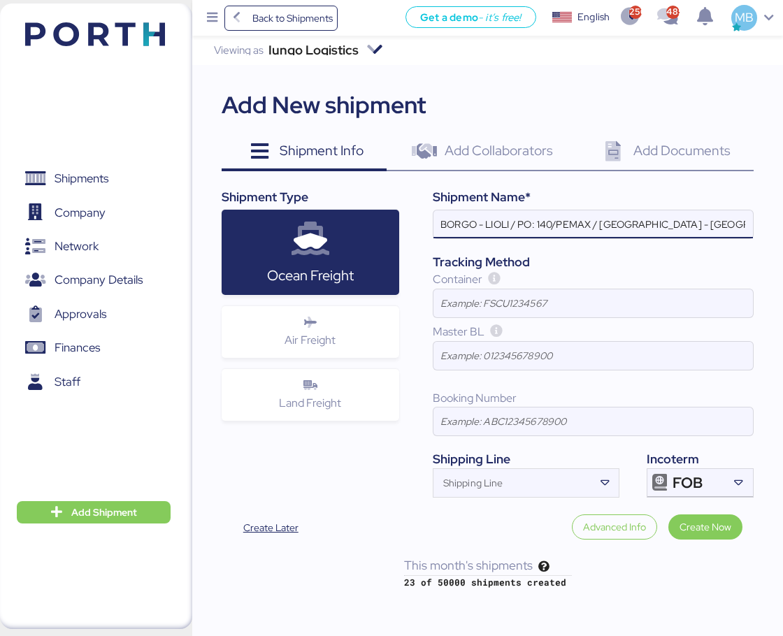
click at [631, 222] on input "BORGO - LIOLI / PO: 140/PEMAX / [GEOGRAPHIC_DATA] - [GEOGRAPHIC_DATA] / 1x20 / …" at bounding box center [594, 224] width 320 height 28
click at [716, 224] on input "BORGO - LIOLI / PO: 140/PEMAX / [GEOGRAPHIC_DATA] - [GEOGRAPHIC_DATA] / 1x20 / …" at bounding box center [594, 224] width 320 height 28
type input "BORGO - LIOLI / PO: 140/PEMAX / [GEOGRAPHIC_DATA] - [GEOGRAPHIC_DATA] / 2x40 / …"
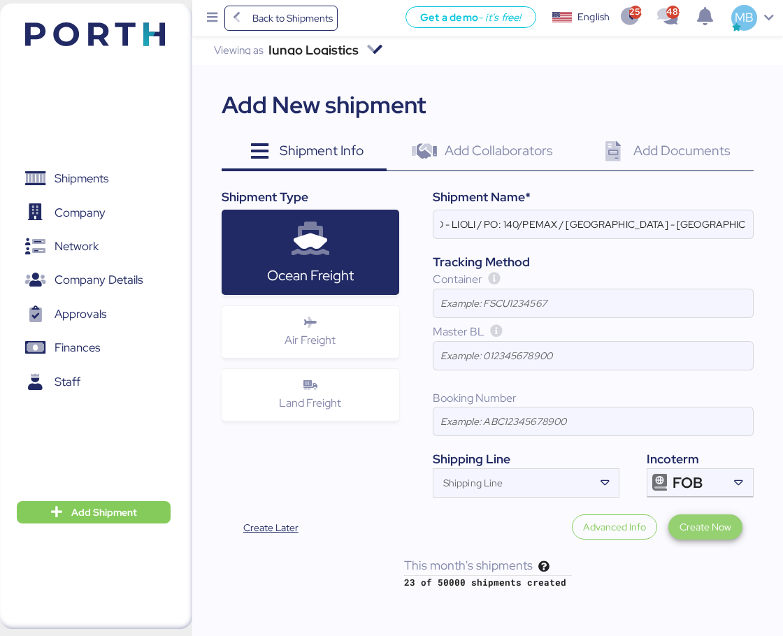
click at [714, 526] on span "Create Now" at bounding box center [706, 527] width 52 height 17
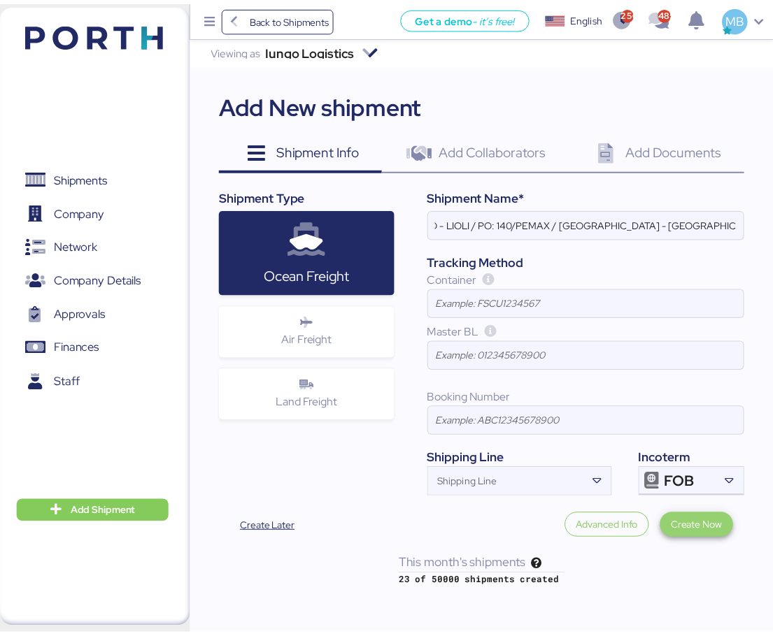
scroll to position [0, 0]
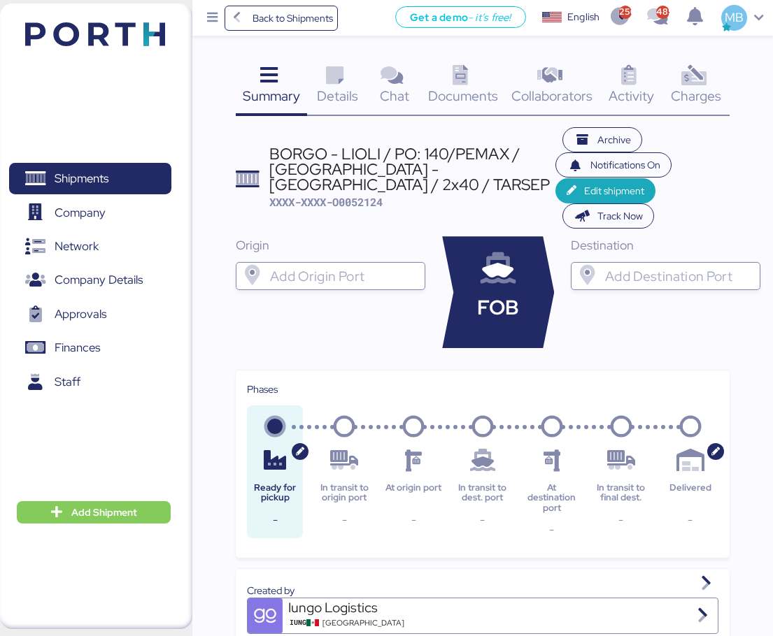
click at [334, 273] on input "search" at bounding box center [343, 276] width 152 height 17
drag, startPoint x: 357, startPoint y: 275, endPoint x: 264, endPoint y: 271, distance: 93.1
click at [264, 271] on div "PEMAX" at bounding box center [330, 276] width 189 height 28
type input "LIOLI"
drag, startPoint x: 333, startPoint y: 273, endPoint x: 228, endPoint y: 273, distance: 104.9
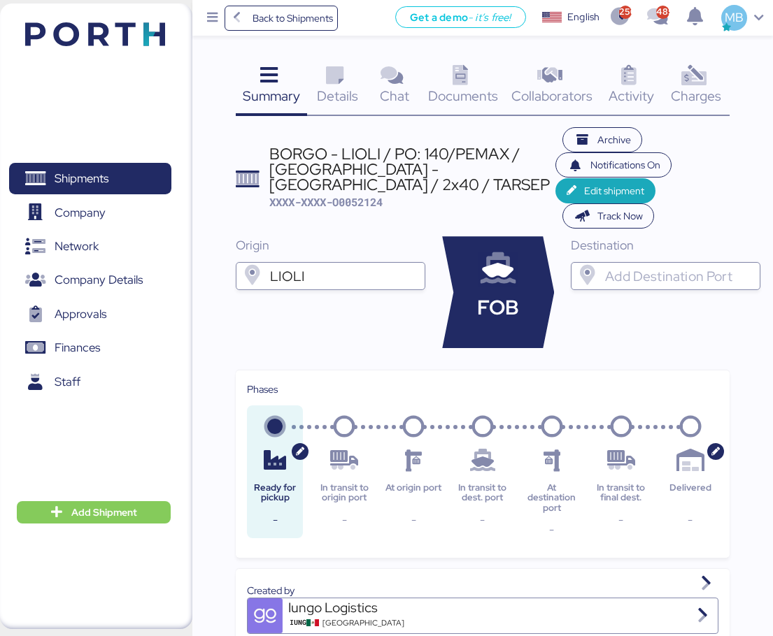
click at [578, 180] on span "Edit shipment" at bounding box center [605, 190] width 100 height 25
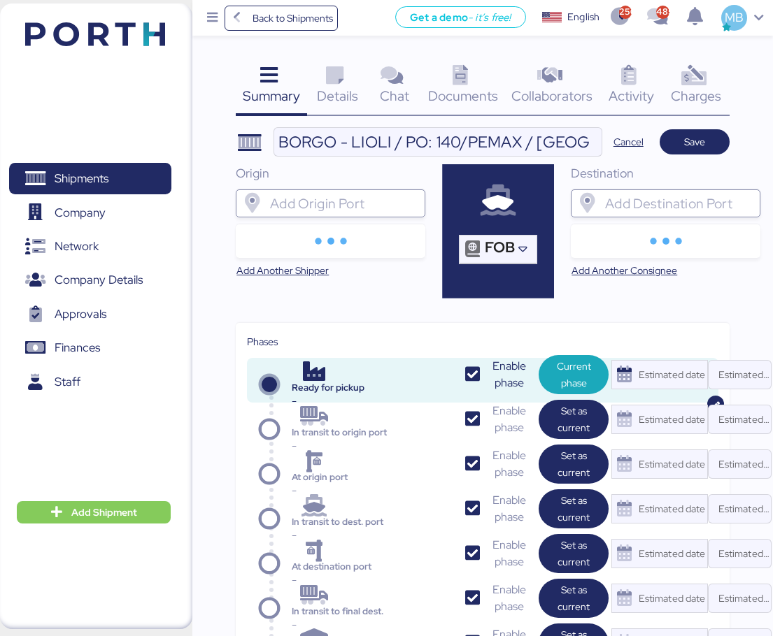
click at [640, 202] on input "search" at bounding box center [678, 203] width 152 height 17
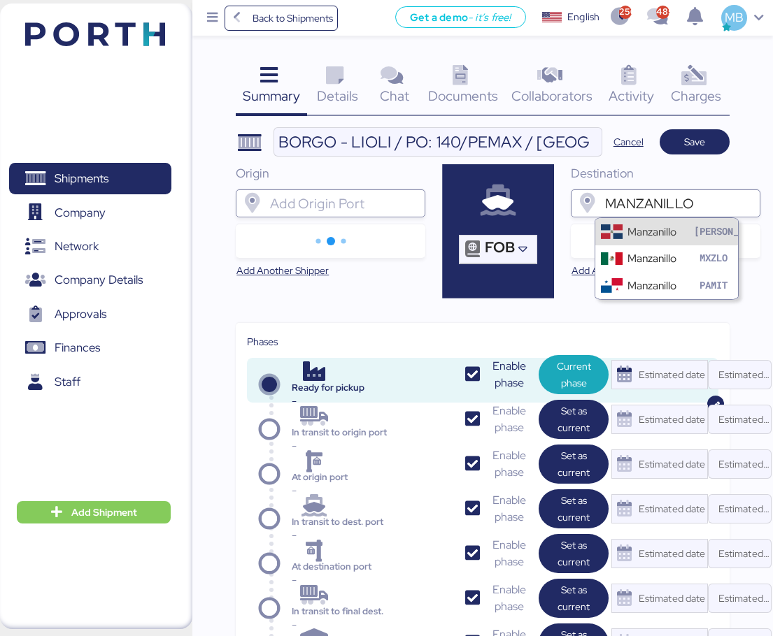
type input "MANZANILLO"
click at [678, 253] on div "Manzanillo MXZLO" at bounding box center [666, 258] width 143 height 27
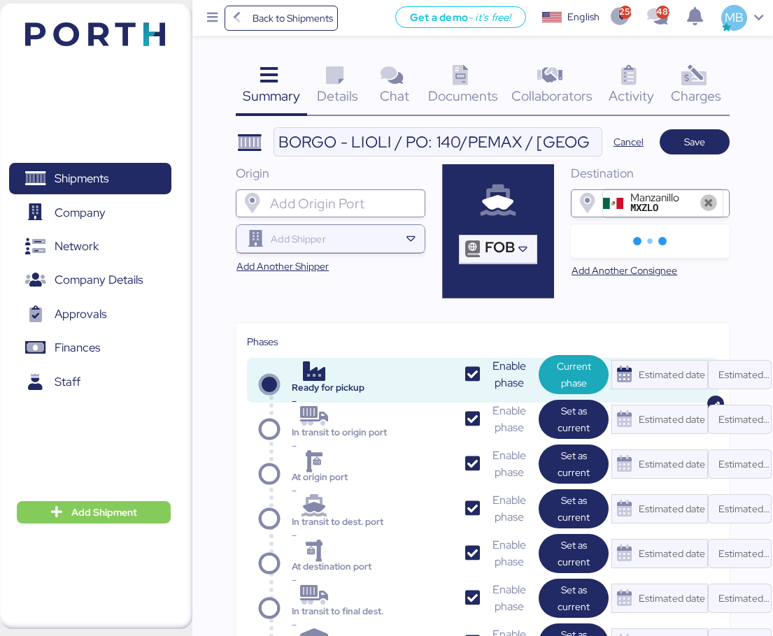
click at [341, 248] on div at bounding box center [333, 239] width 131 height 28
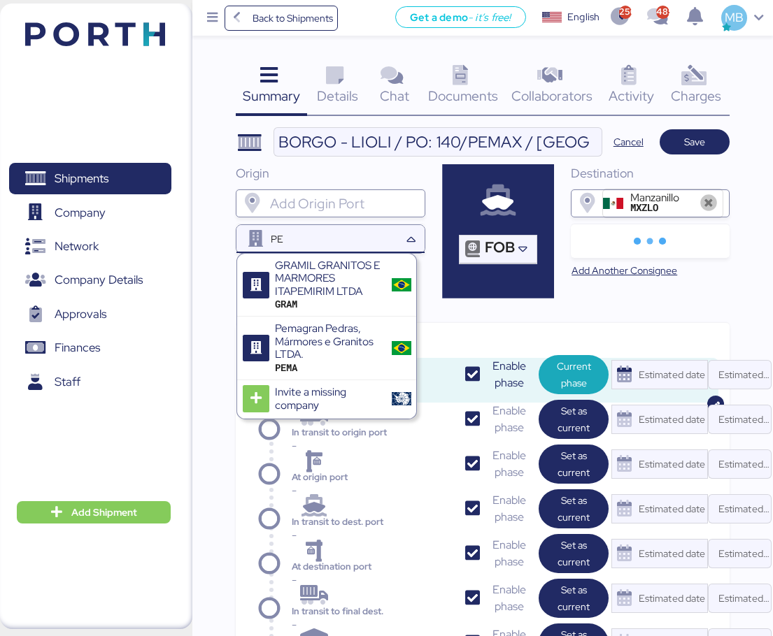
type input "P"
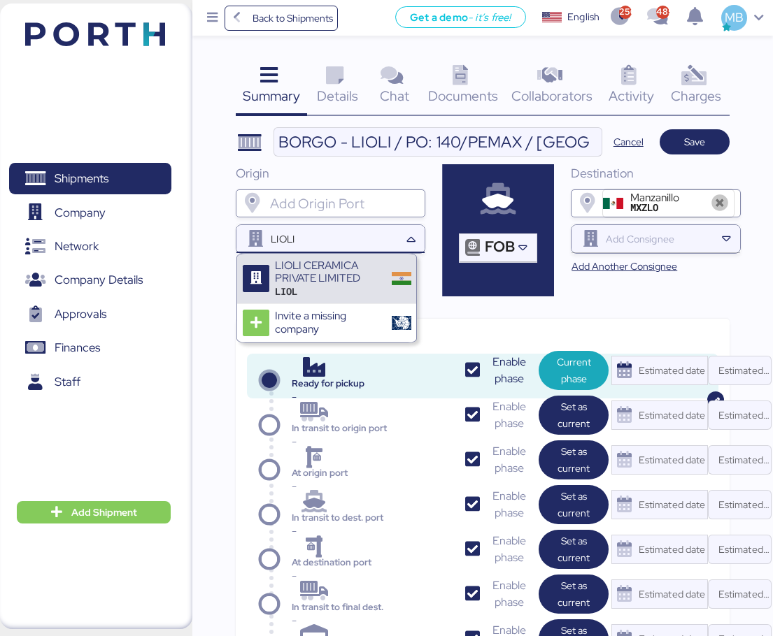
type input "LIOLI"
click at [303, 269] on div "LIOLI CERAMICA PRIVATE LIMITED" at bounding box center [328, 272] width 107 height 26
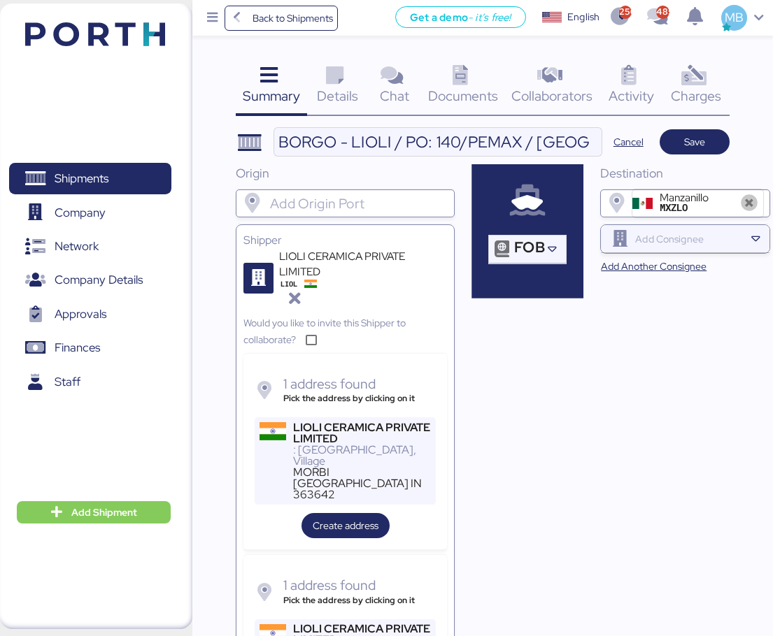
click at [358, 459] on div ": [GEOGRAPHIC_DATA], Village" at bounding box center [362, 456] width 138 height 22
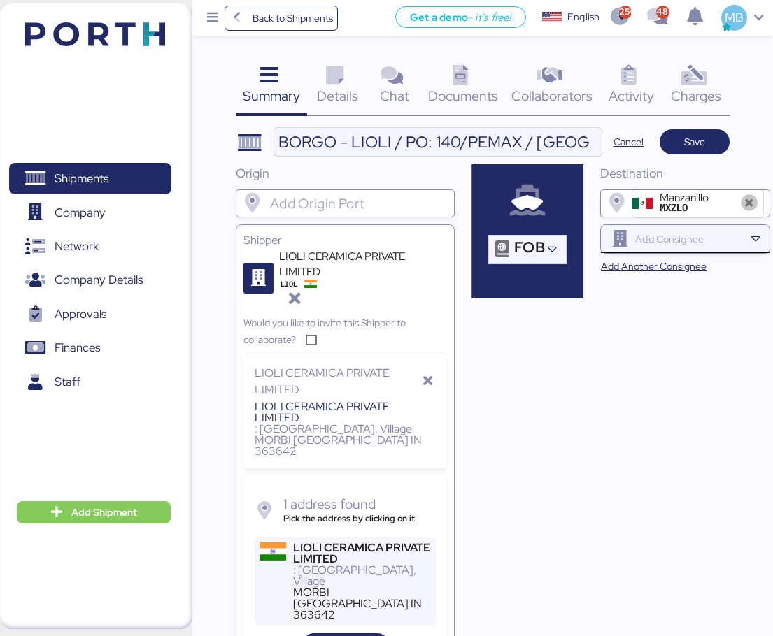
click at [656, 240] on input "search" at bounding box center [688, 239] width 112 height 17
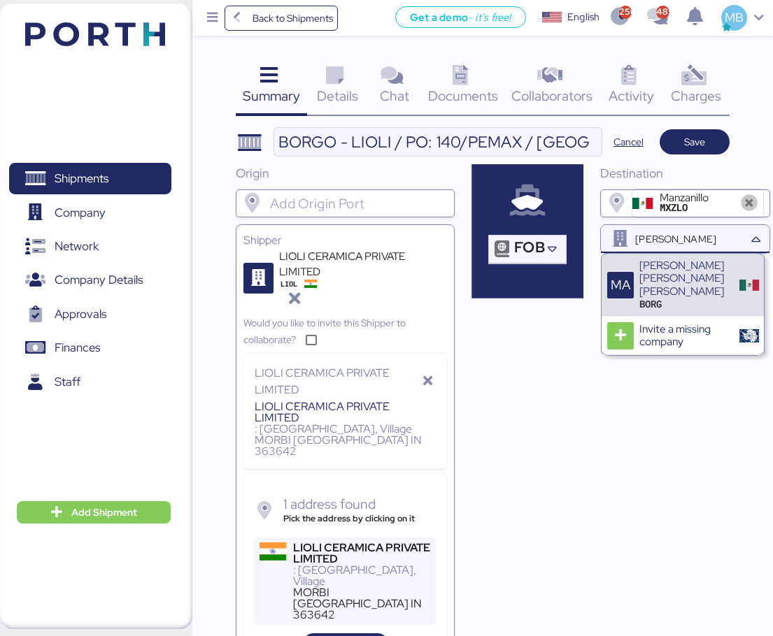
type input "[PERSON_NAME]"
click at [719, 283] on div "[PERSON_NAME] [PERSON_NAME] [PERSON_NAME]" at bounding box center [684, 278] width 90 height 38
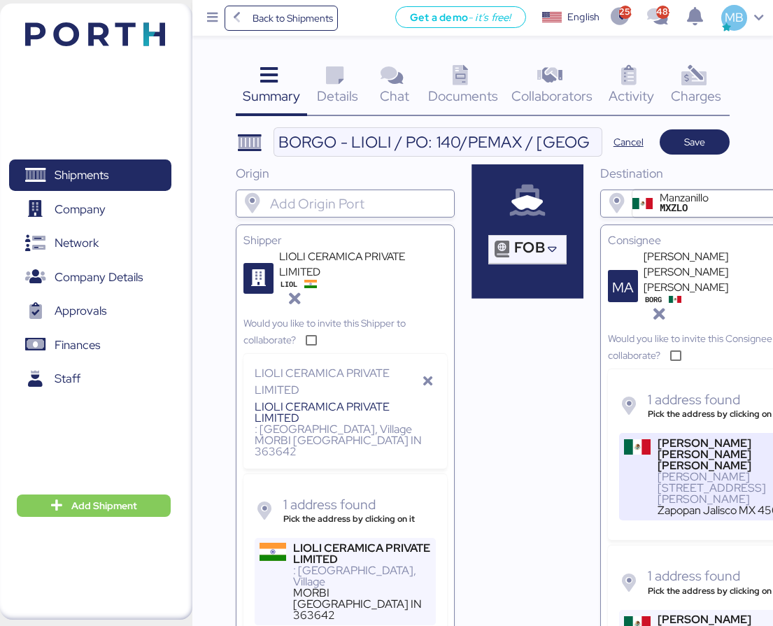
click at [659, 505] on div "Zapopan Jalisco MX 45047" at bounding box center [726, 510] width 138 height 11
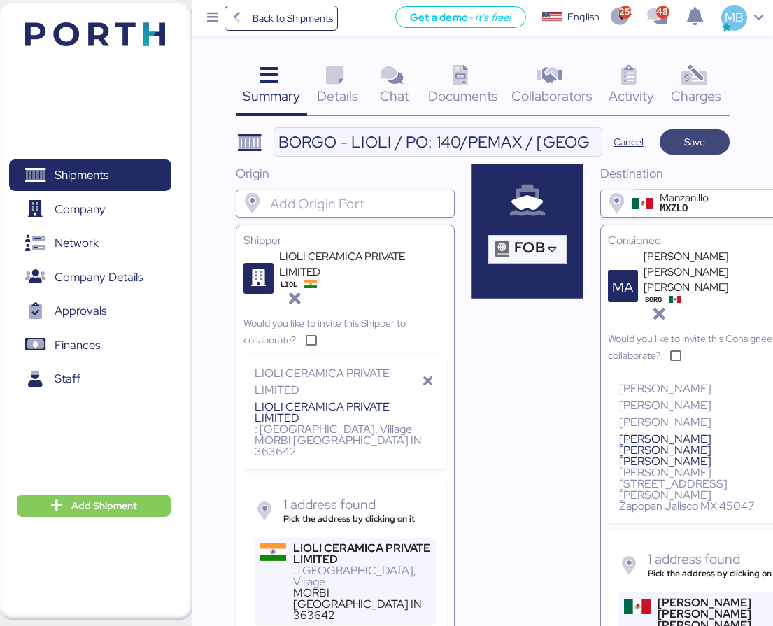
click at [693, 147] on span "Save" at bounding box center [694, 142] width 21 height 17
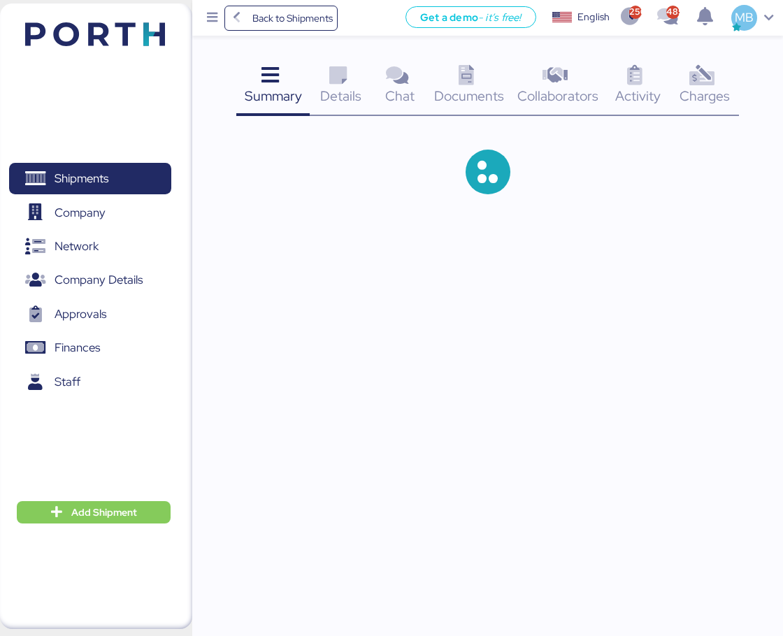
click at [345, 96] on span "Details" at bounding box center [340, 96] width 41 height 18
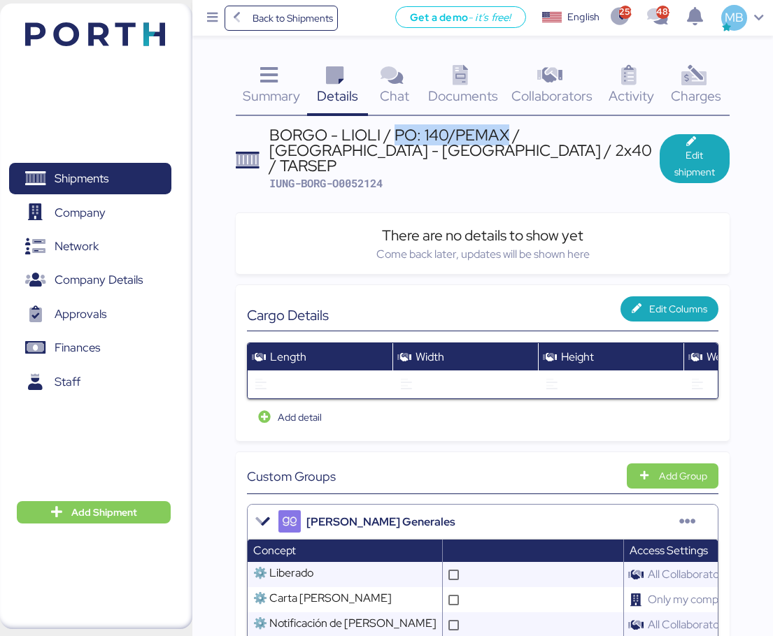
drag, startPoint x: 506, startPoint y: 138, endPoint x: 396, endPoint y: 136, distance: 110.5
click at [396, 136] on div "BORGO - LIOLI / PO: 140/PEMAX / [GEOGRAPHIC_DATA] - [GEOGRAPHIC_DATA] / 2x40 / …" at bounding box center [464, 150] width 390 height 47
copy div "PO: 140/PEMAX"
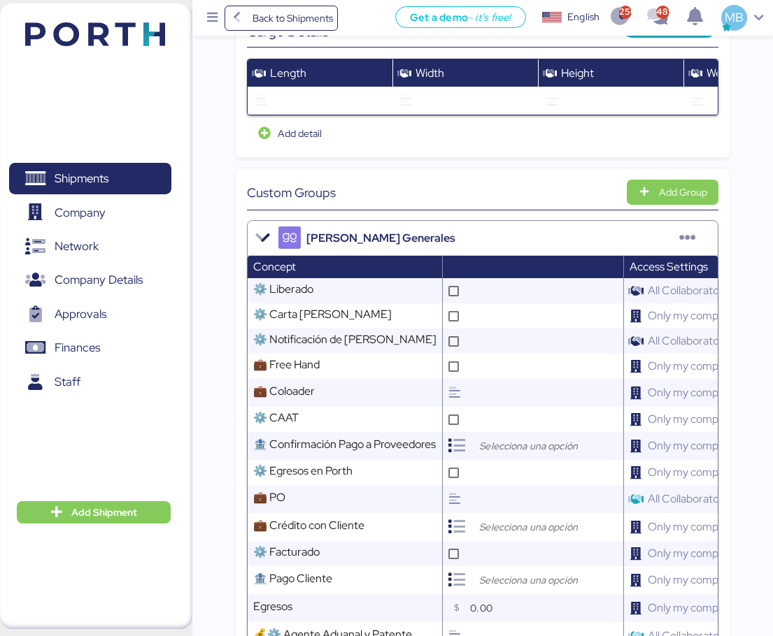
scroll to position [420, 0]
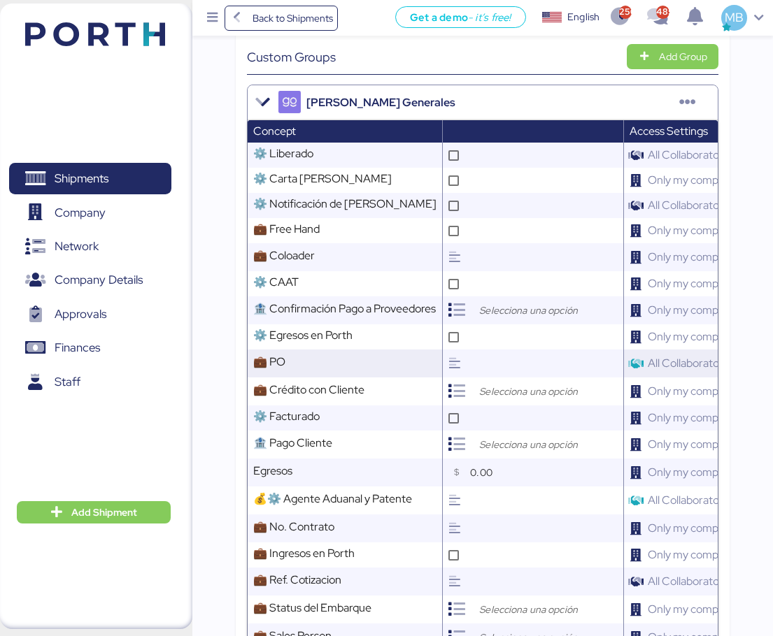
click at [493, 354] on input "text" at bounding box center [544, 364] width 157 height 28
paste input "PO: 140/PEMAX"
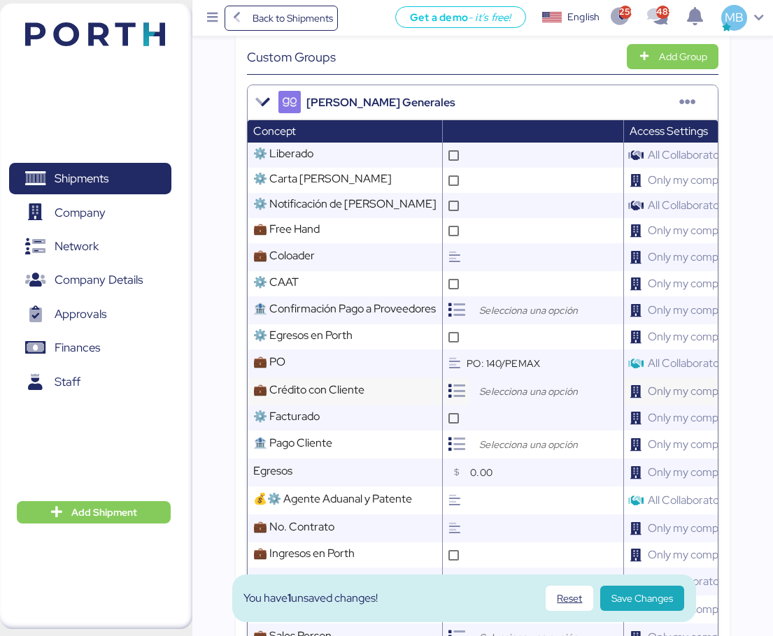
type input "PO: 140/PEMAX"
click at [509, 383] on input "search" at bounding box center [549, 391] width 147 height 17
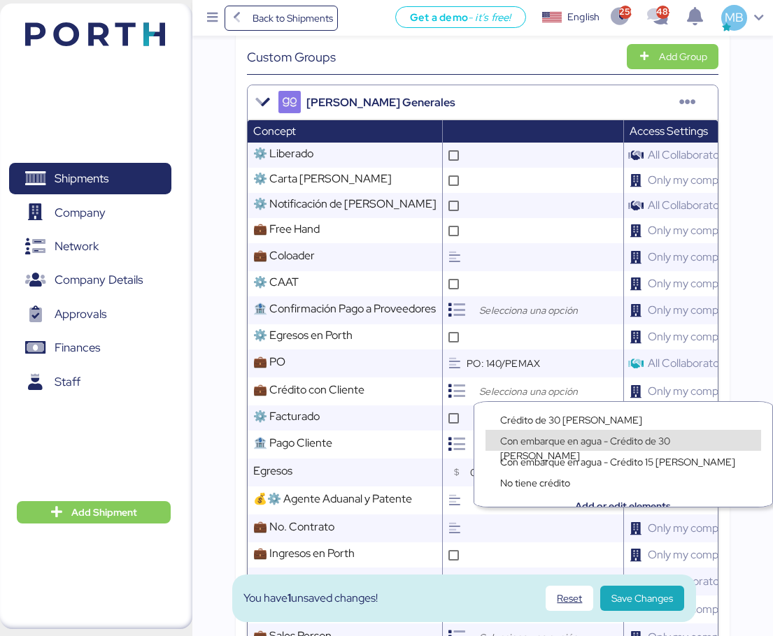
click at [559, 434] on div "Con embarque en agua - Crédito de 30 [PERSON_NAME]" at bounding box center [622, 441] width 253 height 14
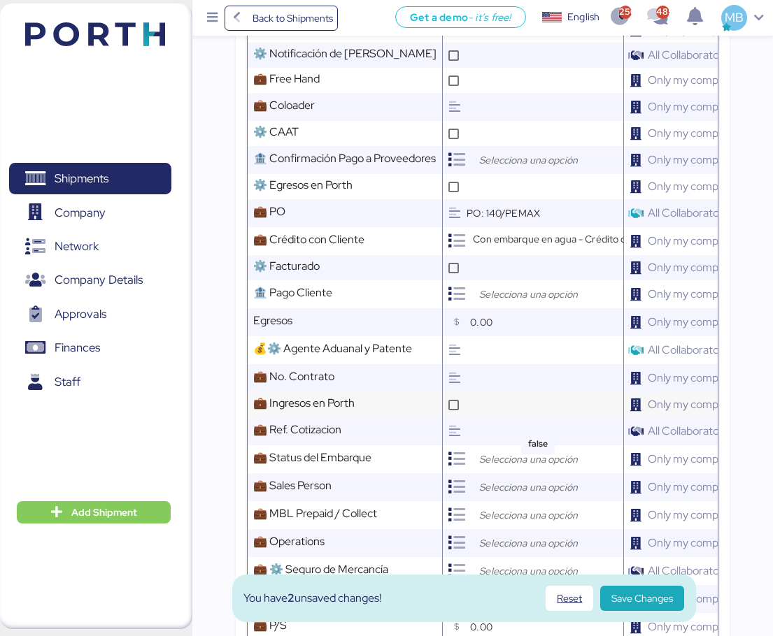
scroll to position [699, 0]
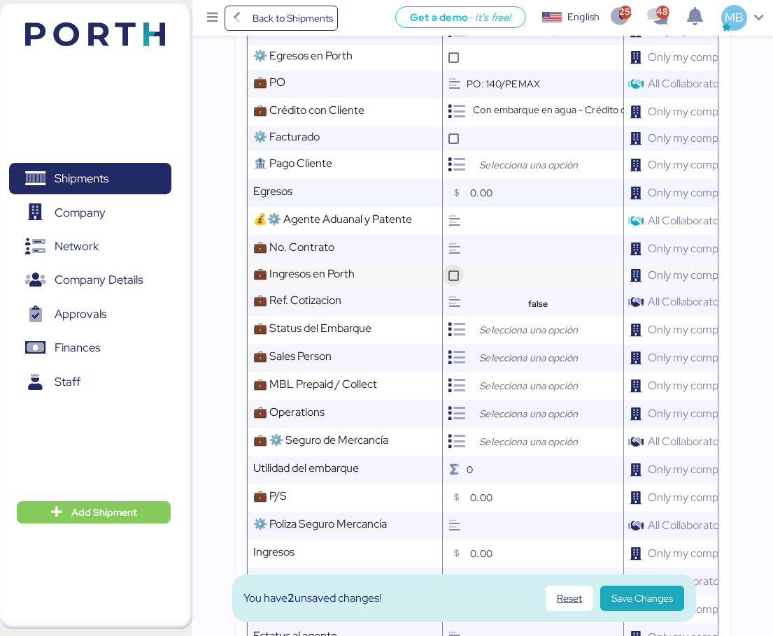
click at [457, 272] on icon at bounding box center [454, 276] width 8 height 8
click at [517, 338] on div at bounding box center [546, 330] width 154 height 28
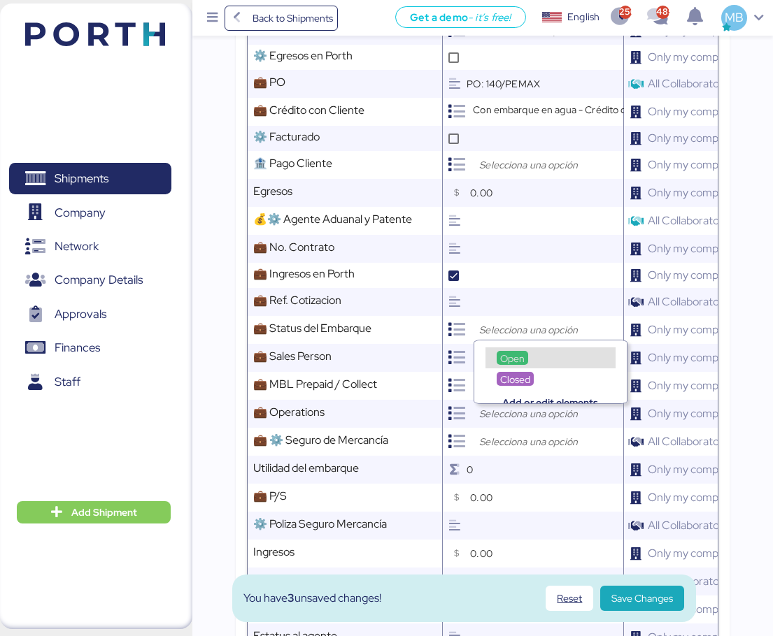
click at [526, 364] on div "Closed" at bounding box center [550, 371] width 152 height 21
click at [511, 356] on span "Open" at bounding box center [512, 358] width 24 height 13
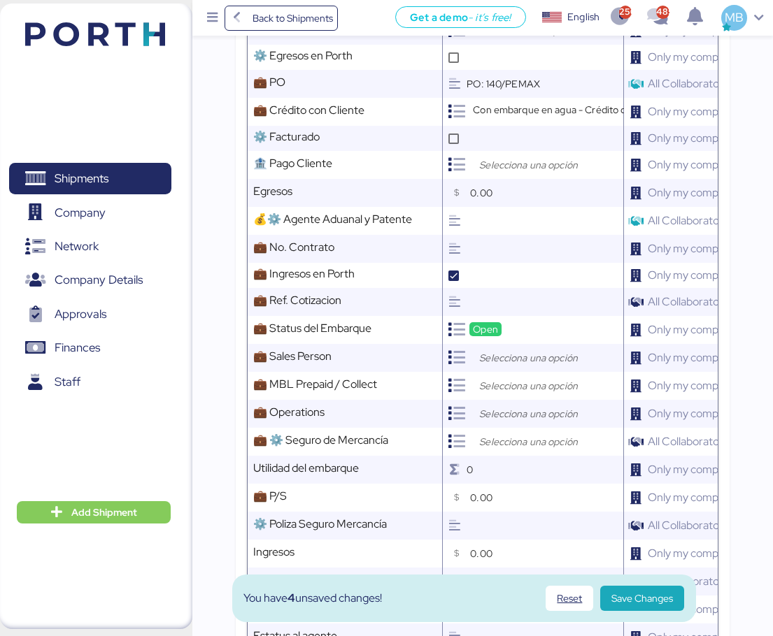
click at [510, 355] on input "search" at bounding box center [549, 358] width 147 height 17
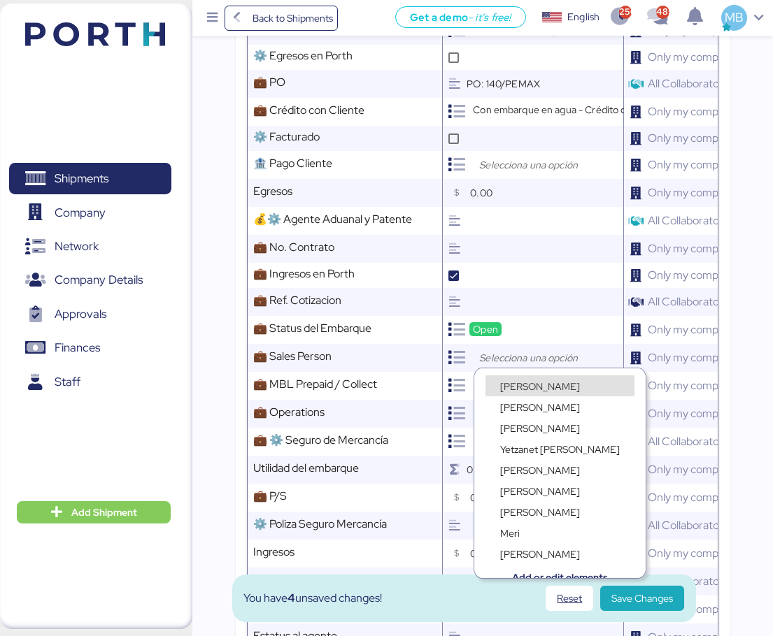
click at [521, 385] on span "[PERSON_NAME]" at bounding box center [540, 386] width 80 height 13
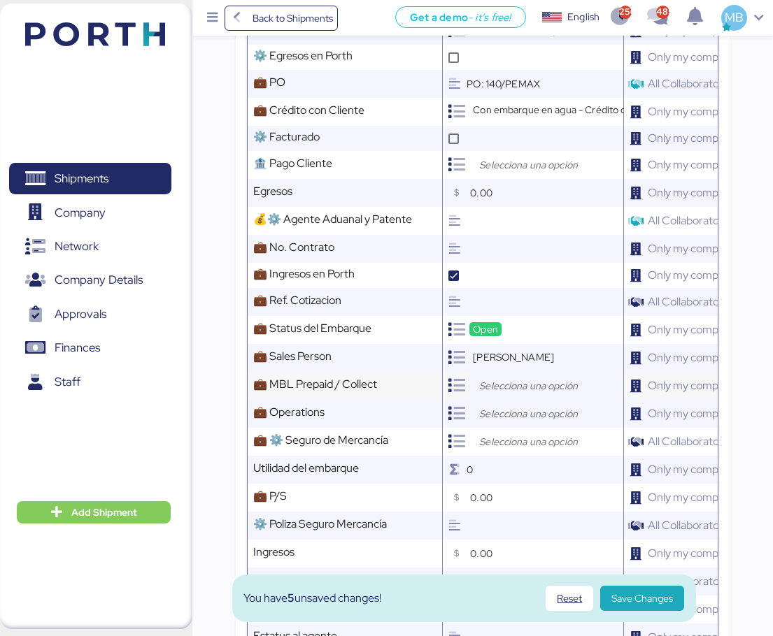
click at [508, 378] on input "search" at bounding box center [549, 386] width 147 height 17
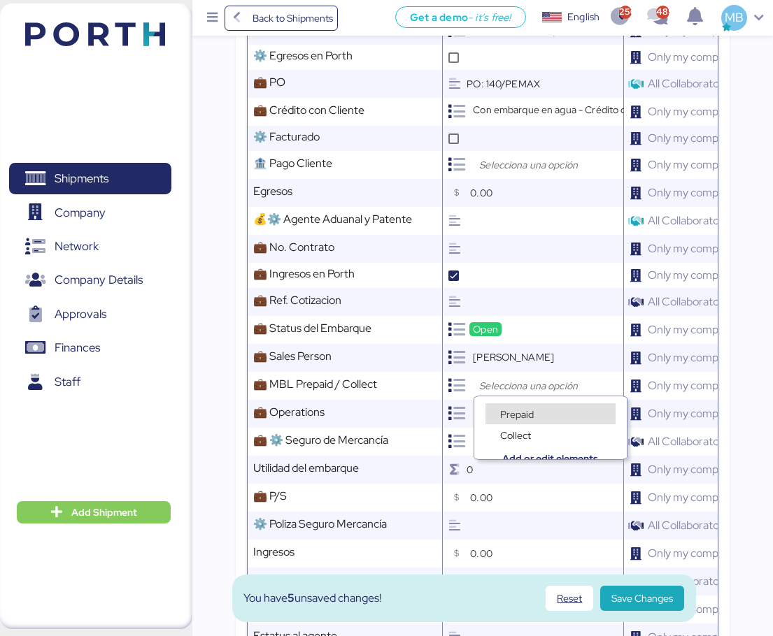
click at [517, 408] on span "Prepaid" at bounding box center [517, 414] width 34 height 13
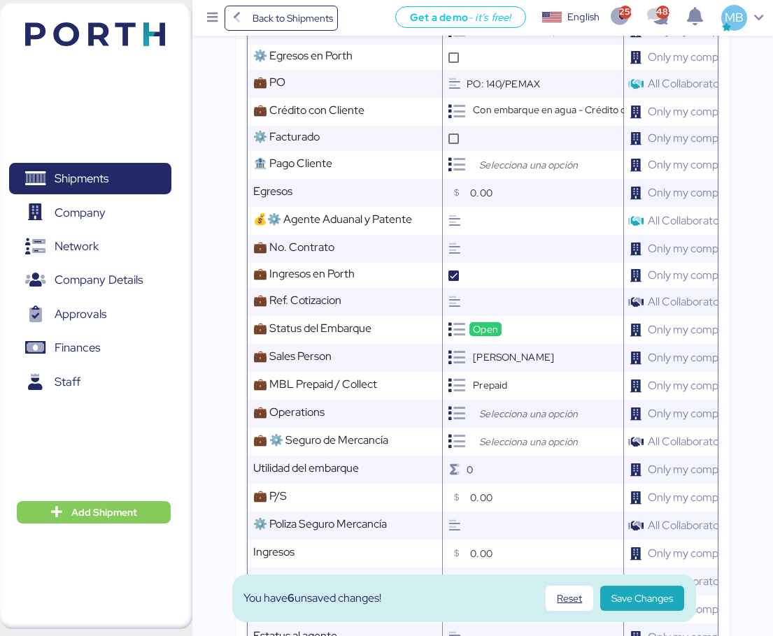
click at [501, 409] on input "search" at bounding box center [549, 414] width 147 height 17
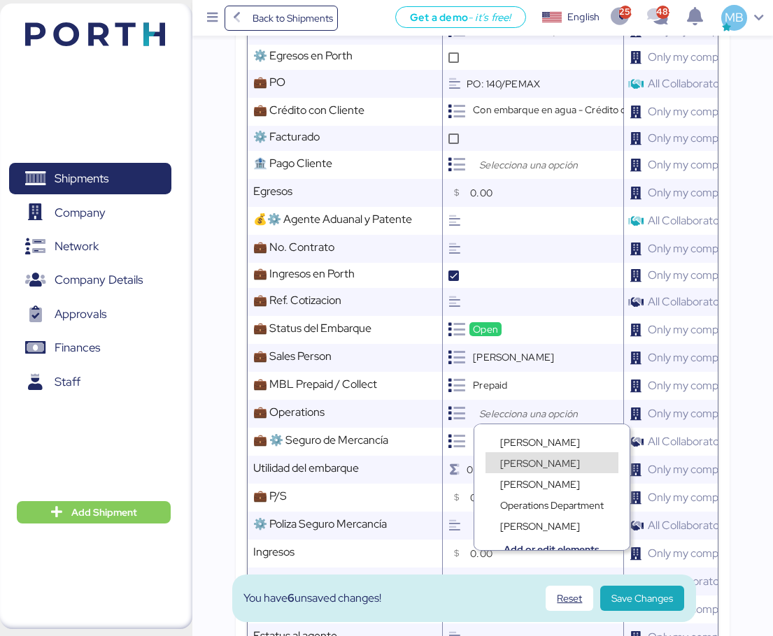
click at [545, 466] on div "[PERSON_NAME]" at bounding box center [551, 476] width 155 height 21
click at [543, 461] on span "[PERSON_NAME]" at bounding box center [540, 463] width 80 height 13
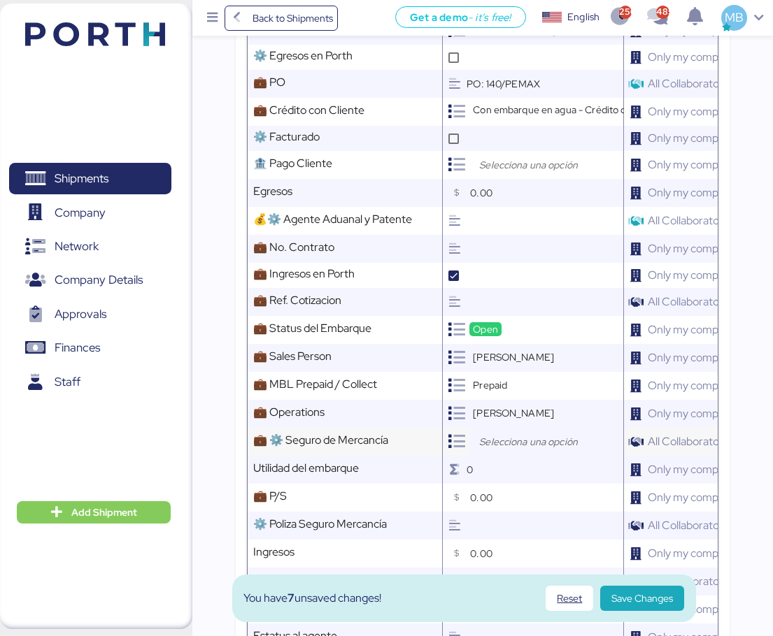
click at [522, 438] on input "search" at bounding box center [549, 442] width 147 height 17
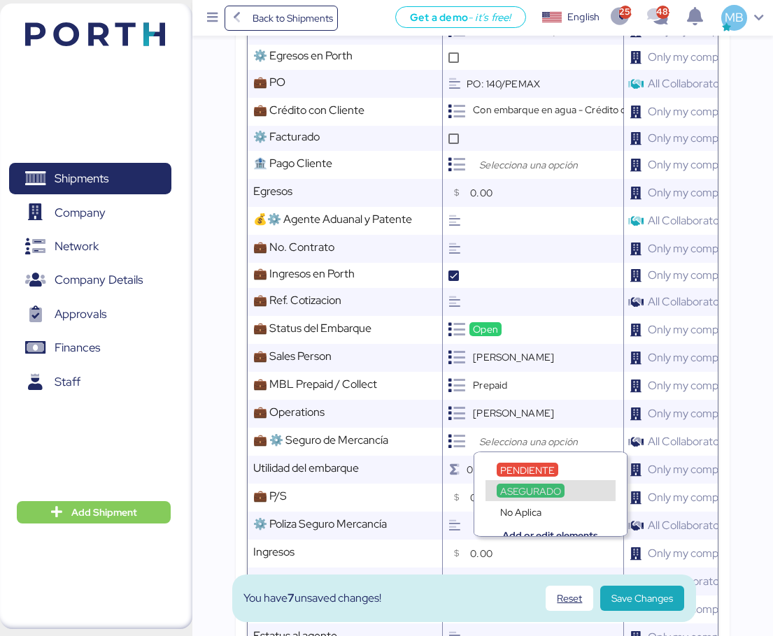
click at [536, 485] on span "ASEGURADO" at bounding box center [530, 491] width 61 height 13
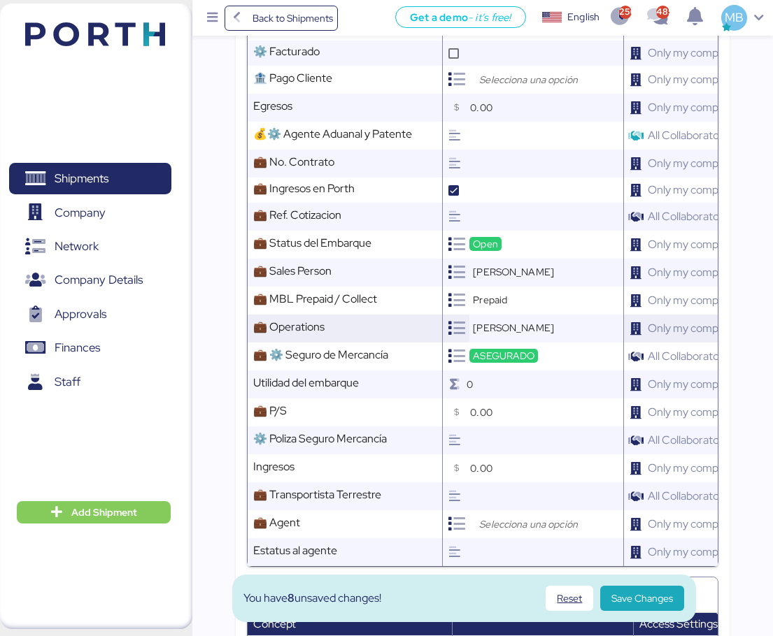
scroll to position [839, 0]
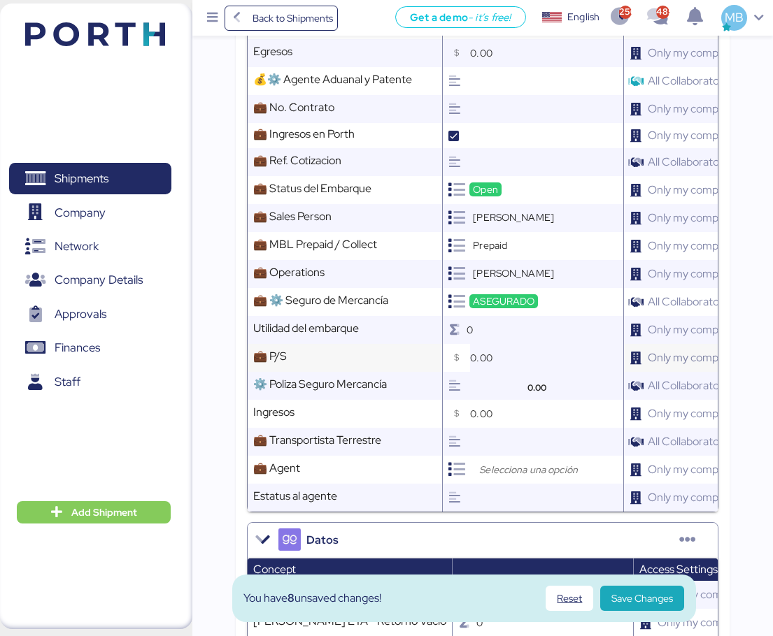
click at [506, 351] on input "0.00" at bounding box center [546, 358] width 153 height 28
type input "80.00"
click at [480, 467] on input "search" at bounding box center [549, 469] width 147 height 17
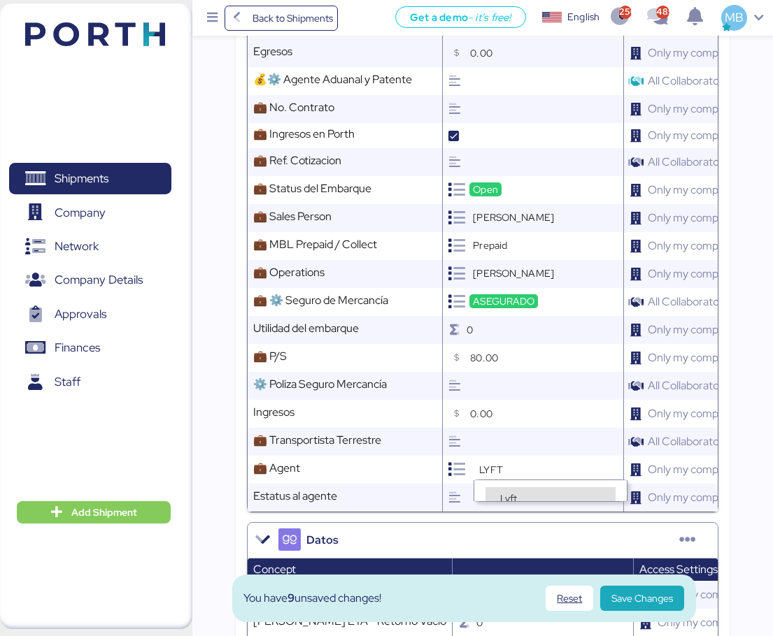
type input "LYFT"
click at [519, 487] on div "Lyft" at bounding box center [550, 497] width 130 height 21
click at [641, 592] on span "Save Changes" at bounding box center [642, 598] width 62 height 17
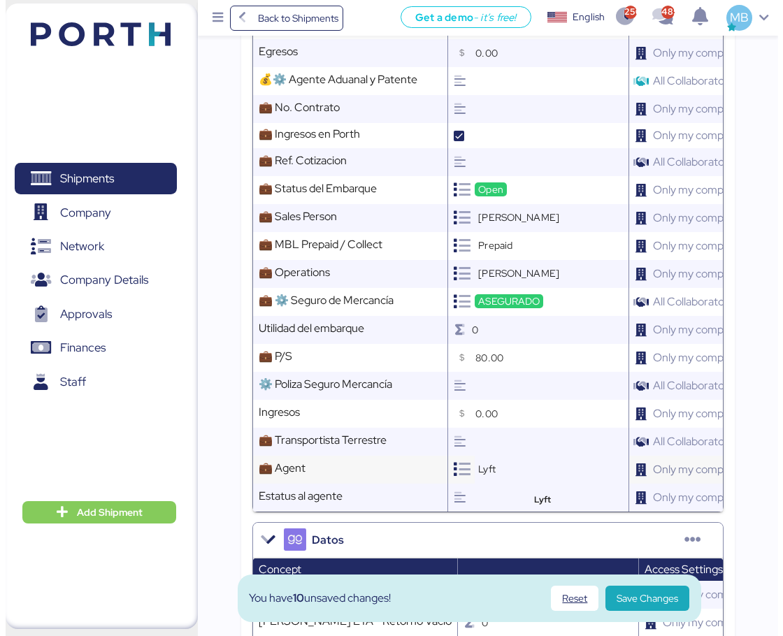
scroll to position [0, 0]
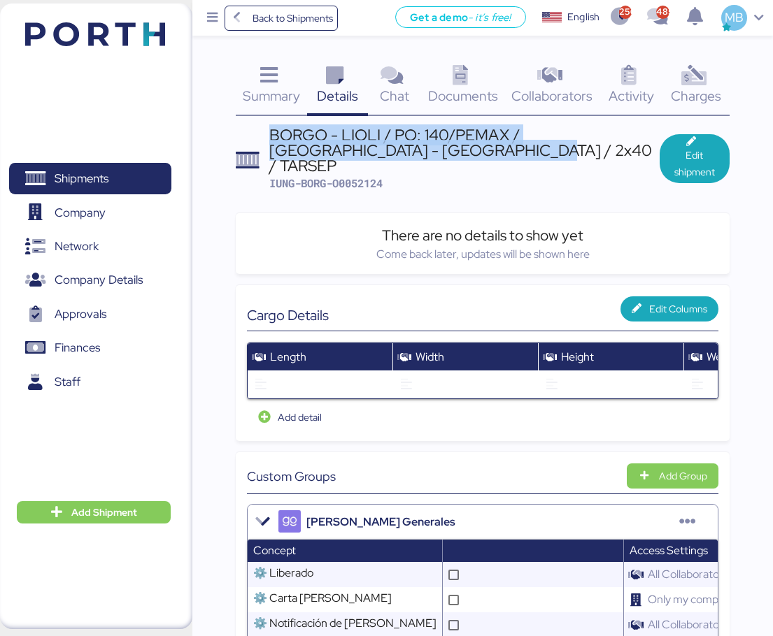
drag, startPoint x: 499, startPoint y: 152, endPoint x: 273, endPoint y: 129, distance: 226.3
click at [273, 129] on div "BORGO - LIOLI / PO: 140/PEMAX / [GEOGRAPHIC_DATA] - [GEOGRAPHIC_DATA] / 2x40 / …" at bounding box center [464, 150] width 390 height 47
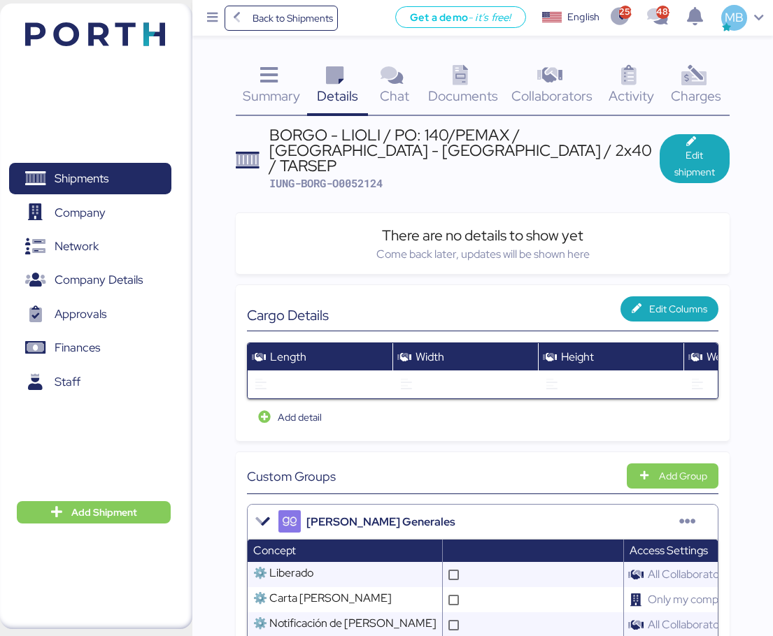
click at [365, 176] on span "IUNG-BORG-O0052124" at bounding box center [325, 183] width 113 height 14
click at [364, 176] on span "IUNG-BORG-O0052124" at bounding box center [325, 183] width 113 height 14
click at [365, 176] on span "IUNG-BORG-O0052124" at bounding box center [325, 183] width 113 height 14
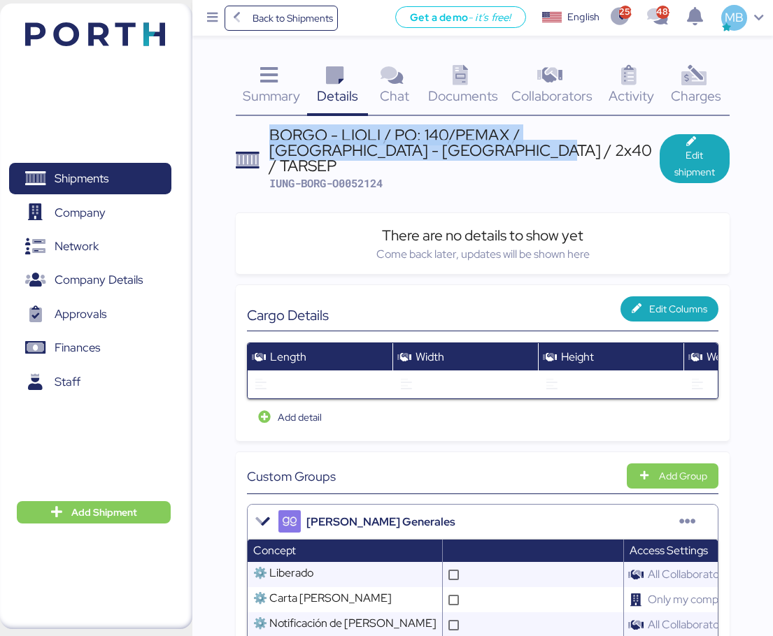
drag, startPoint x: 494, startPoint y: 150, endPoint x: 268, endPoint y: 129, distance: 227.4
click at [268, 129] on header "BORGO - LIOLI / PO: 140/PEMAX / [GEOGRAPHIC_DATA] - MANZANILLO / 2x40 / TARSEP …" at bounding box center [483, 159] width 494 height 64
click at [108, 180] on span "Shipments" at bounding box center [82, 179] width 54 height 20
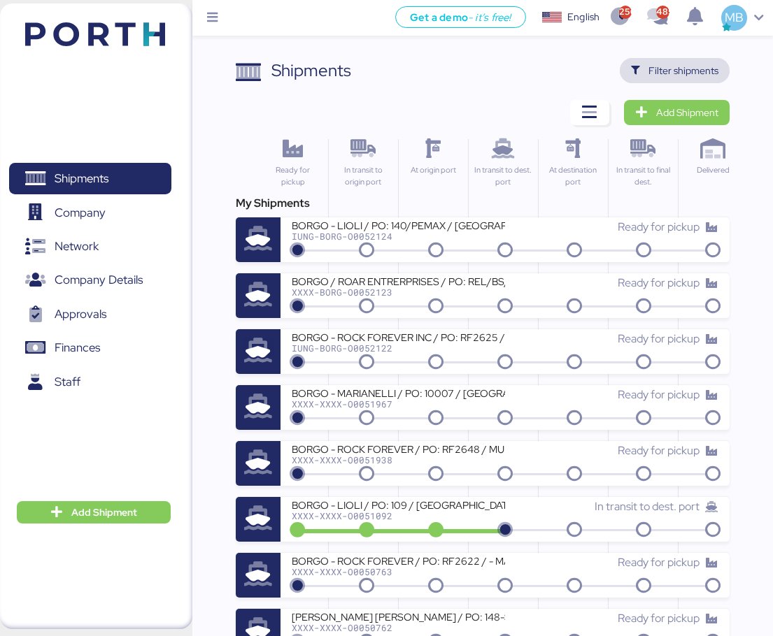
click at [712, 71] on span "Filter shipments" at bounding box center [683, 70] width 70 height 17
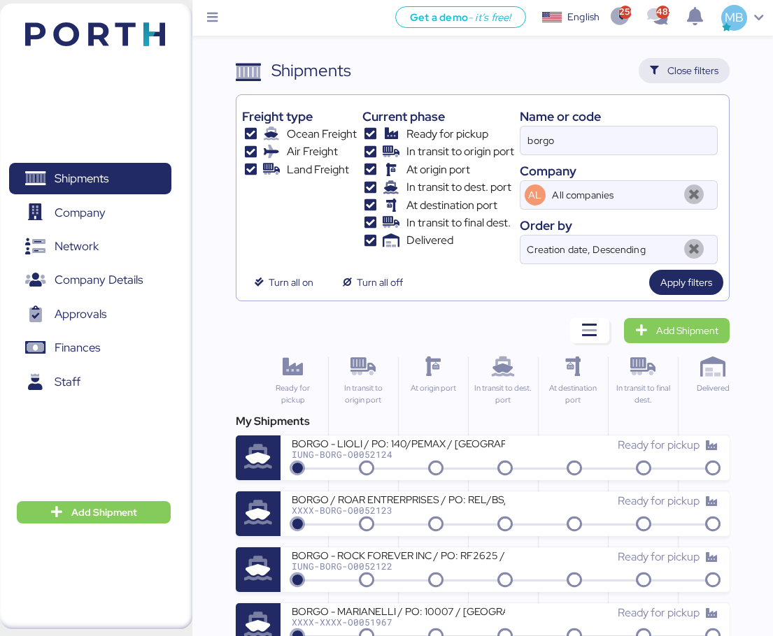
click at [678, 66] on span "Close filters" at bounding box center [692, 70] width 51 height 17
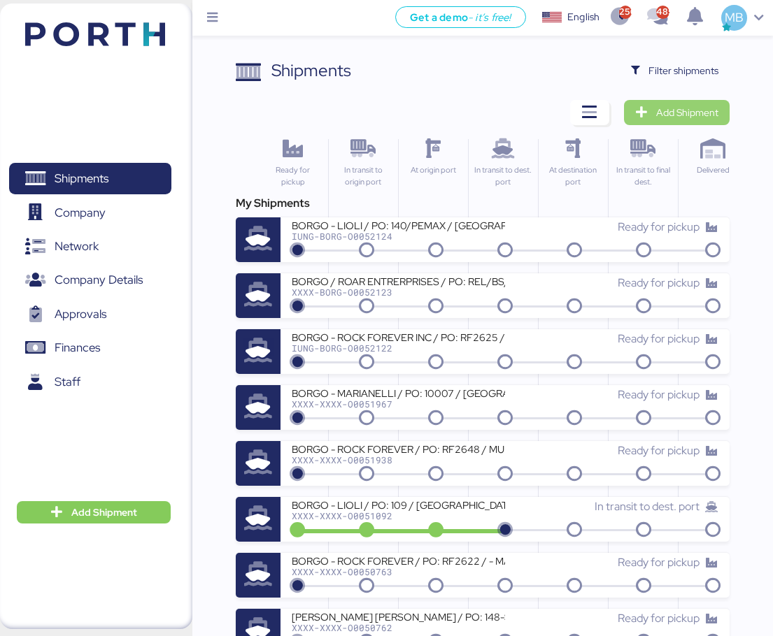
click at [681, 109] on span "Add Shipment" at bounding box center [687, 112] width 62 height 17
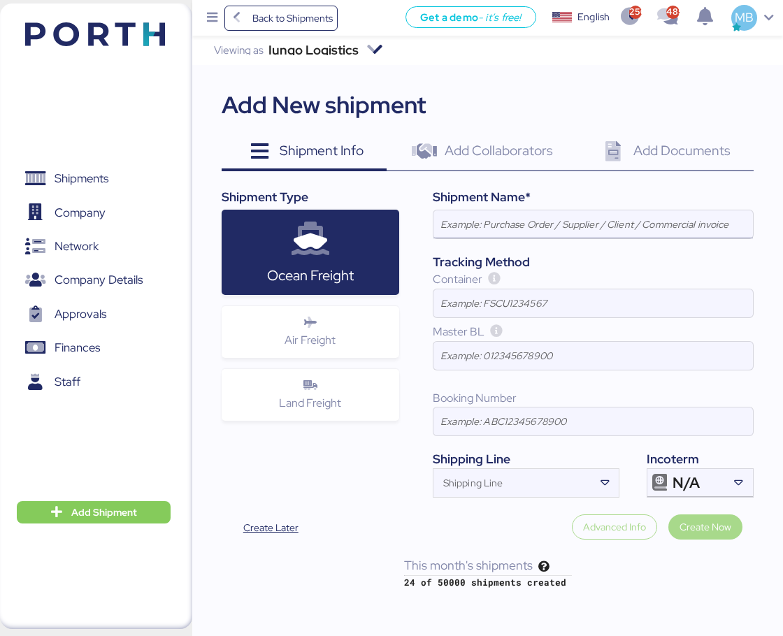
click at [534, 222] on input at bounding box center [594, 224] width 320 height 28
paste input "BORGO - LIOLI / PO: 140/PEMAX / [GEOGRAPHIC_DATA] - [GEOGRAPHIC_DATA] / 2x40 / …"
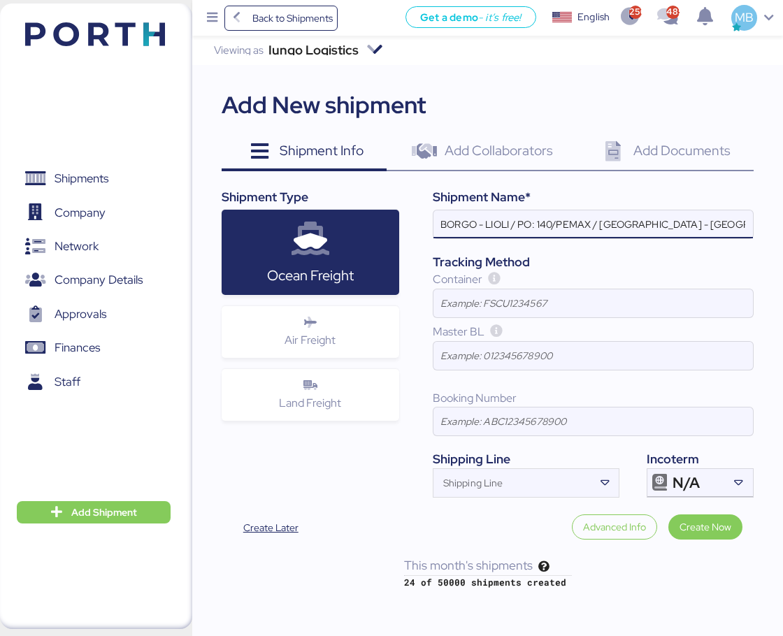
drag, startPoint x: 594, startPoint y: 220, endPoint x: 540, endPoint y: 220, distance: 53.8
click at [540, 220] on input "BORGO - LIOLI / PO: 140/PEMAX / [GEOGRAPHIC_DATA] - [GEOGRAPHIC_DATA] / 2x40 / …" at bounding box center [594, 224] width 320 height 28
paste input "2 Y 143"
type input "BORGO - LIOLI / PO: 142 Y 143/PEMAX / [GEOGRAPHIC_DATA] - [GEOGRAPHIC_DATA] / 2…"
click at [645, 226] on input "BORGO - LIOLI / PO: 142 Y 143/PEMAX / [GEOGRAPHIC_DATA] - [GEOGRAPHIC_DATA] / 2…" at bounding box center [594, 224] width 320 height 28
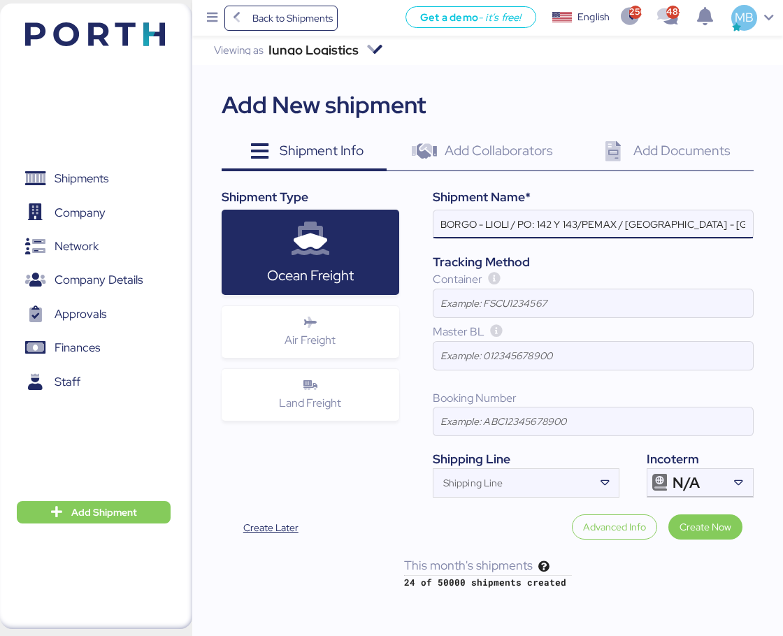
scroll to position [0, 59]
click at [688, 494] on div "N/A" at bounding box center [699, 483] width 52 height 28
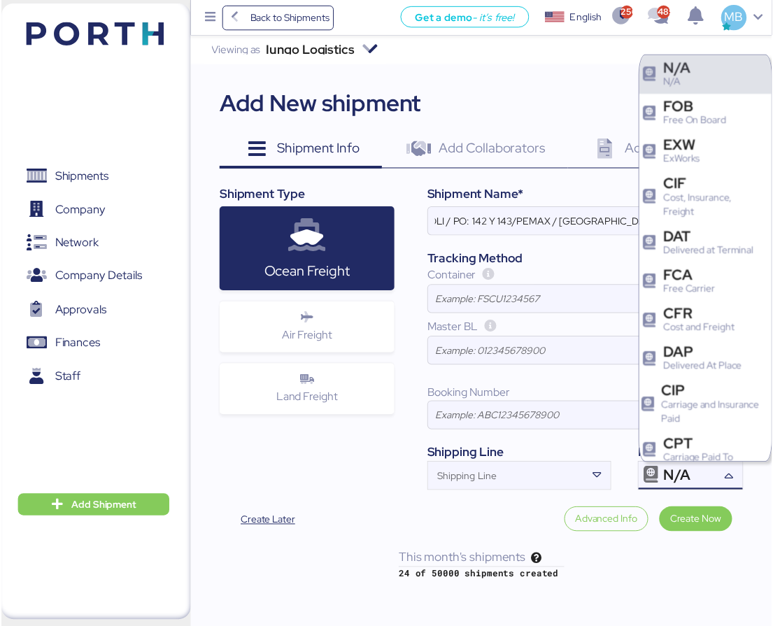
scroll to position [0, 0]
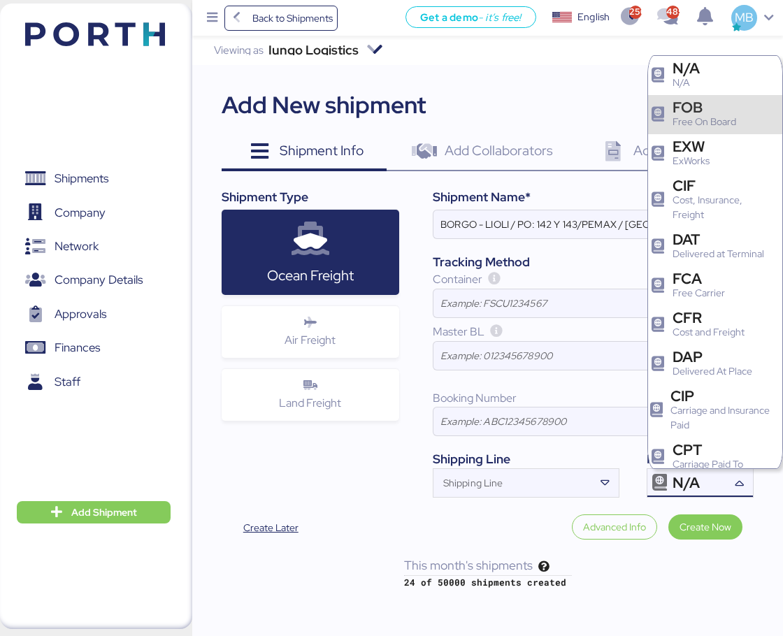
click at [715, 107] on div "FOB" at bounding box center [705, 107] width 64 height 15
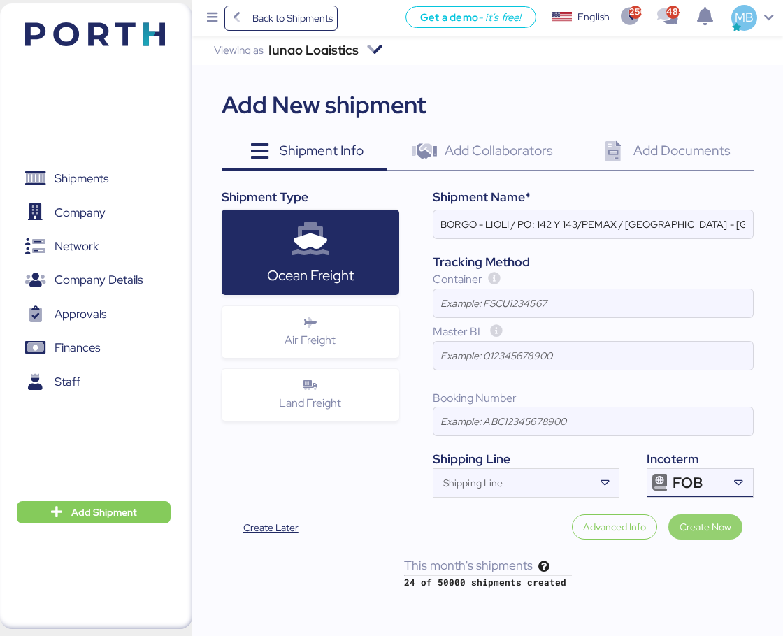
click at [719, 524] on span "Create Now" at bounding box center [706, 527] width 52 height 17
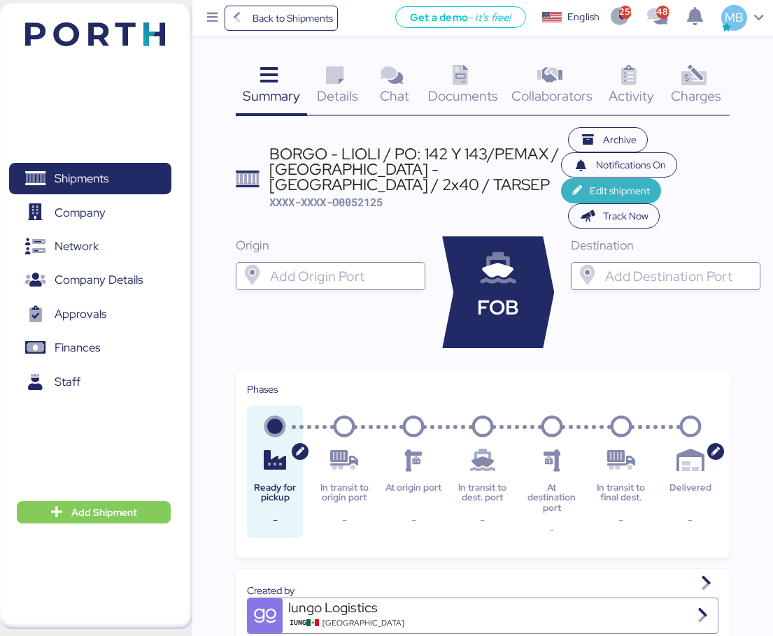
click at [596, 190] on span "Edit shipment" at bounding box center [619, 190] width 60 height 17
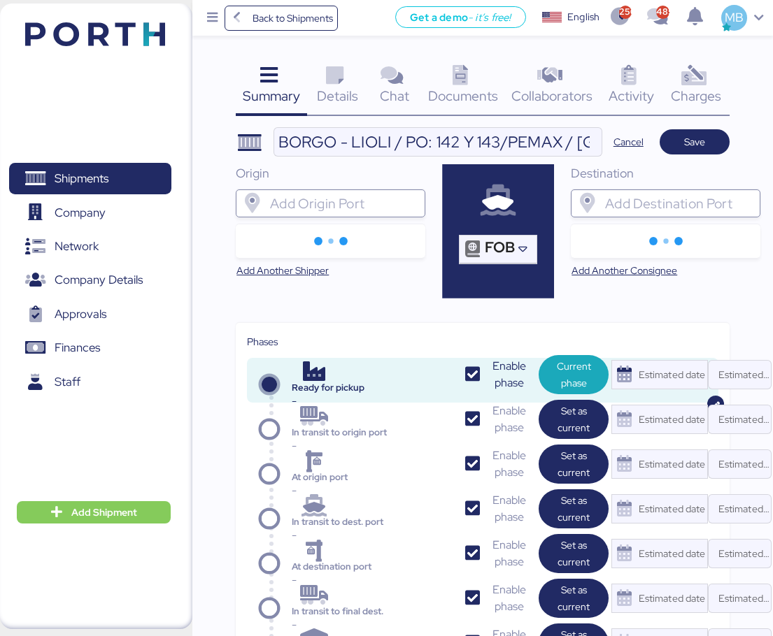
click at [361, 198] on input "search" at bounding box center [343, 203] width 152 height 17
click at [668, 206] on input "search" at bounding box center [678, 203] width 152 height 17
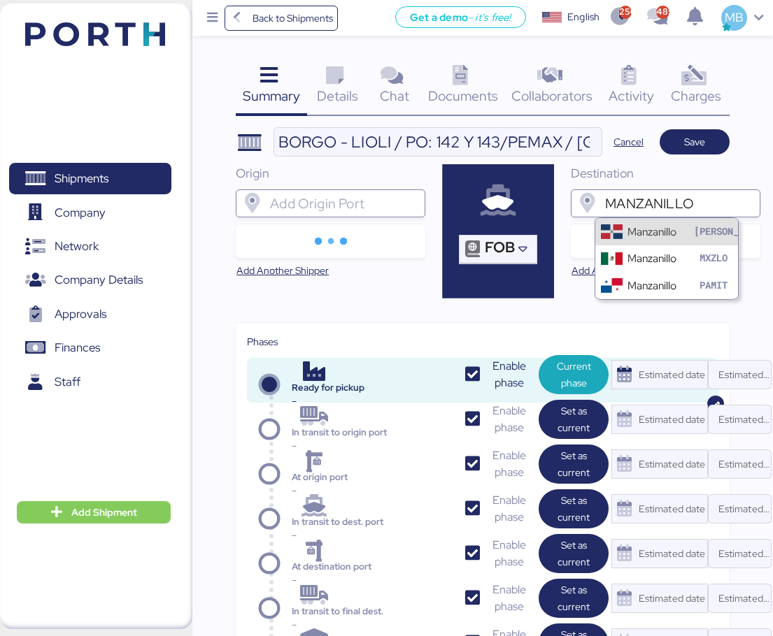
type input "MANZANILLO"
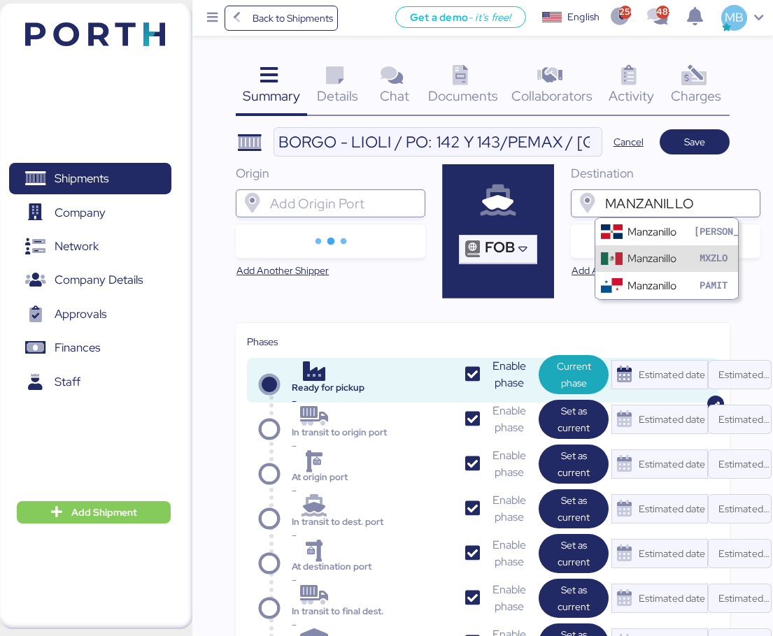
click at [668, 259] on div "Manzanillo" at bounding box center [651, 258] width 49 height 16
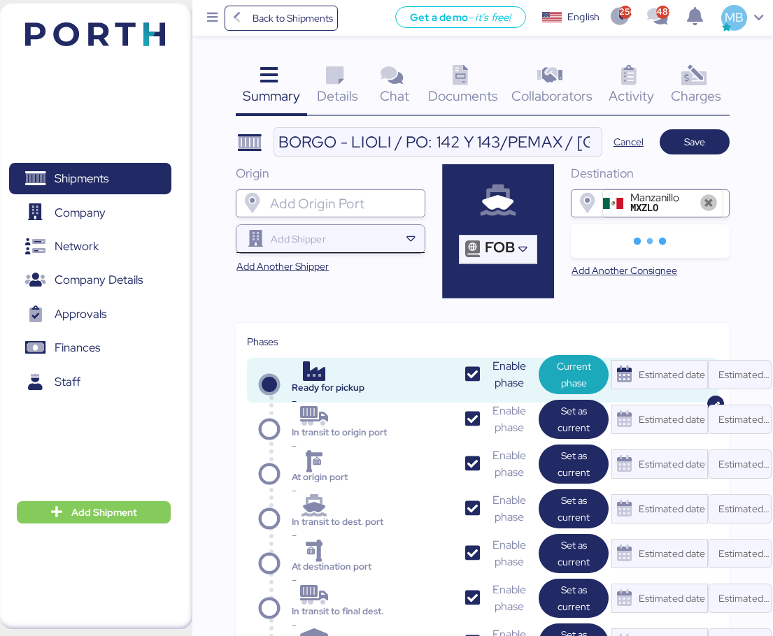
click at [308, 245] on input "search" at bounding box center [333, 239] width 131 height 17
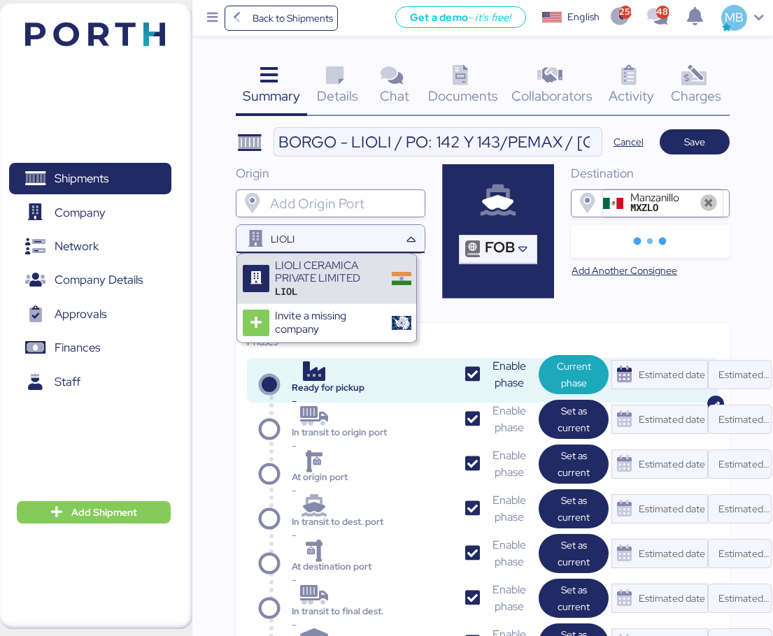
type input "LIOLI"
click at [341, 268] on div "LIOLI CERAMICA PRIVATE LIMITED" at bounding box center [328, 272] width 107 height 26
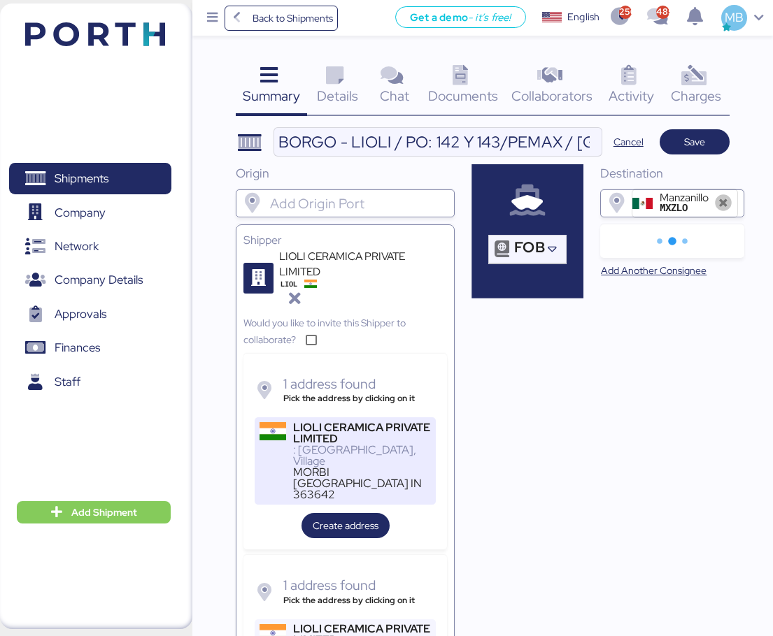
click at [391, 432] on div "LIOLI CERAMICA PRIVATE LIMITED" at bounding box center [362, 433] width 138 height 22
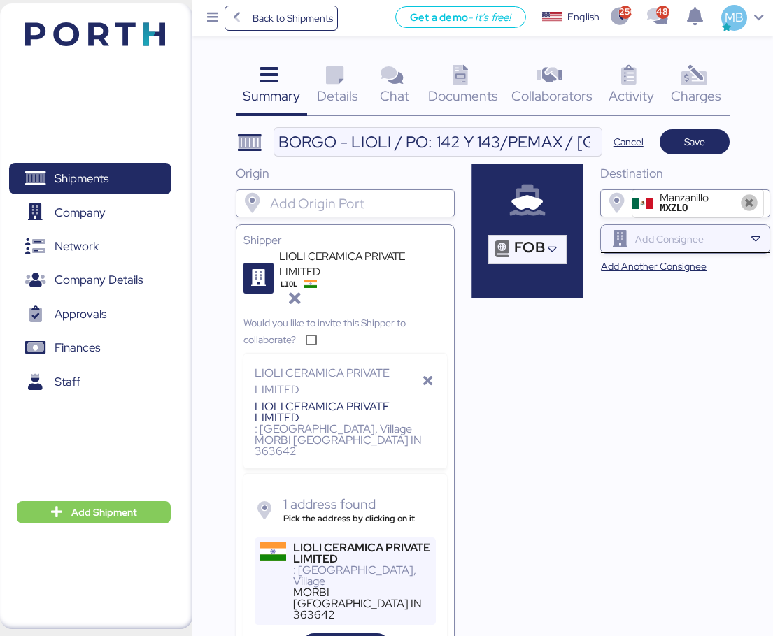
click at [678, 243] on input "search" at bounding box center [688, 239] width 112 height 17
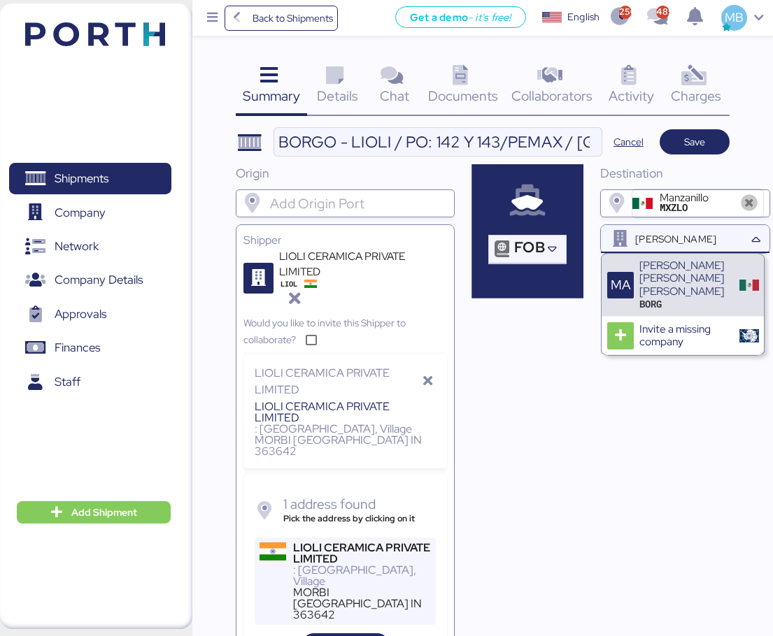
type input "[PERSON_NAME]"
click at [712, 271] on div "[PERSON_NAME] [PERSON_NAME] [PERSON_NAME]" at bounding box center [684, 278] width 90 height 38
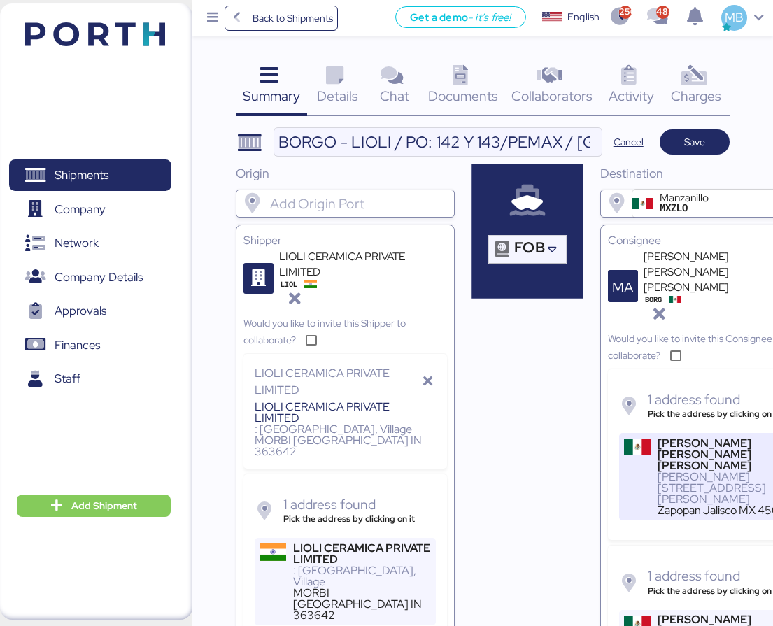
click at [663, 471] on div "[PERSON_NAME][STREET_ADDRESS][PERSON_NAME]" at bounding box center [726, 488] width 138 height 34
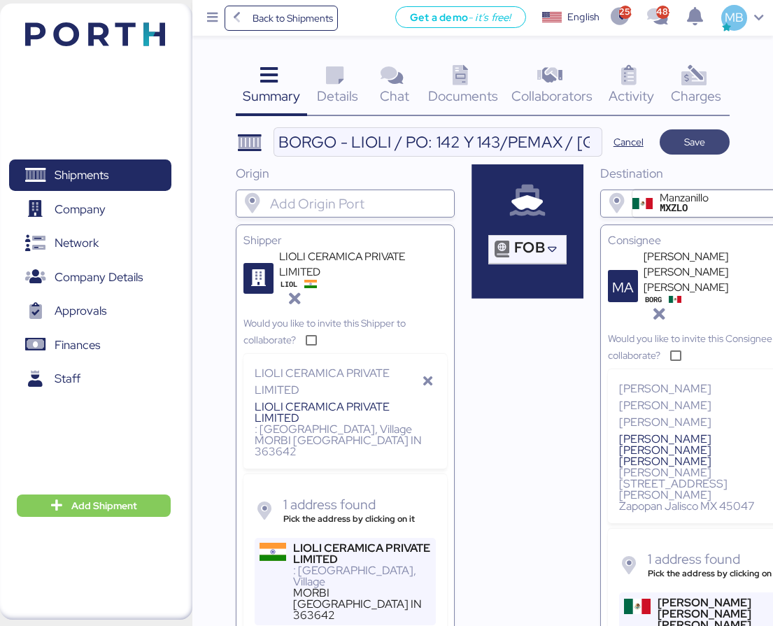
click at [691, 141] on span "Save" at bounding box center [694, 142] width 21 height 17
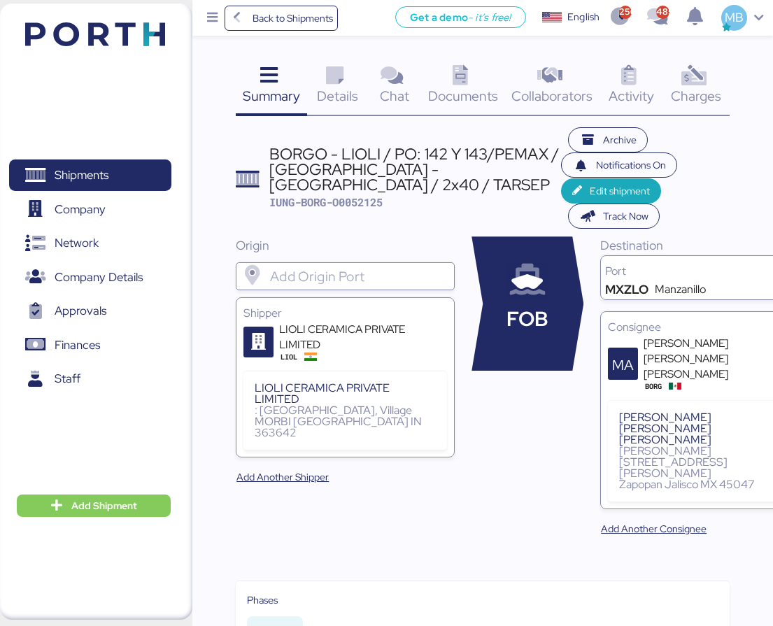
click at [332, 92] on span "Details" at bounding box center [337, 96] width 41 height 18
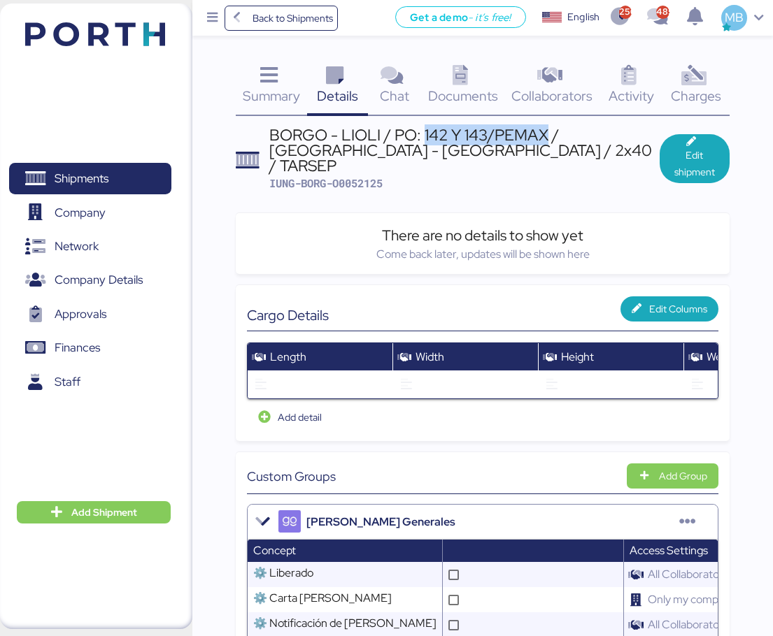
drag, startPoint x: 547, startPoint y: 136, endPoint x: 423, endPoint y: 139, distance: 123.8
click at [423, 139] on div "BORGO - LIOLI / PO: 142 Y 143/PEMAX / [GEOGRAPHIC_DATA] - [GEOGRAPHIC_DATA] / 2…" at bounding box center [464, 150] width 390 height 47
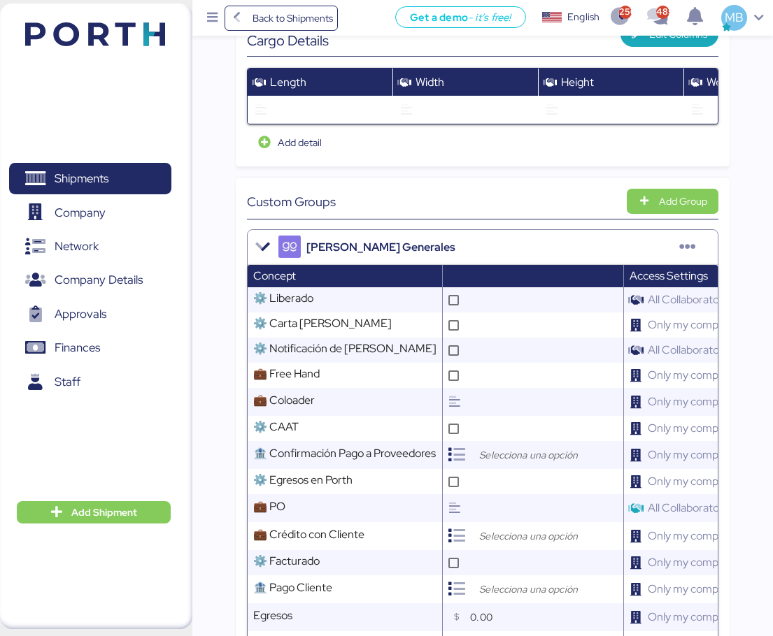
scroll to position [420, 0]
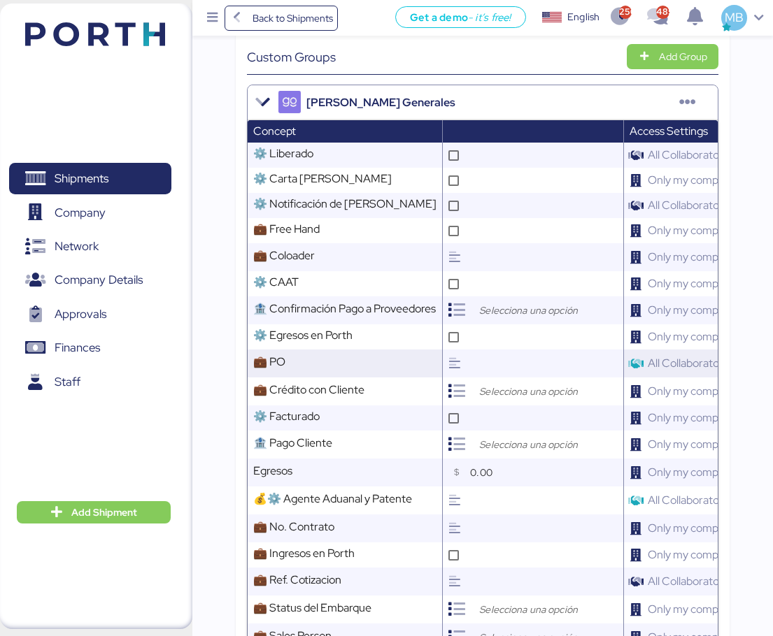
click at [474, 350] on input "text" at bounding box center [544, 364] width 157 height 28
paste input "142 Y 143/PEMAX"
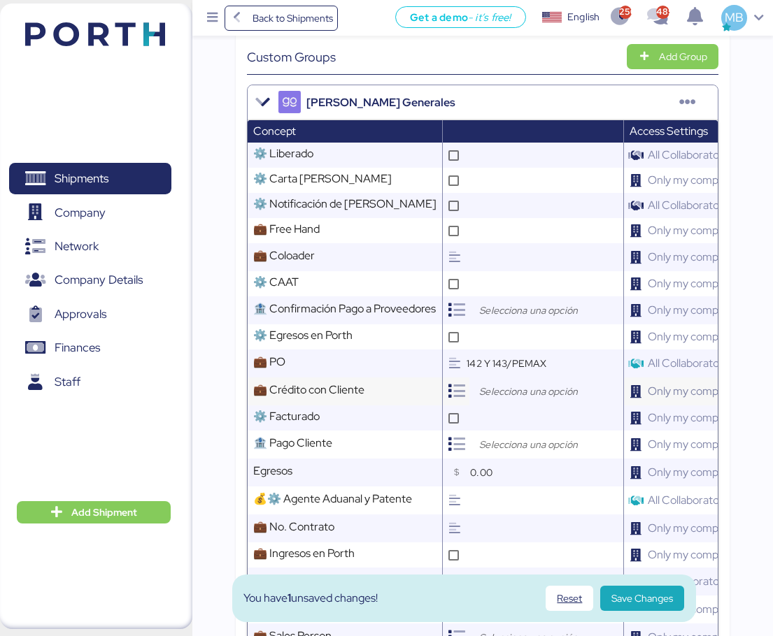
type input "142 Y 143/PEMAX"
click at [508, 394] on input "search" at bounding box center [549, 391] width 147 height 17
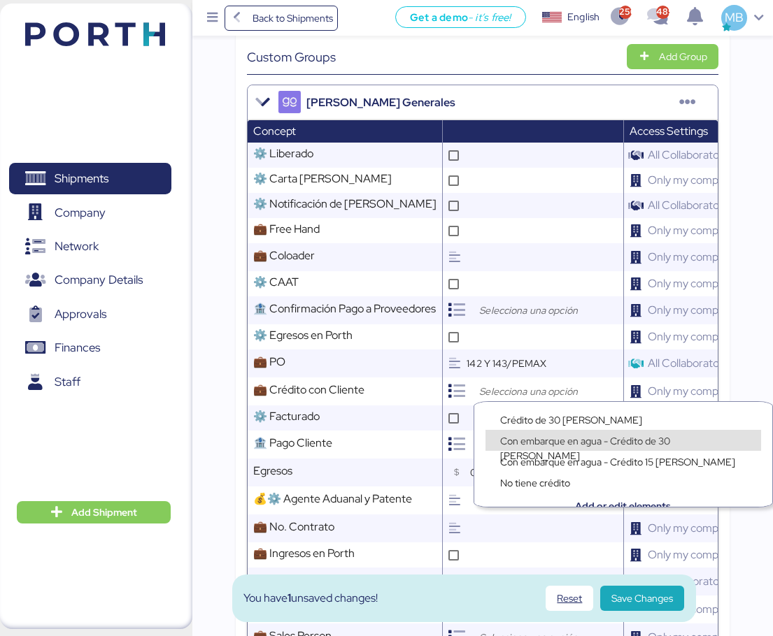
click at [558, 434] on div "Con embarque en agua - Crédito de 30 [PERSON_NAME]" at bounding box center [622, 441] width 253 height 14
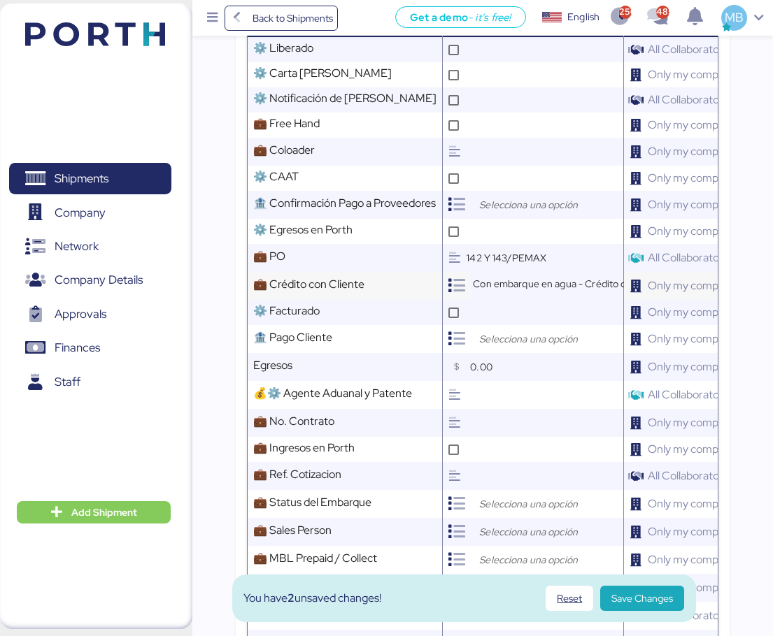
scroll to position [559, 0]
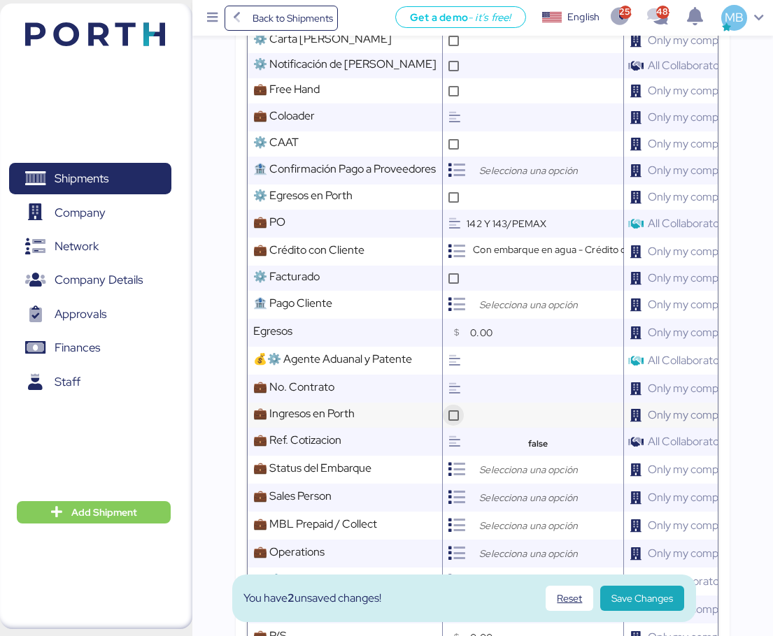
click at [464, 411] on div at bounding box center [453, 415] width 21 height 21
click at [501, 456] on div at bounding box center [546, 470] width 154 height 28
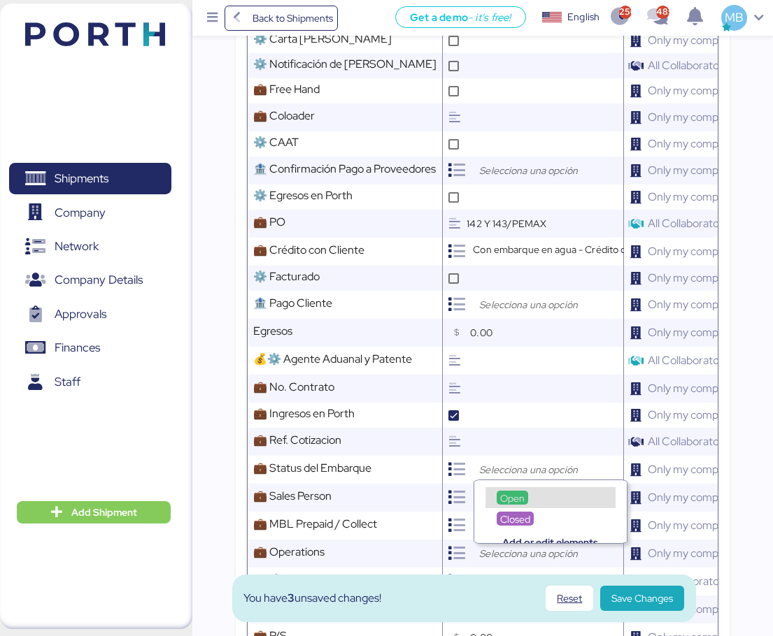
click at [522, 492] on span "Open" at bounding box center [512, 498] width 24 height 13
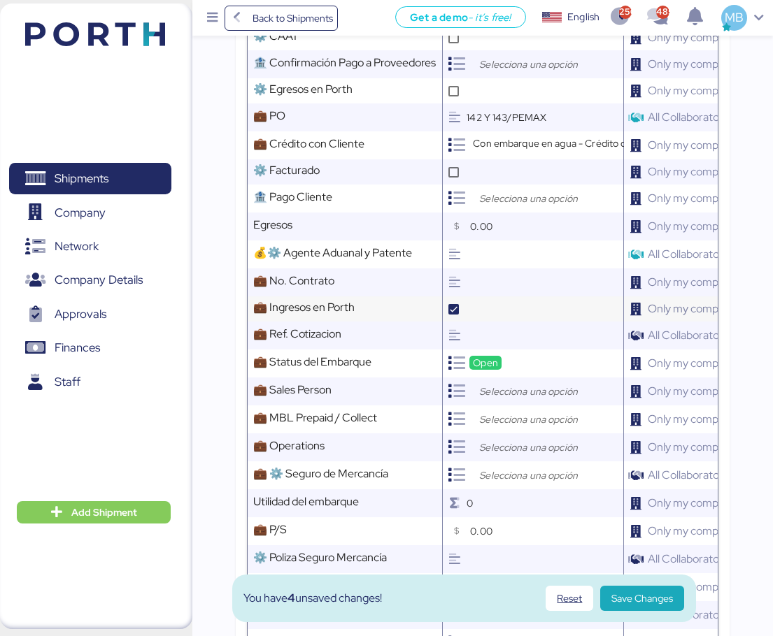
scroll to position [699, 0]
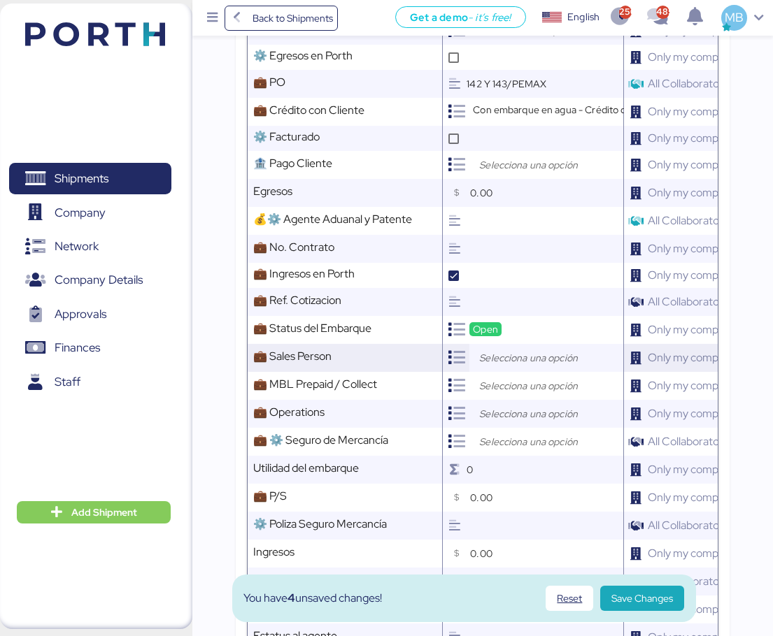
click at [499, 361] on input "search" at bounding box center [549, 358] width 147 height 17
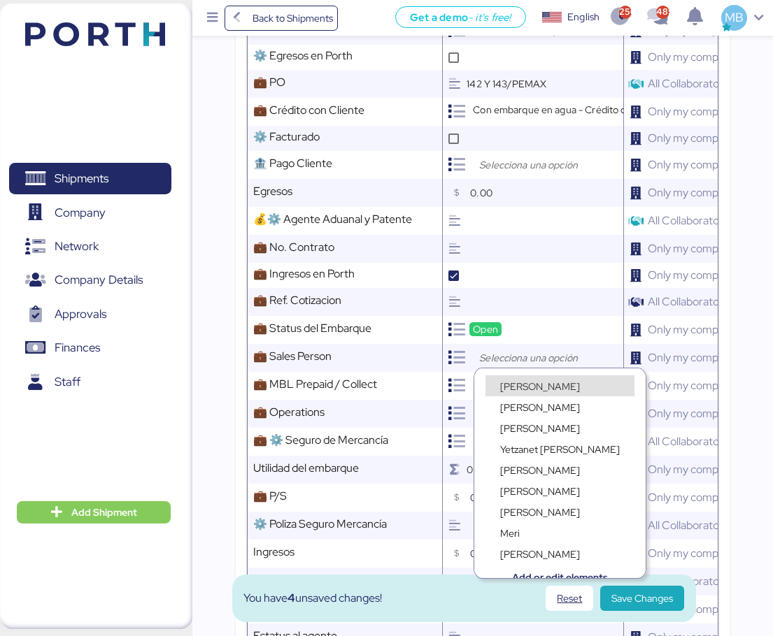
click at [529, 385] on span "[PERSON_NAME]" at bounding box center [540, 386] width 80 height 13
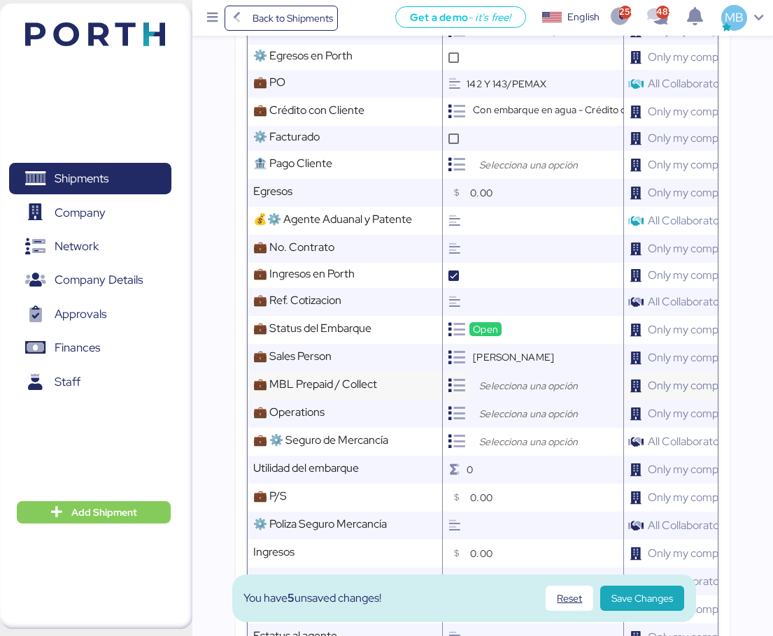
click at [517, 378] on input "search" at bounding box center [549, 386] width 147 height 17
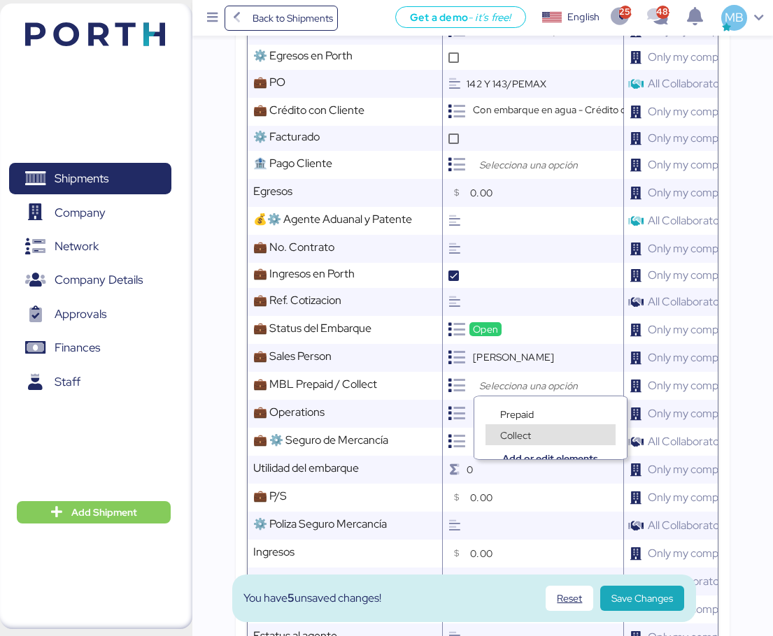
click at [526, 425] on div "Collect" at bounding box center [550, 434] width 130 height 21
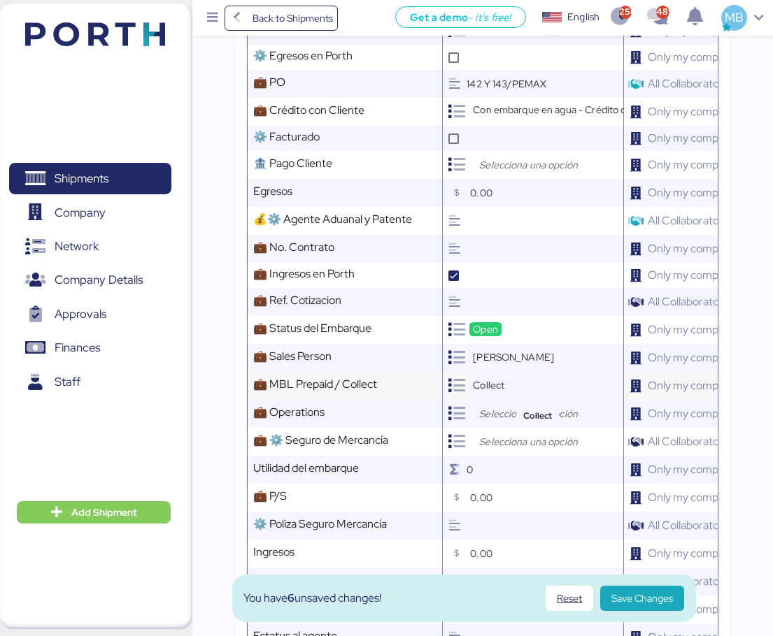
click at [508, 378] on div "Collect" at bounding box center [488, 385] width 38 height 14
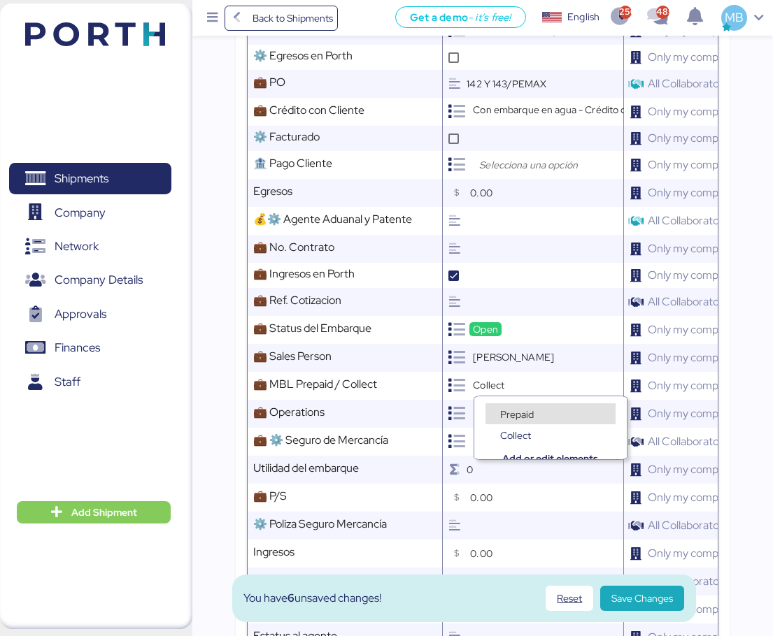
click at [526, 411] on span "Prepaid" at bounding box center [517, 414] width 34 height 13
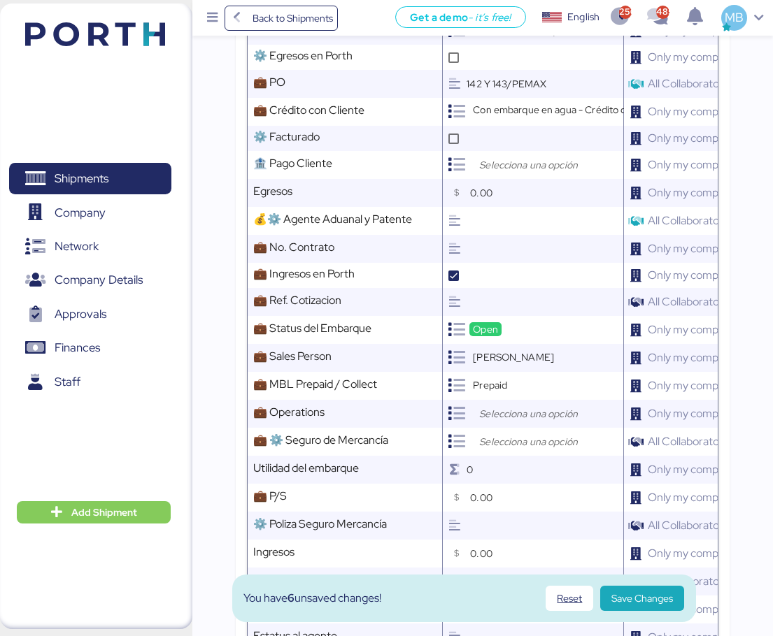
click at [503, 406] on input "search" at bounding box center [549, 414] width 147 height 17
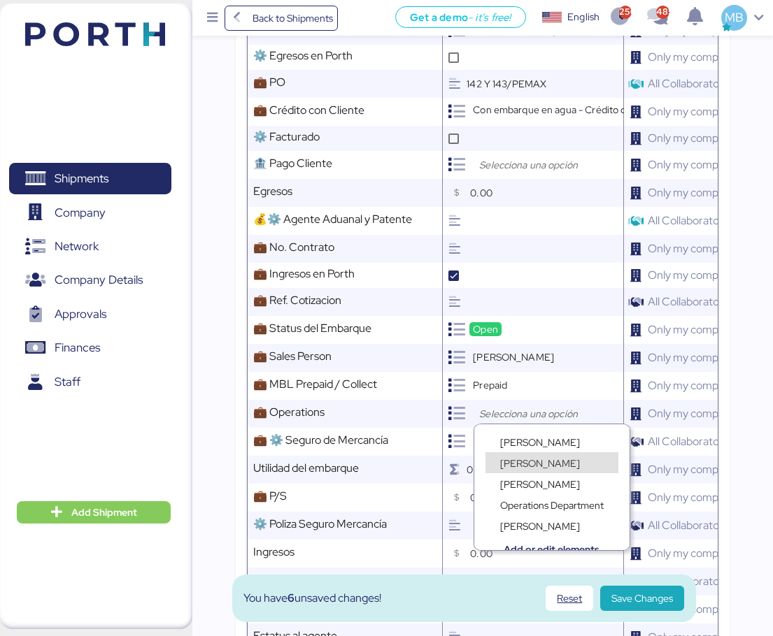
click at [550, 460] on span "[PERSON_NAME]" at bounding box center [540, 463] width 80 height 13
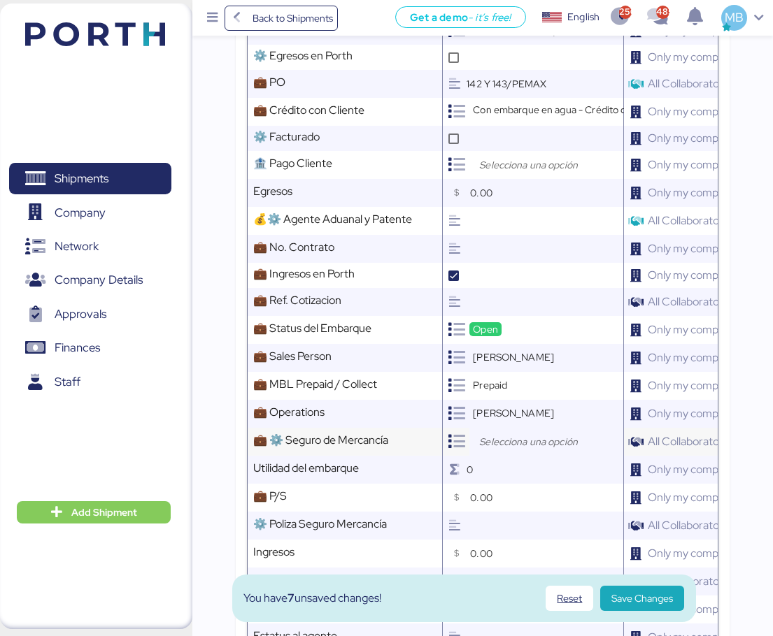
click at [521, 440] on input "search" at bounding box center [549, 442] width 147 height 17
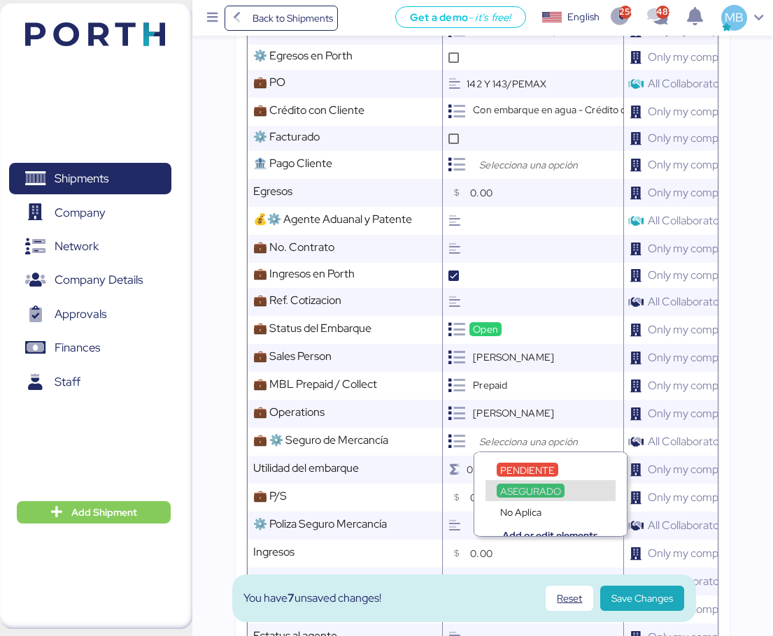
click at [539, 486] on span "ASEGURADO" at bounding box center [530, 491] width 61 height 13
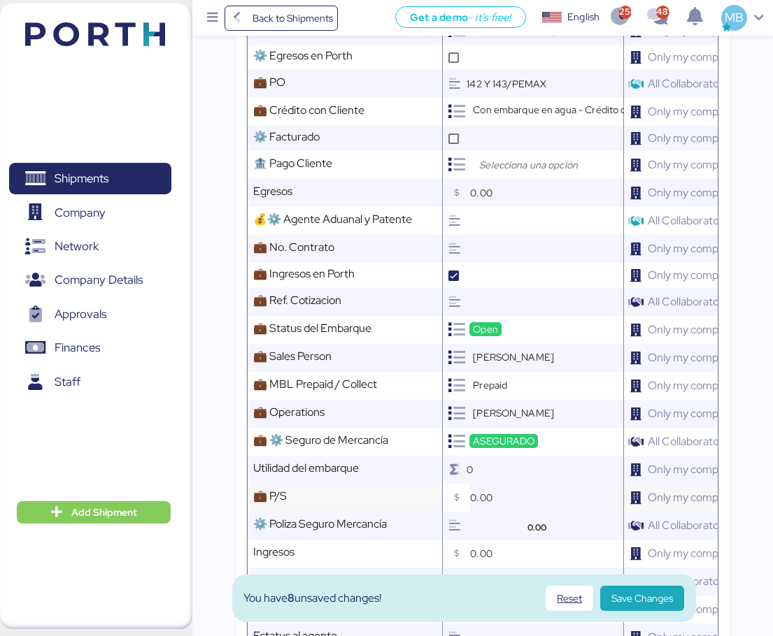
click at [525, 490] on input "0.00" at bounding box center [546, 498] width 153 height 28
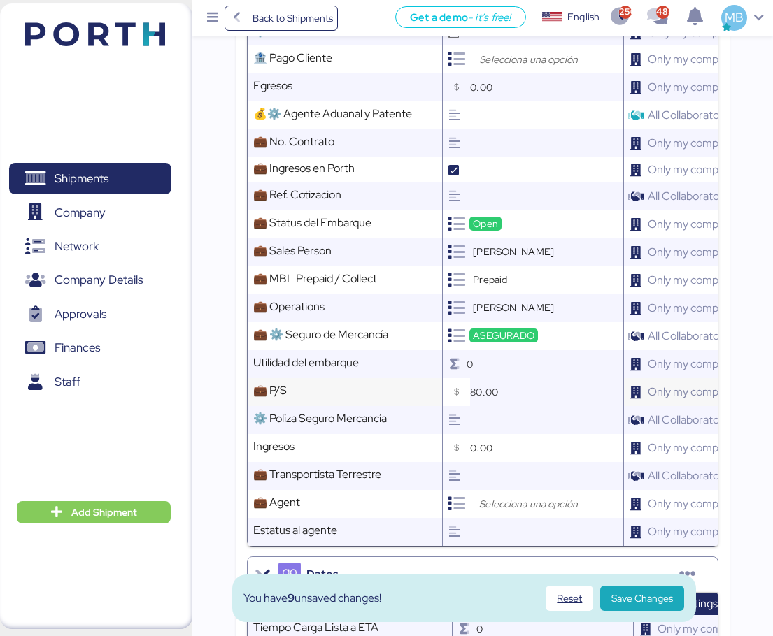
scroll to position [839, 0]
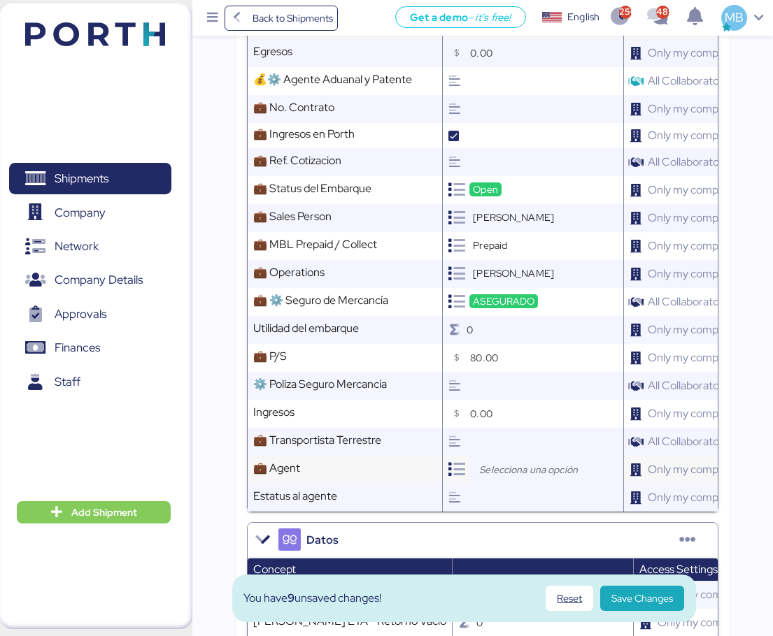
type input "80.00"
click at [506, 464] on input "search" at bounding box center [549, 469] width 147 height 17
type input "LYFT"
click at [543, 494] on div "Lyft" at bounding box center [550, 497] width 130 height 21
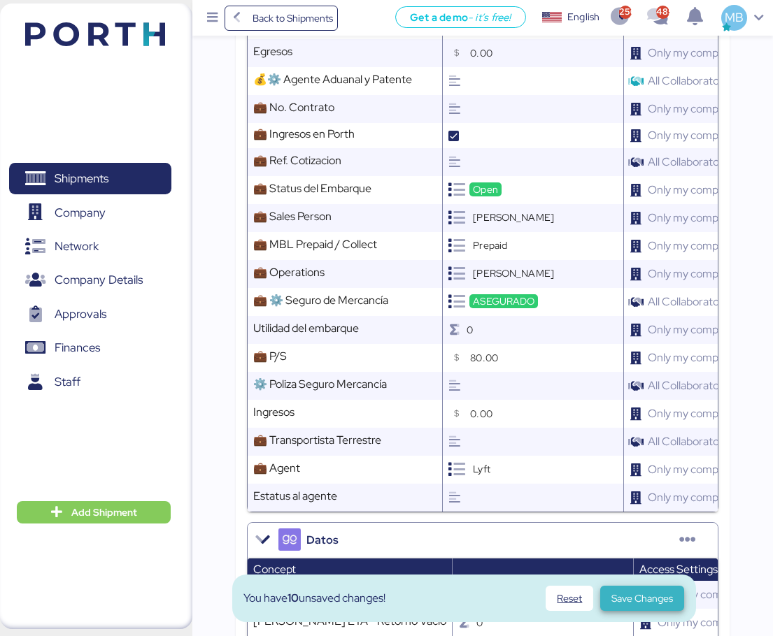
click at [647, 598] on span "Save Changes" at bounding box center [642, 598] width 62 height 17
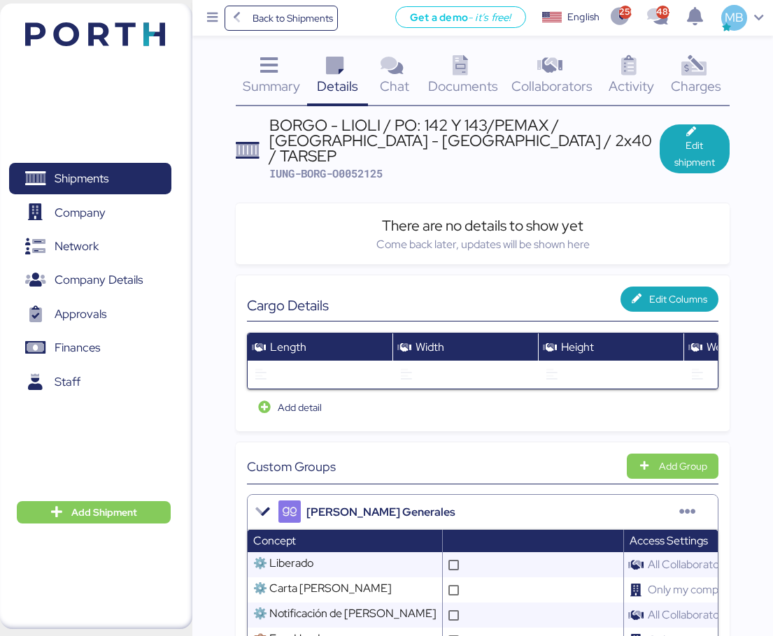
scroll to position [0, 0]
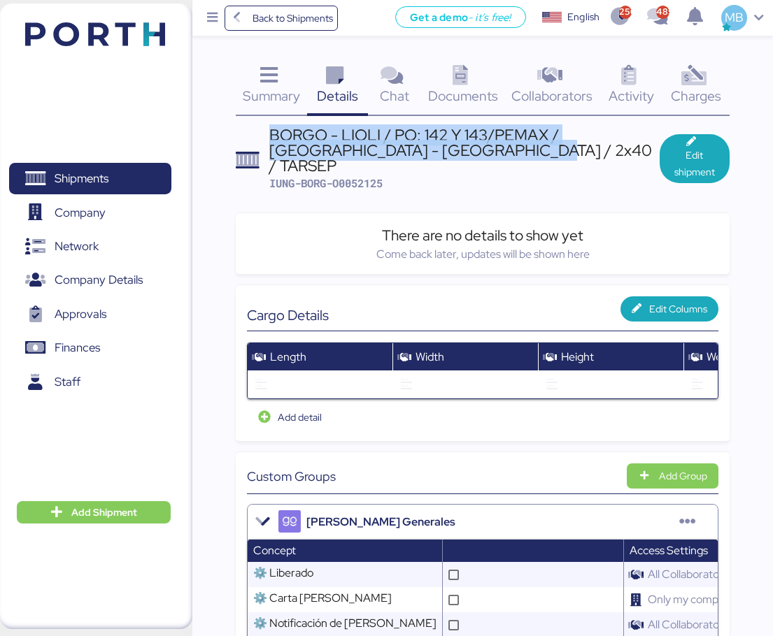
drag, startPoint x: 489, startPoint y: 153, endPoint x: 273, endPoint y: 137, distance: 216.7
click at [273, 137] on div "BORGO - LIOLI / PO: 142 Y 143/PEMAX / [GEOGRAPHIC_DATA] - [GEOGRAPHIC_DATA] / 2…" at bounding box center [464, 150] width 390 height 47
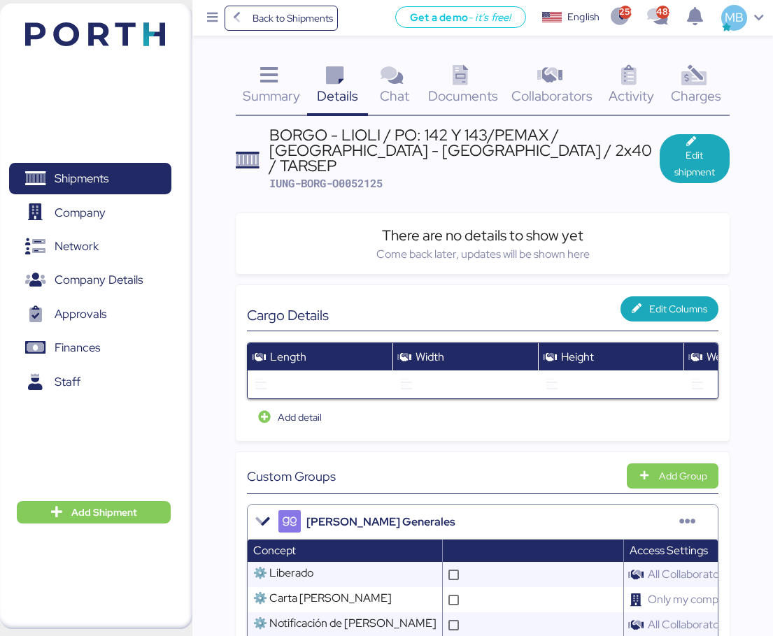
click at [366, 176] on span "IUNG-BORG-O0052125" at bounding box center [325, 183] width 113 height 14
click at [367, 176] on span "IUNG-BORG-O0052125" at bounding box center [325, 183] width 113 height 14
